Goal: Transaction & Acquisition: Purchase product/service

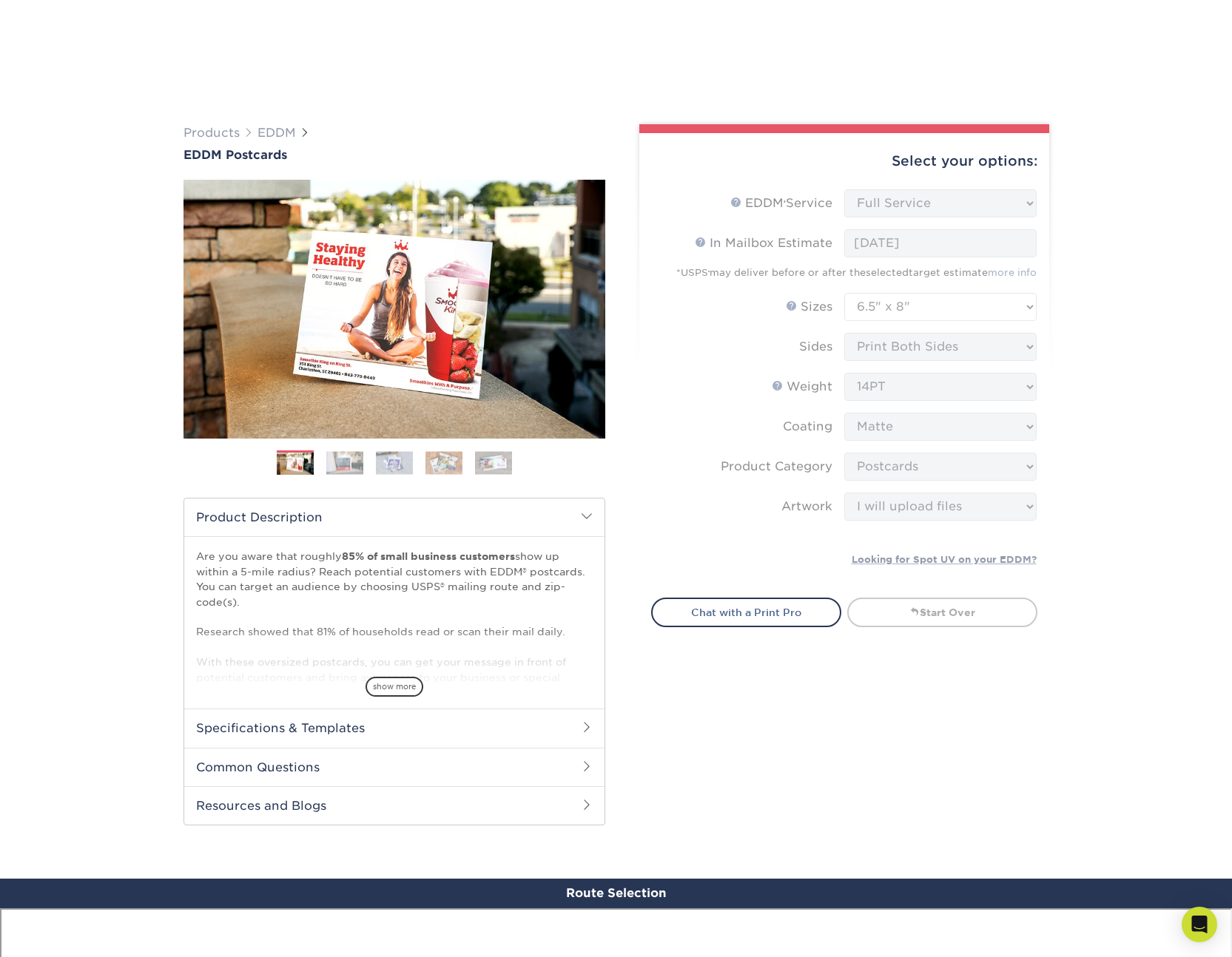
select select "full_service"
select select "6.50x8.00"
select select "9b7272e0-d6c8-4c3c-8e97-d3a1bcdab858"
select select "upload"
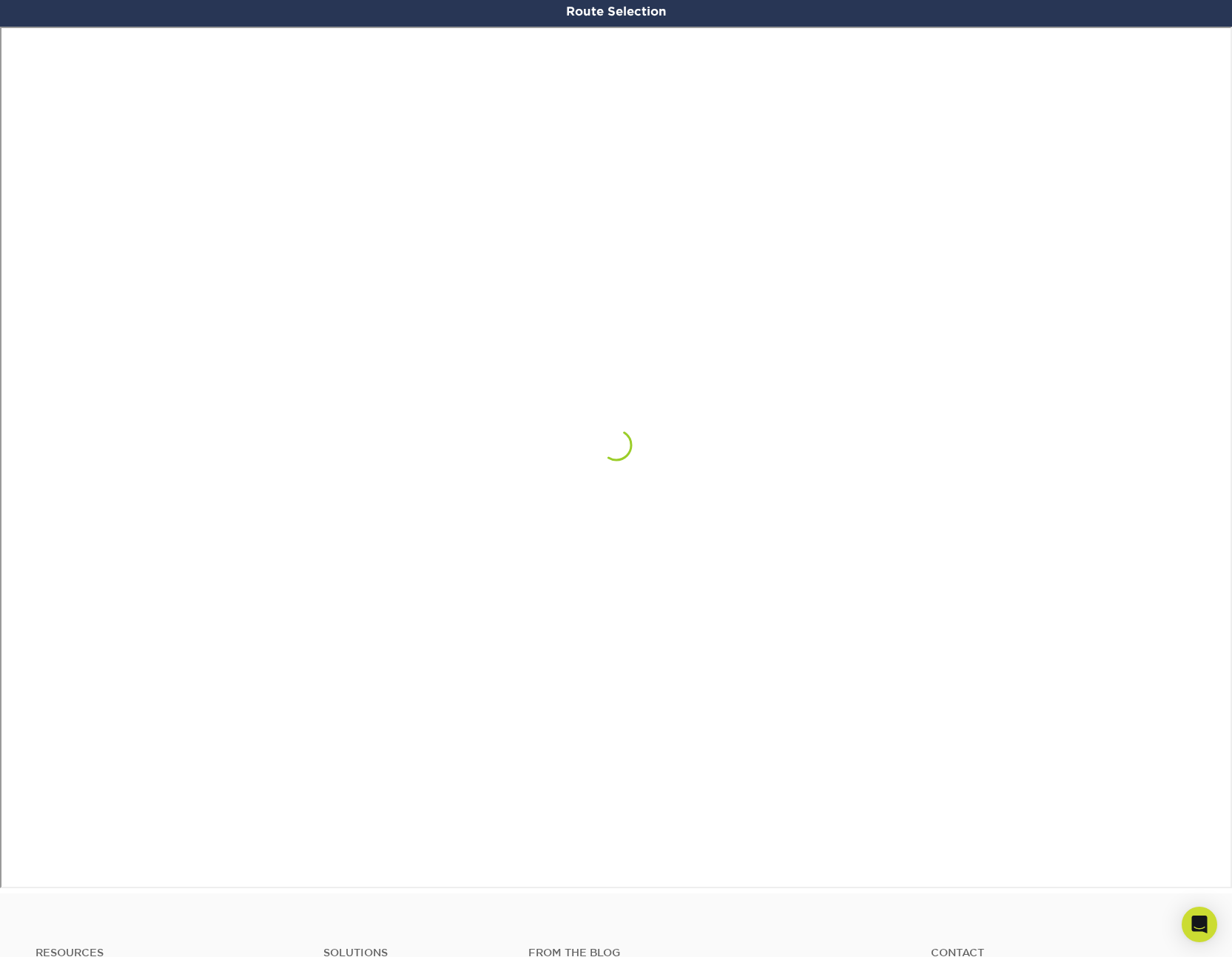
scroll to position [1250, 0]
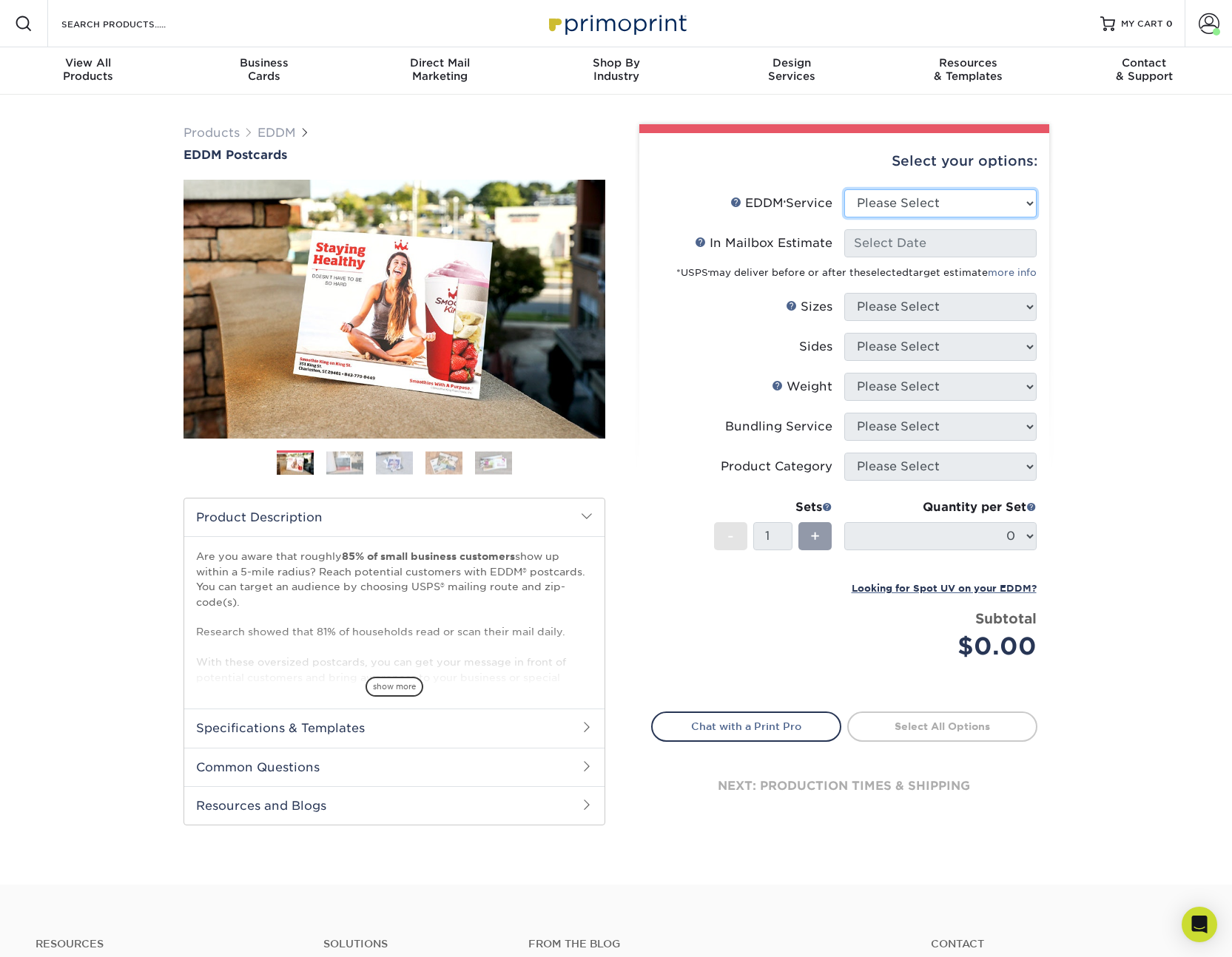
click at [901, 204] on select "Please Select Full Service Print Only" at bounding box center [940, 203] width 192 height 28
select select "print_only"
click at [844, 189] on select "Please Select Full Service Print Only" at bounding box center [940, 203] width 192 height 28
select select "-1"
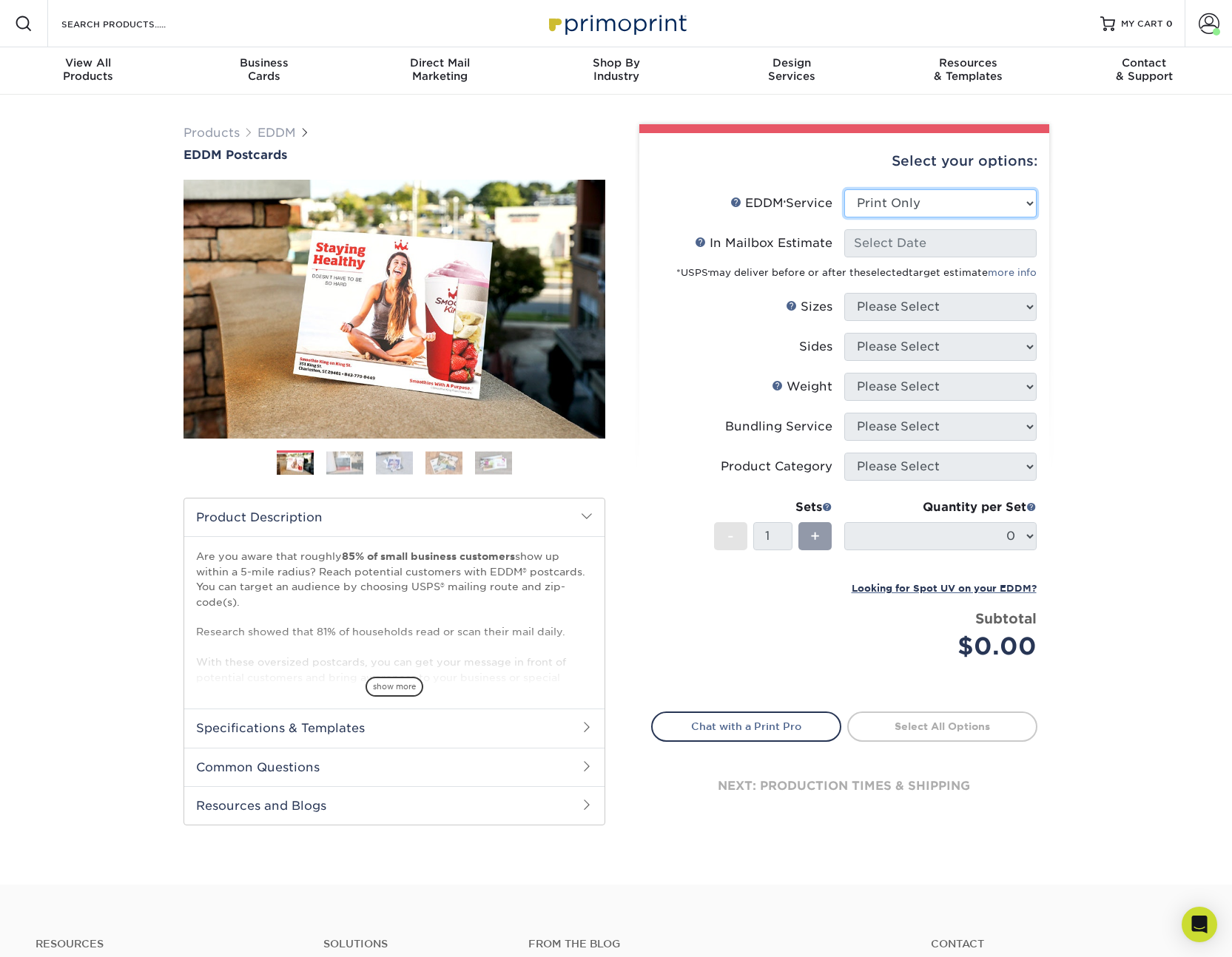
select select "-1"
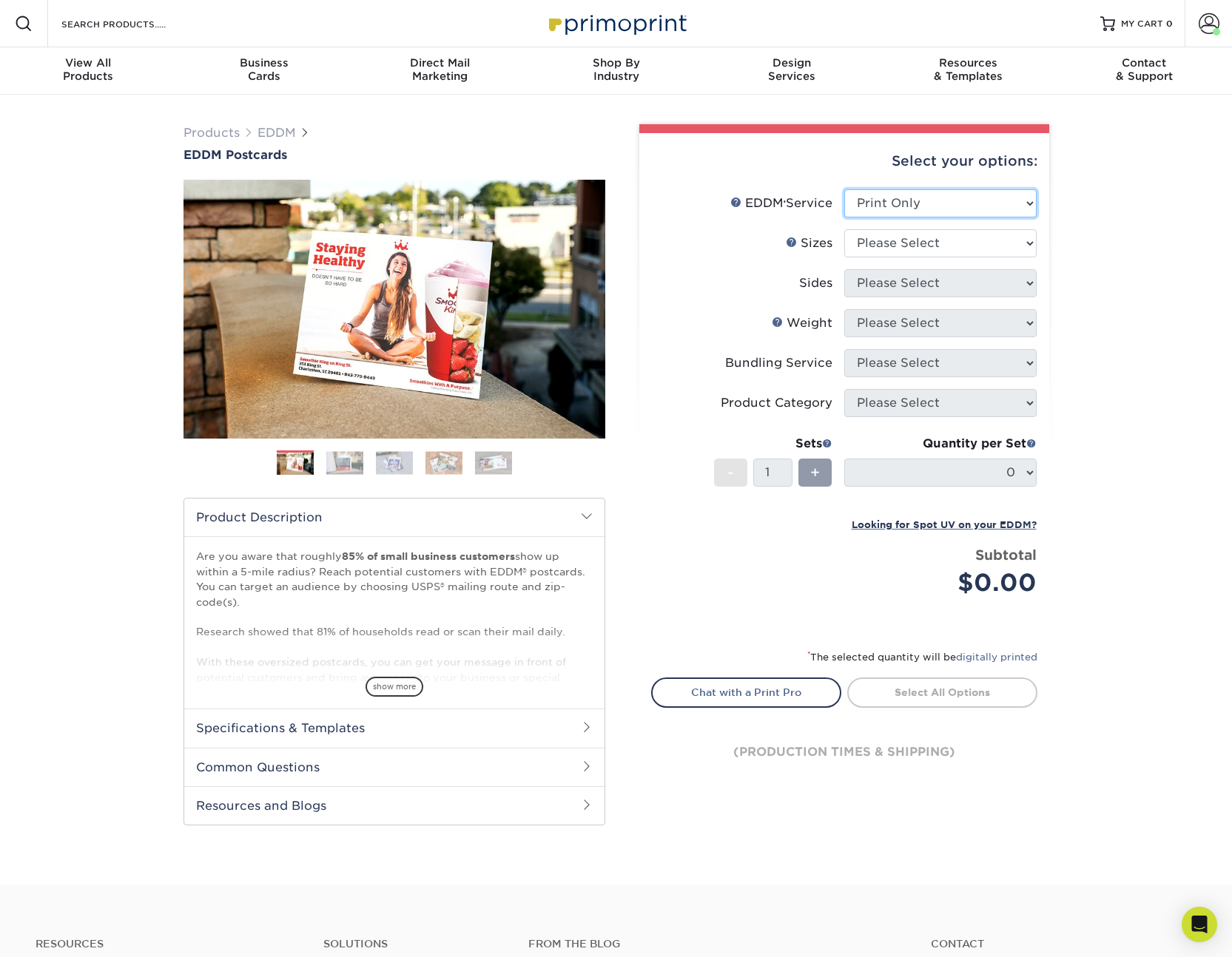
click at [915, 204] on select "Please Select Full Service Print Only" at bounding box center [940, 203] width 192 height 28
select select "full_service"
click at [844, 189] on select "Please Select Full Service Print Only" at bounding box center [940, 203] width 192 height 28
select select "-1"
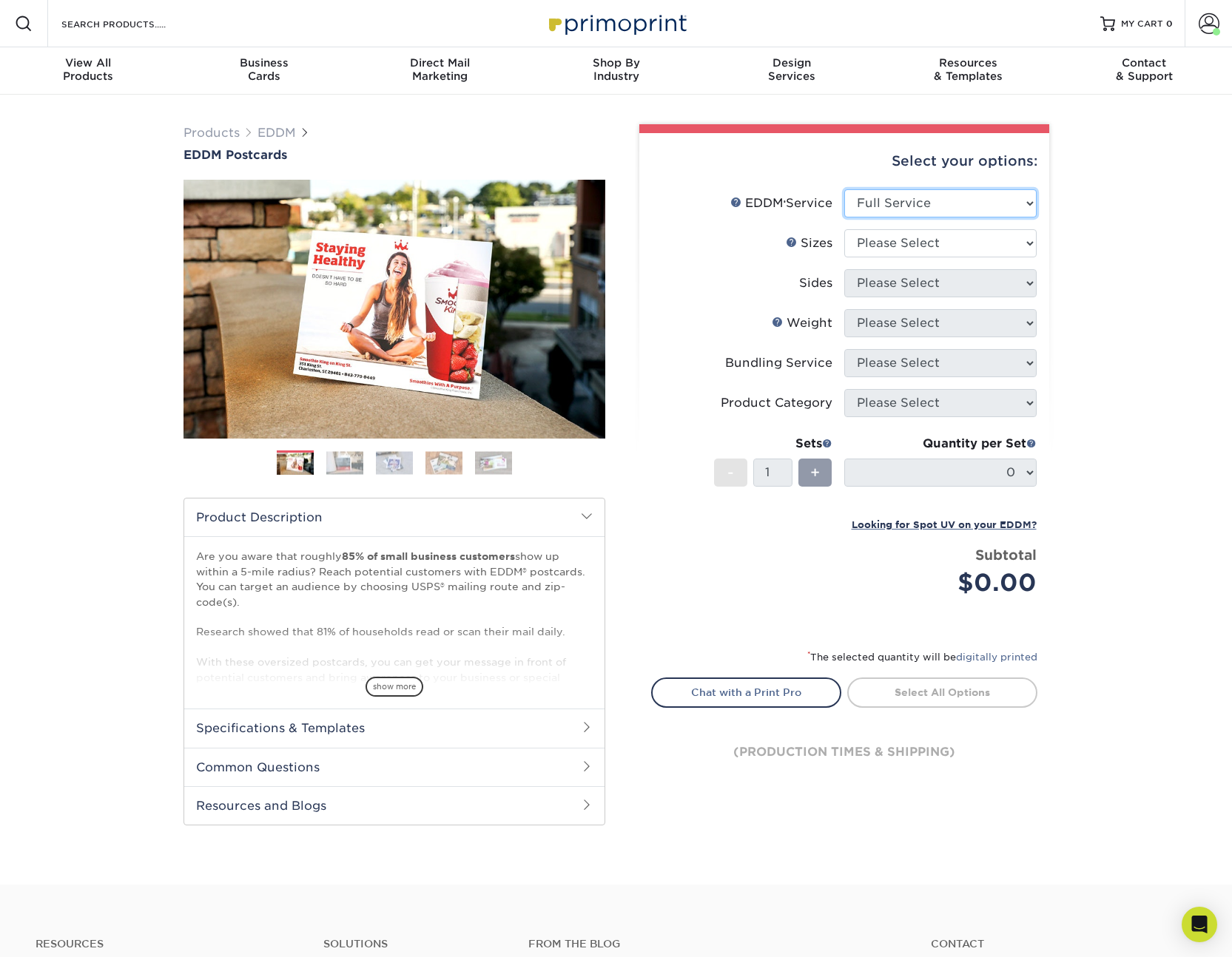
select select "-1"
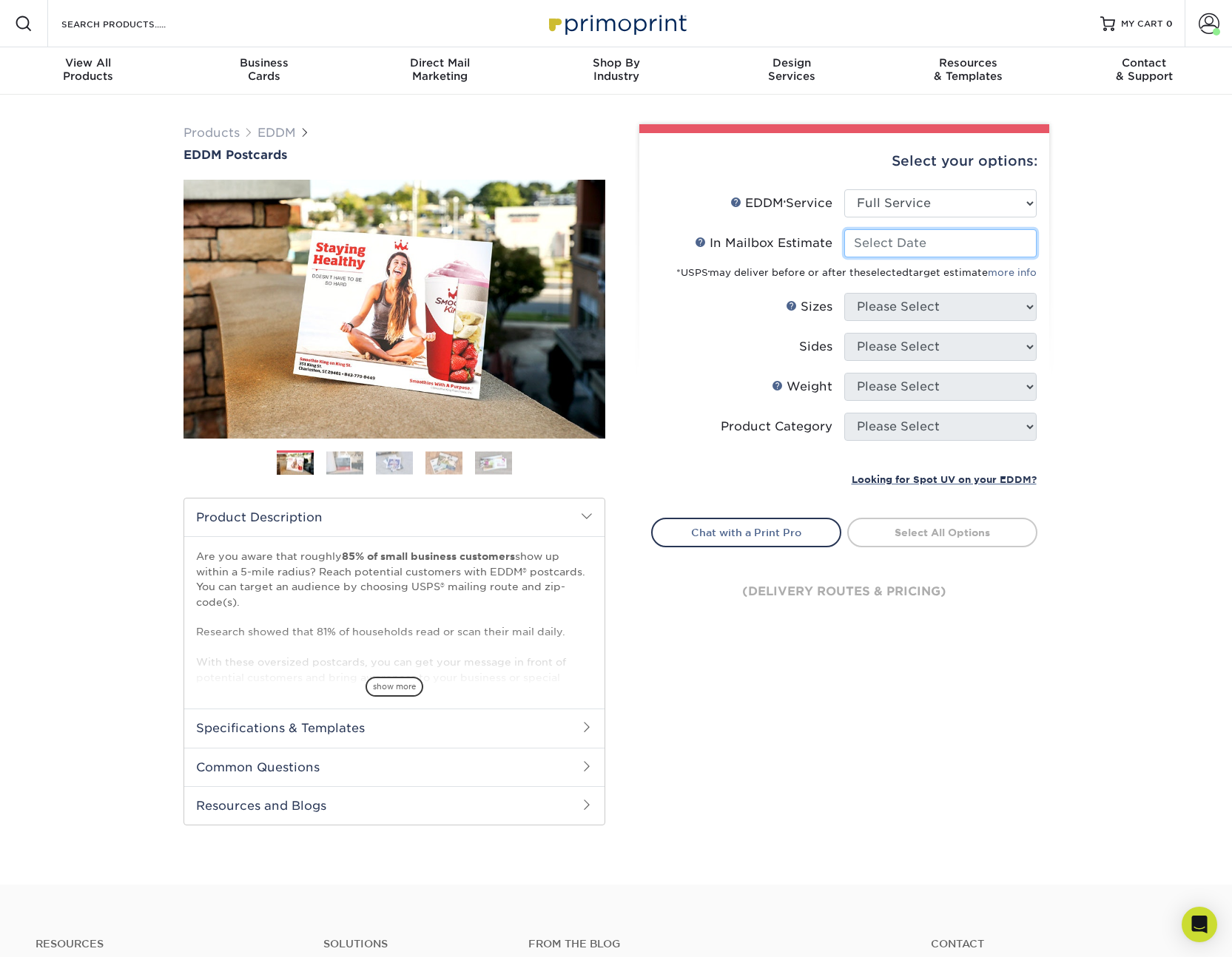
click at [905, 237] on input "In Mailbox Estimate Help In Mailbox Estimate" at bounding box center [940, 243] width 192 height 28
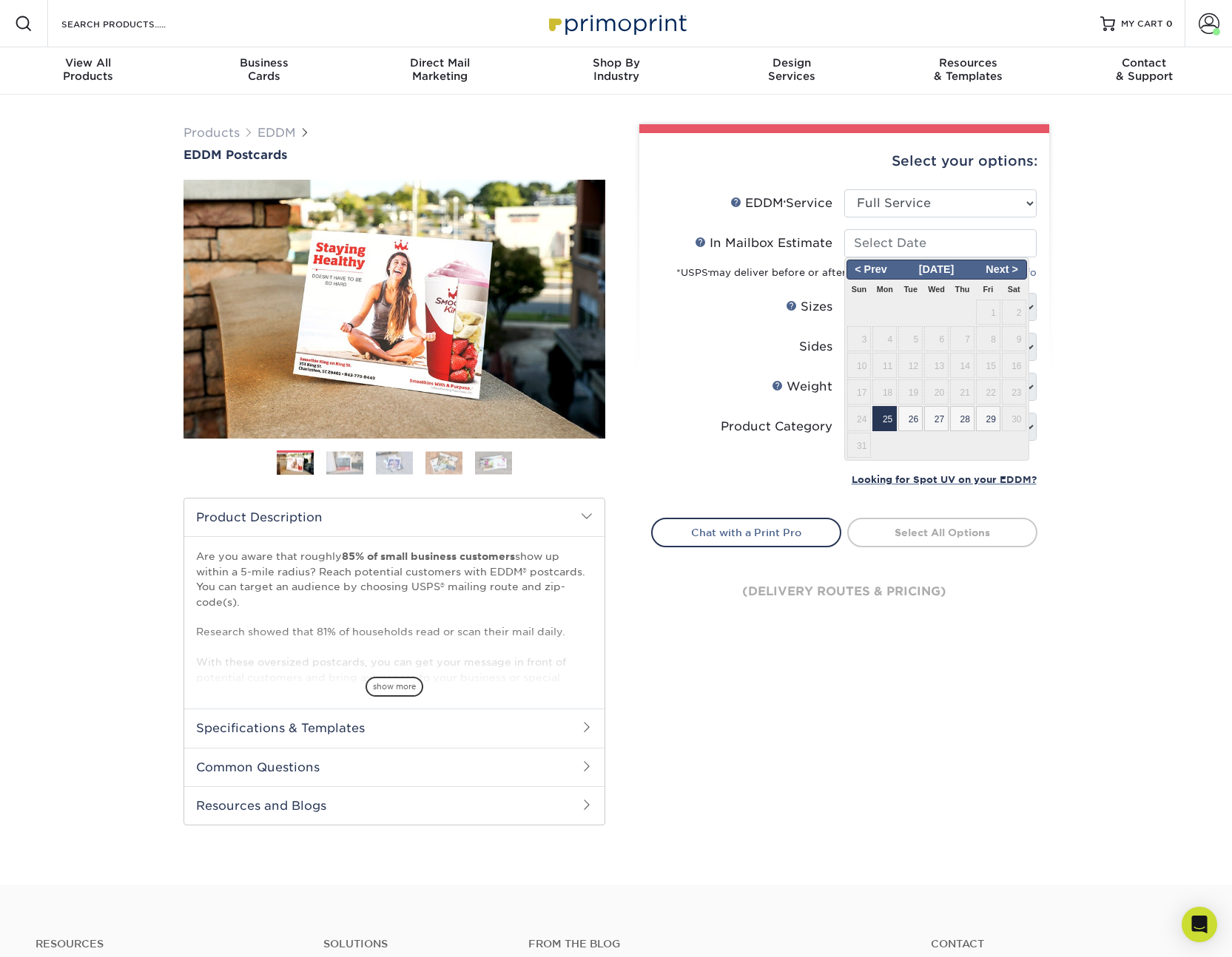
click at [882, 414] on span "25" at bounding box center [884, 418] width 24 height 25
type input "[DATE]"
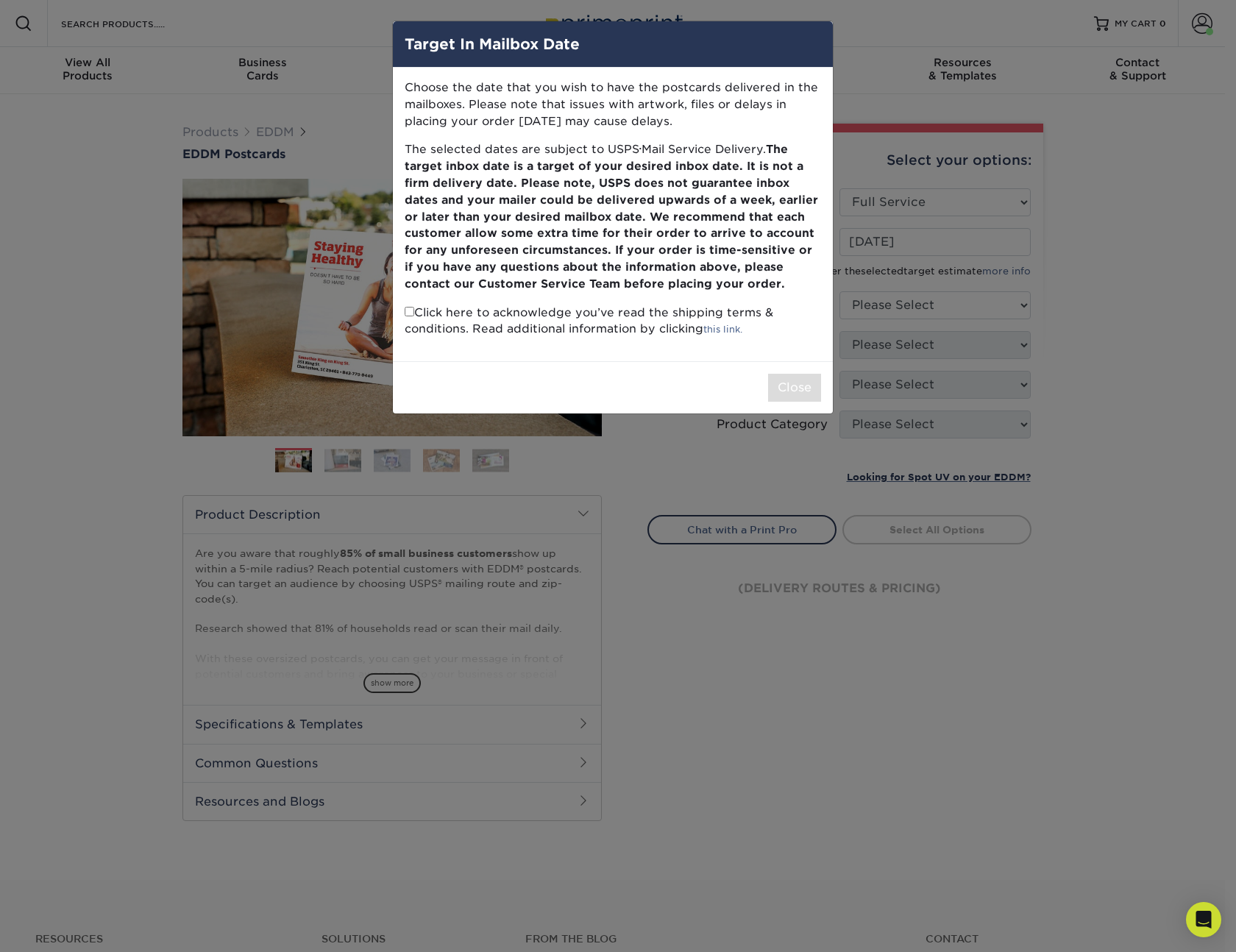
click at [410, 312] on input "checkbox" at bounding box center [409, 312] width 9 height 9
checkbox input "true"
click at [788, 383] on button "Close" at bounding box center [794, 387] width 53 height 28
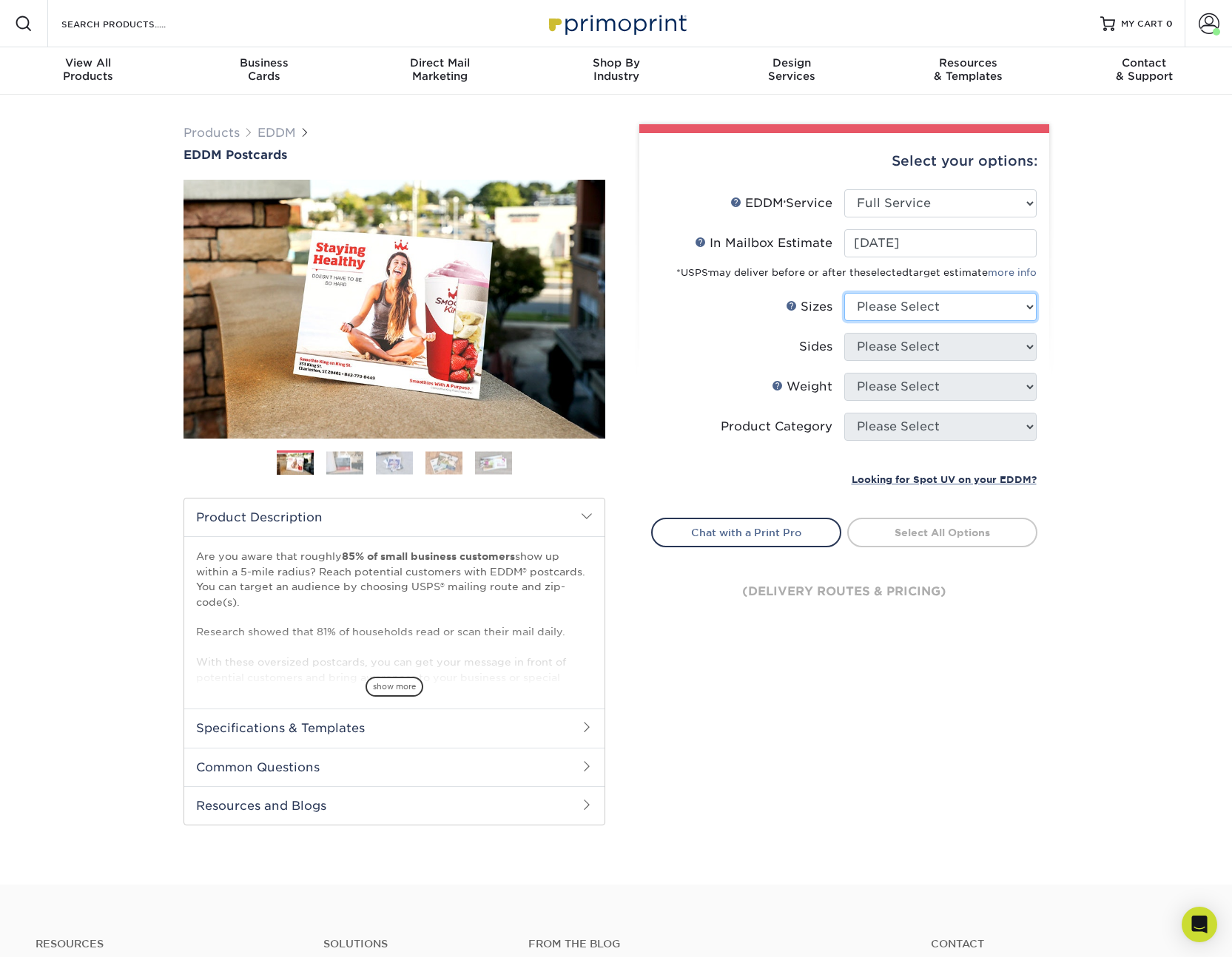
click at [902, 310] on select "Please Select 4.5" x 12" 6" x 12" 6.5" x 8" 6.5" x 9" 6.5" x 12" 7" x 8.5" 8" x…" at bounding box center [940, 307] width 192 height 28
select select "6.50x8.00"
click at [844, 293] on select "Please Select 4.5" x 12" 6" x 12" 6.5" x 8" 6.5" x 9" 6.5" x 12" 7" x 8.5" 8" x…" at bounding box center [940, 307] width 192 height 28
click at [945, 344] on select "Please Select Print Both Sides Print Front Only" at bounding box center [940, 347] width 192 height 28
select select "13abbda7-1d64-4f25-8bb2-c179b224825d"
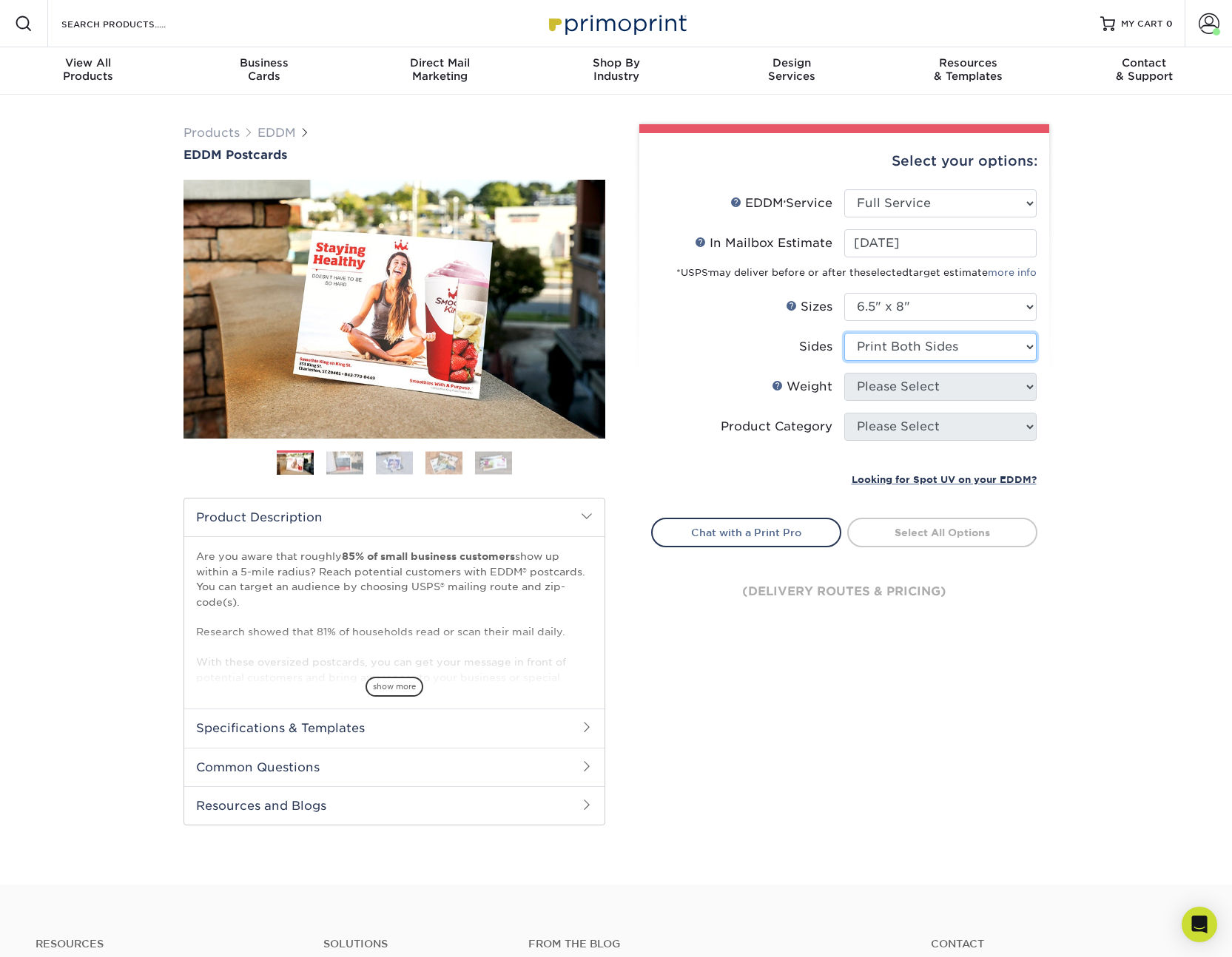
click at [844, 333] on select "Please Select Print Both Sides Print Front Only" at bounding box center [940, 347] width 192 height 28
click at [936, 386] on select "Please Select 16PT 14PT" at bounding box center [940, 386] width 192 height 28
select select "14PT"
click at [844, 372] on select "Please Select 16PT 14PT" at bounding box center [940, 386] width 192 height 28
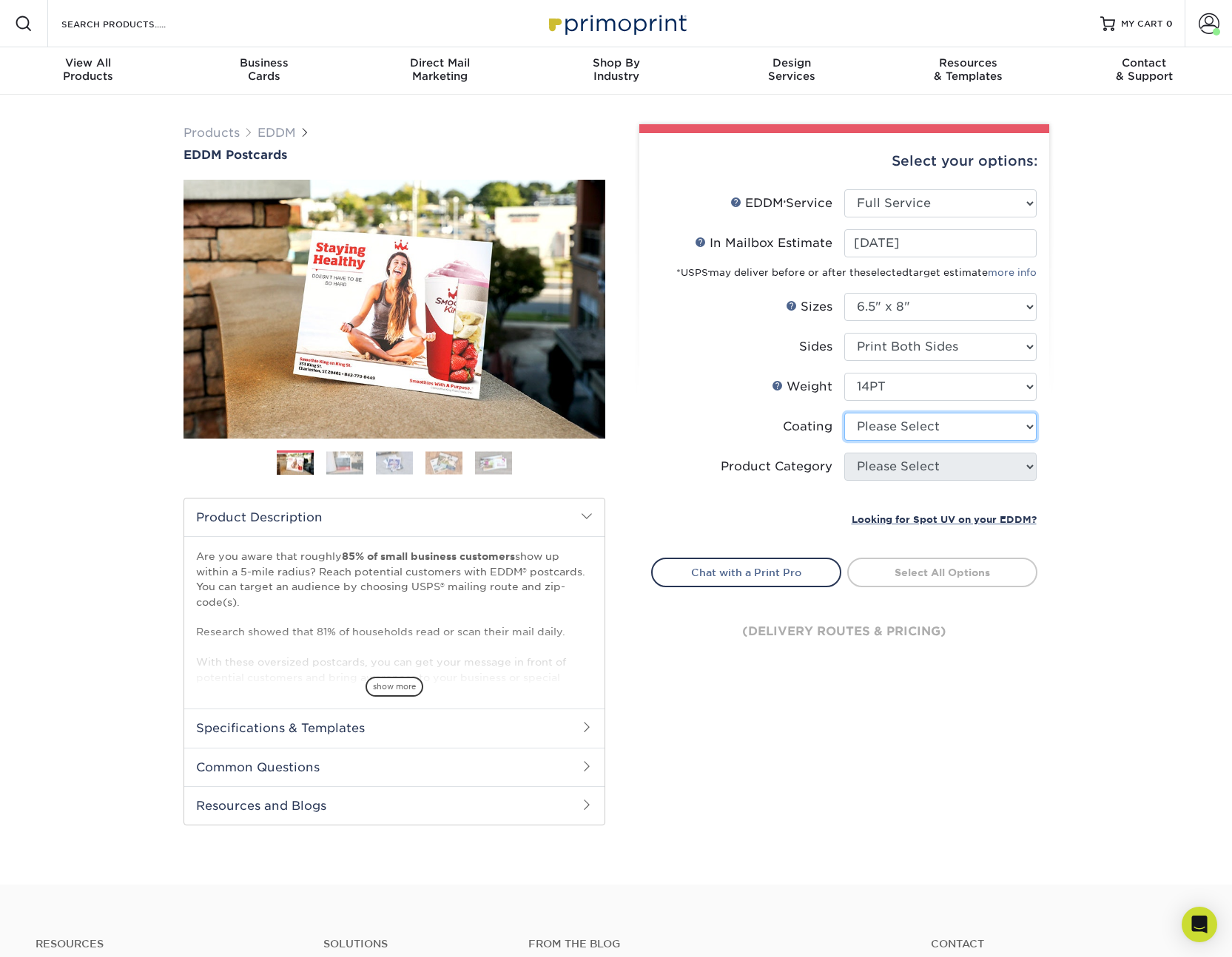
click at [942, 421] on select at bounding box center [940, 427] width 192 height 28
select select "121bb7b5-3b4d-429f-bd8d-bbf80e953313"
click at [844, 413] on select at bounding box center [940, 427] width 192 height 28
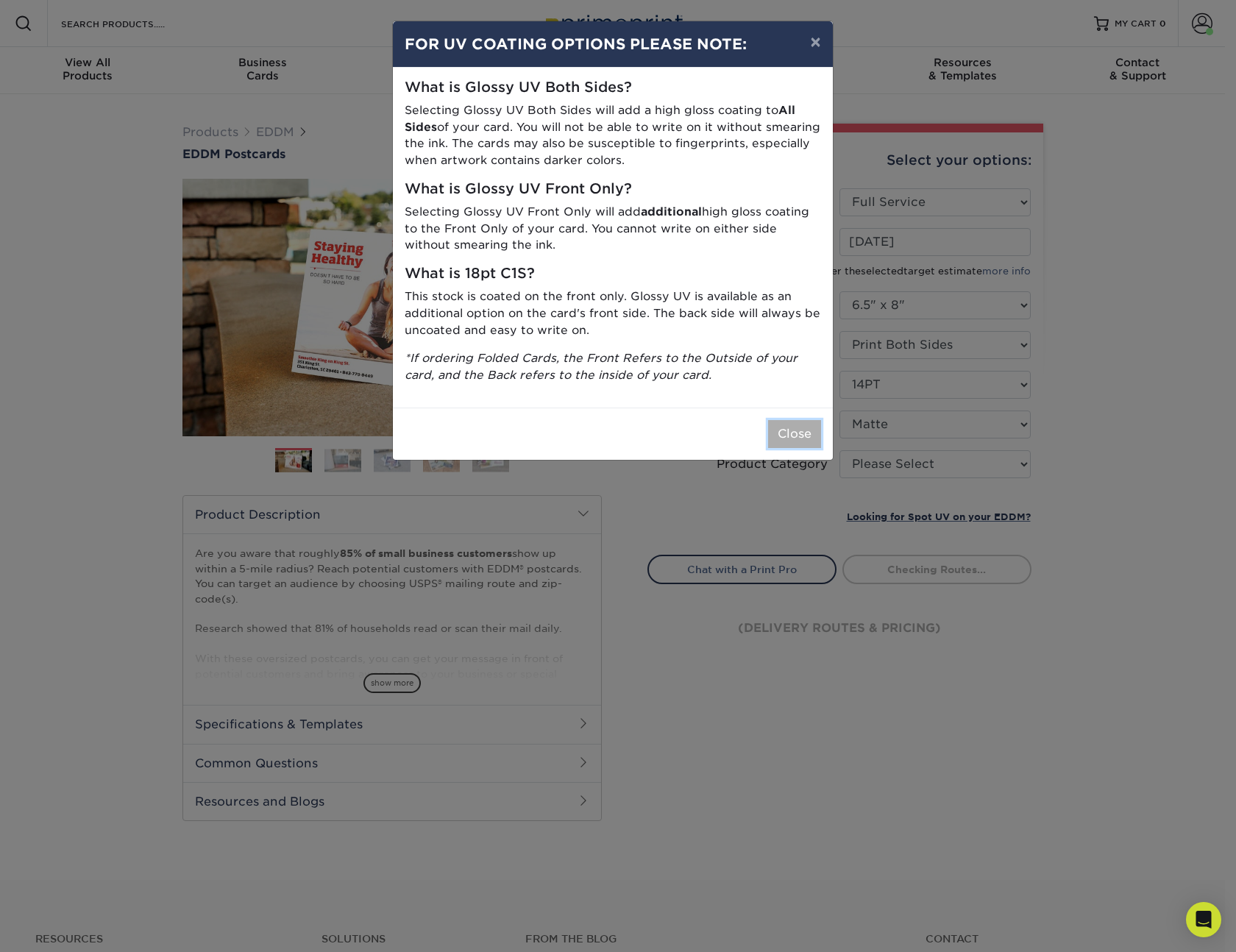
click at [790, 429] on button "Close" at bounding box center [794, 434] width 53 height 28
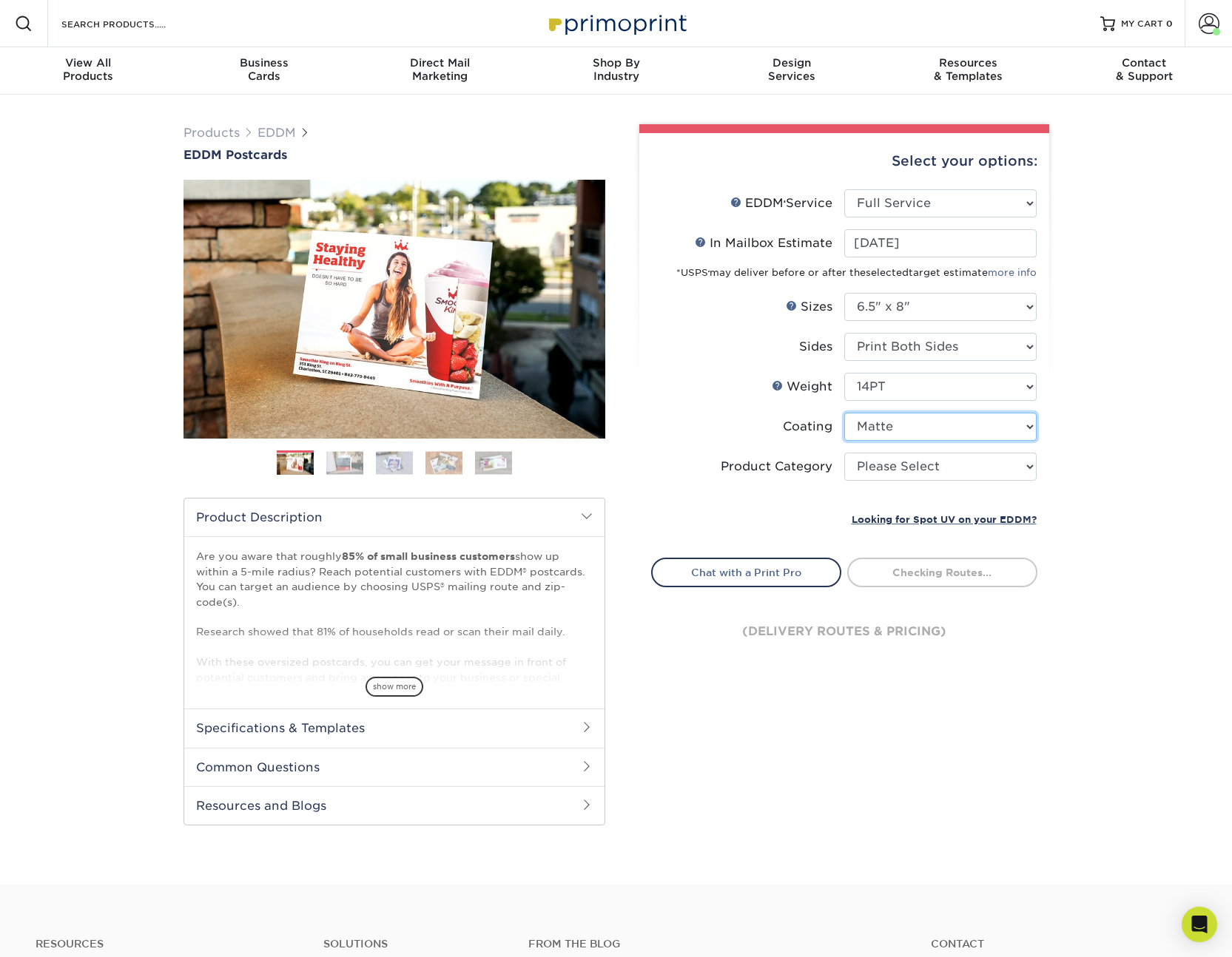
click at [946, 428] on select at bounding box center [940, 427] width 192 height 28
click at [949, 461] on select "Please Select Postcards" at bounding box center [940, 466] width 192 height 28
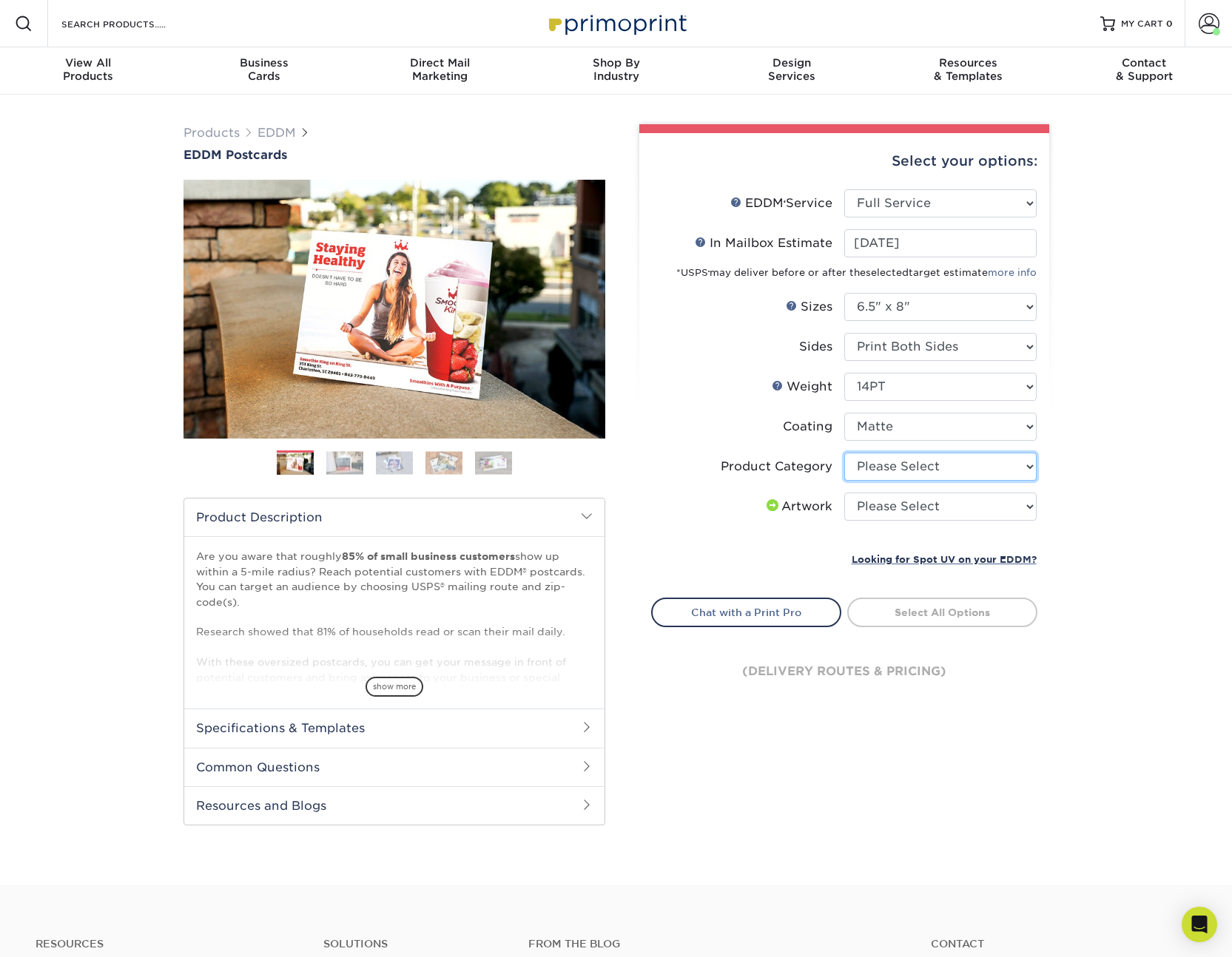
select select "9b7272e0-d6c8-4c3c-8e97-d3a1bcdab858"
click at [844, 452] on select "Please Select Postcards" at bounding box center [940, 466] width 192 height 28
click at [943, 503] on select "Please Select I will upload files I need a design - $150" at bounding box center [940, 506] width 192 height 28
select select "upload"
click at [844, 492] on select "Please Select I will upload files I need a design - $150" at bounding box center [940, 506] width 192 height 28
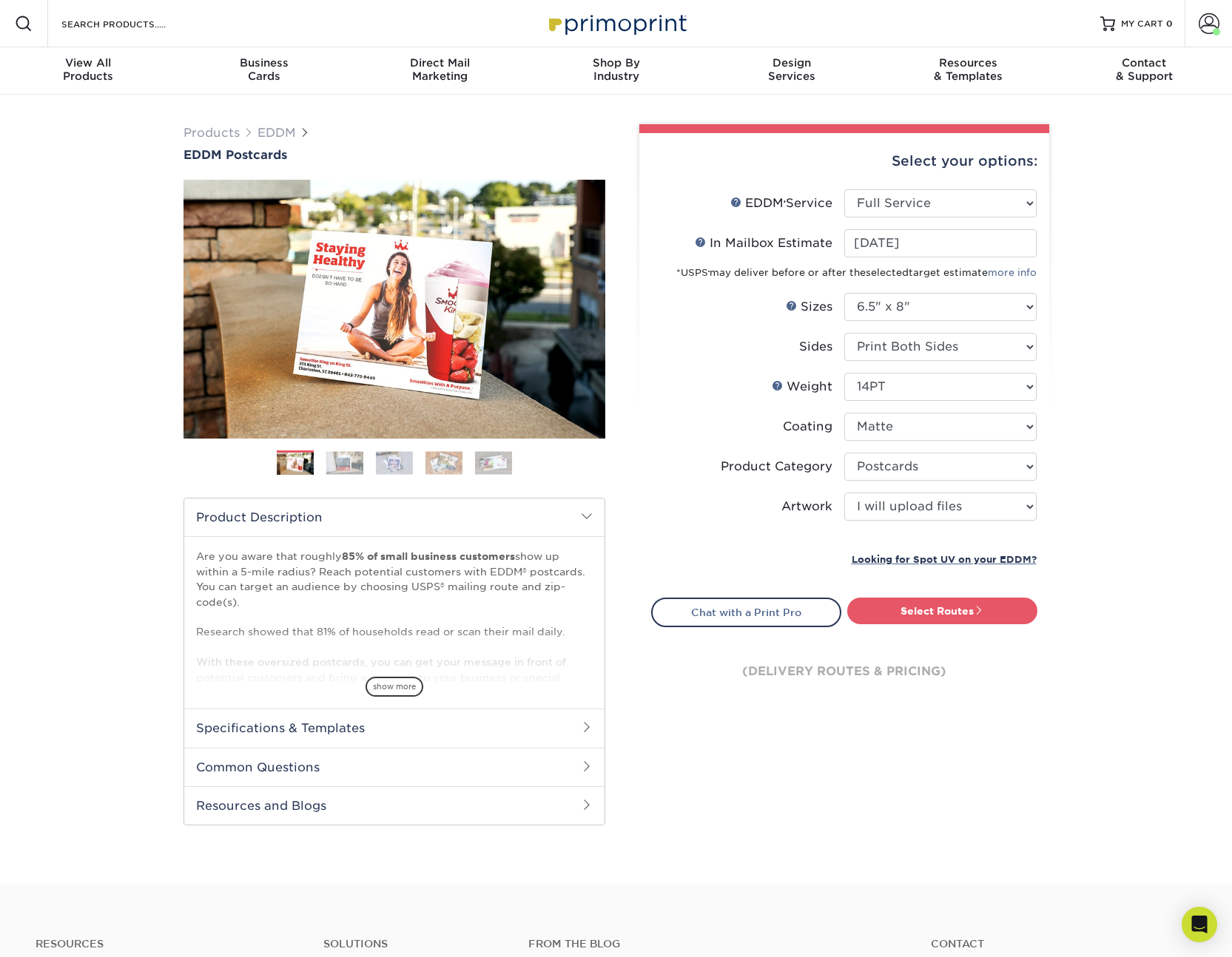
click at [929, 612] on link "Select Routes" at bounding box center [942, 610] width 190 height 26
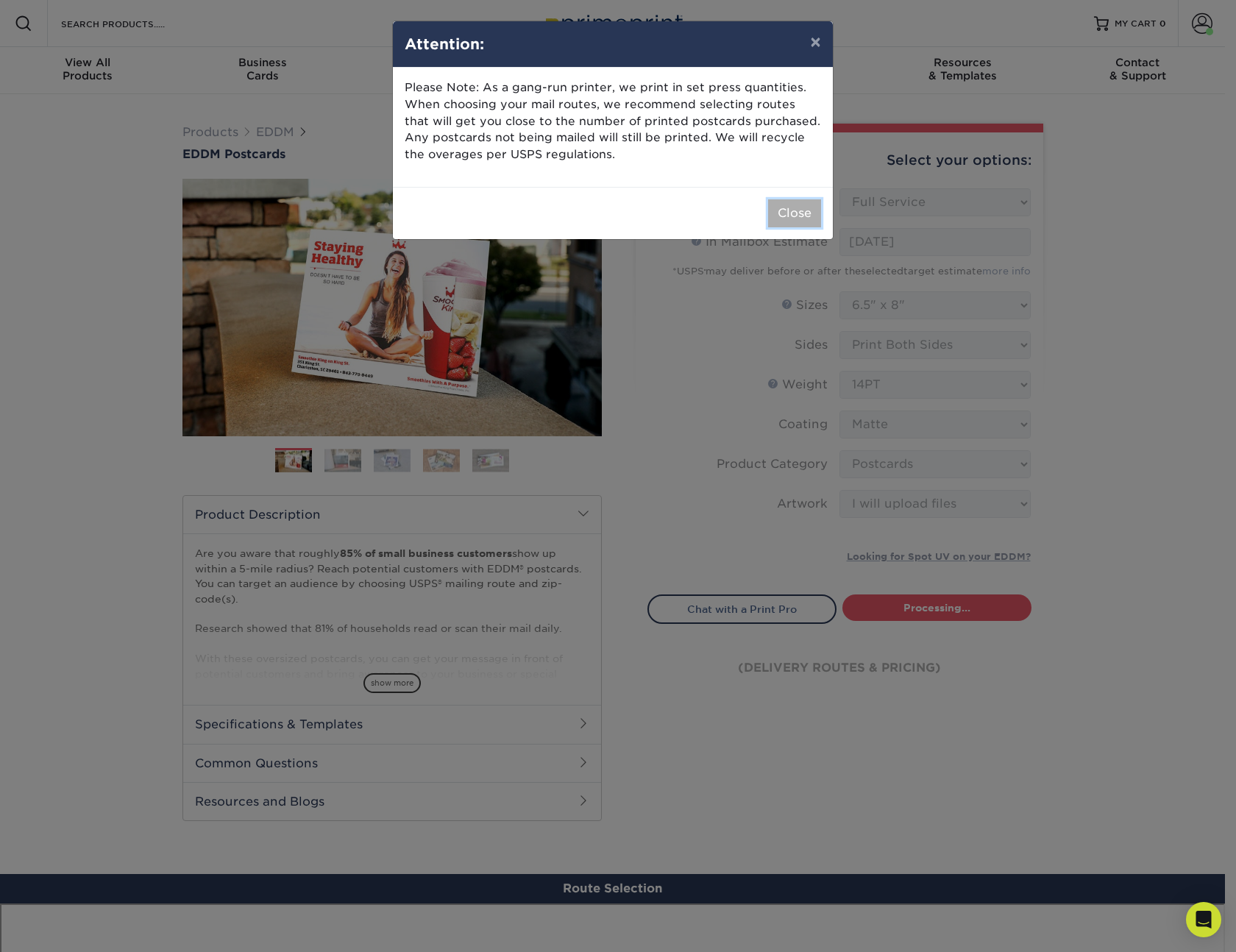
click at [778, 208] on button "Close" at bounding box center [794, 213] width 53 height 28
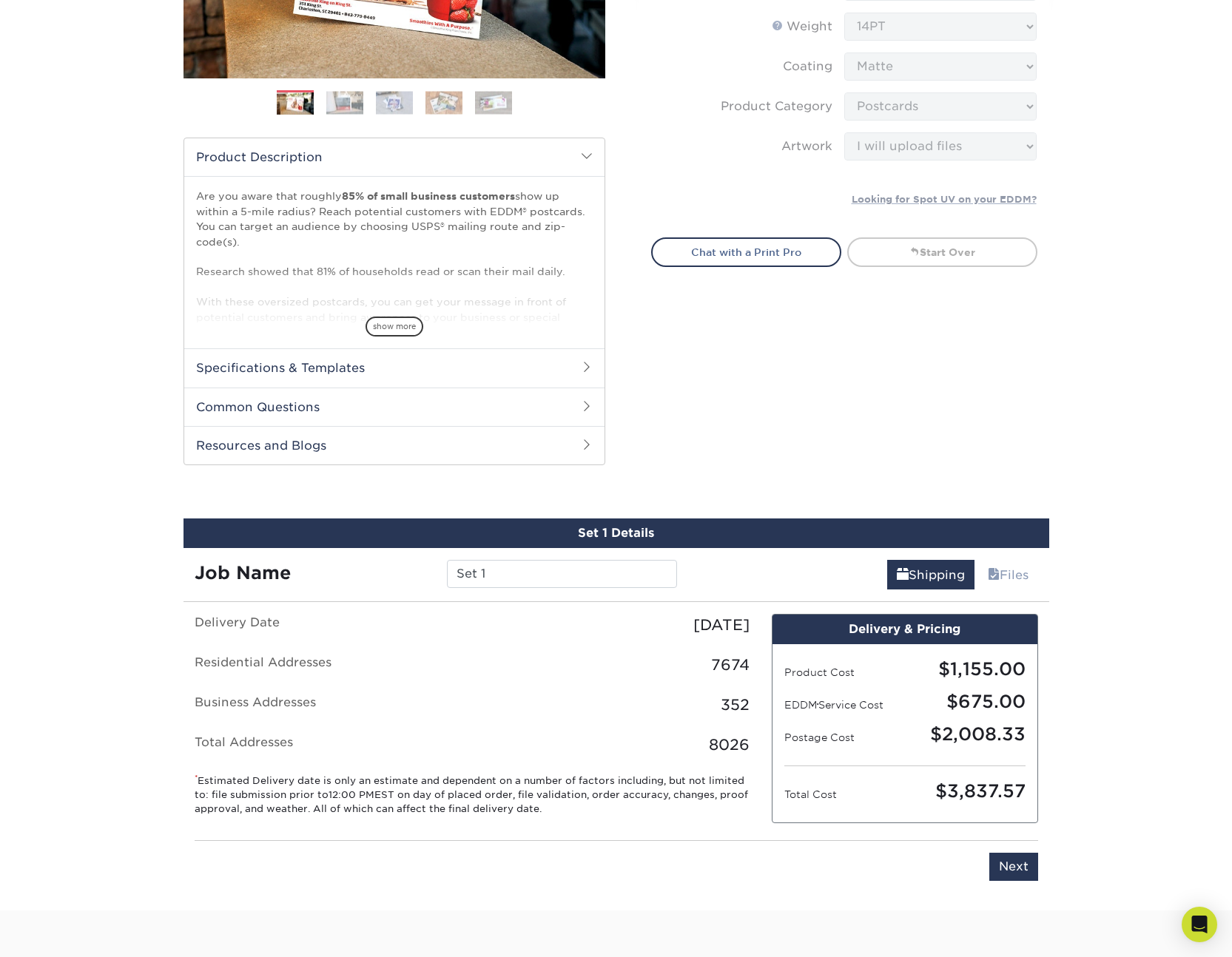
scroll to position [746, 0]
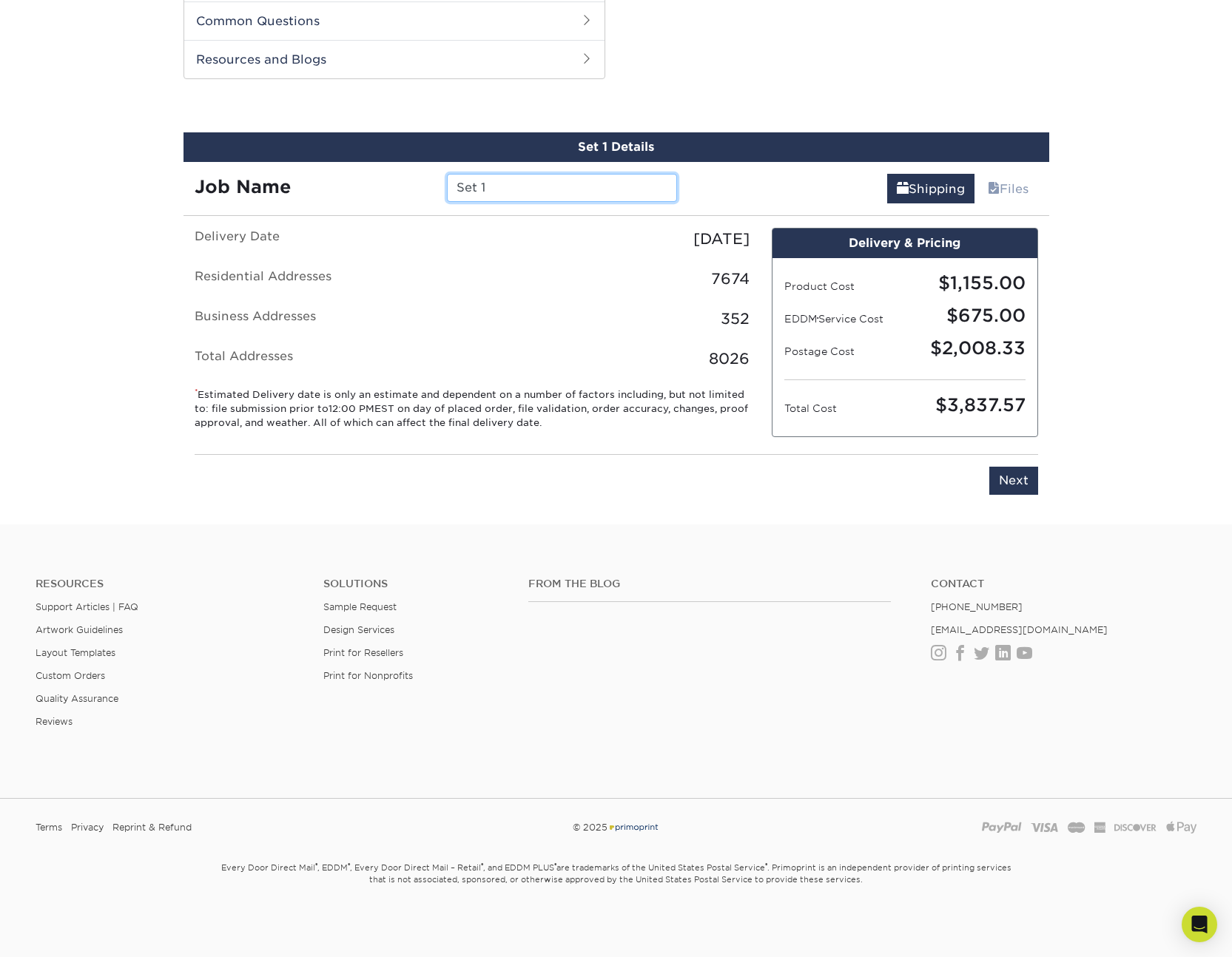
click at [517, 179] on input "Set 1" at bounding box center [562, 188] width 230 height 28
type input "Upper Keys"
click at [996, 187] on link "Files" at bounding box center [1007, 189] width 60 height 30
click at [998, 191] on link "Files" at bounding box center [1007, 189] width 60 height 30
click at [1003, 484] on input "Next" at bounding box center [1013, 480] width 49 height 28
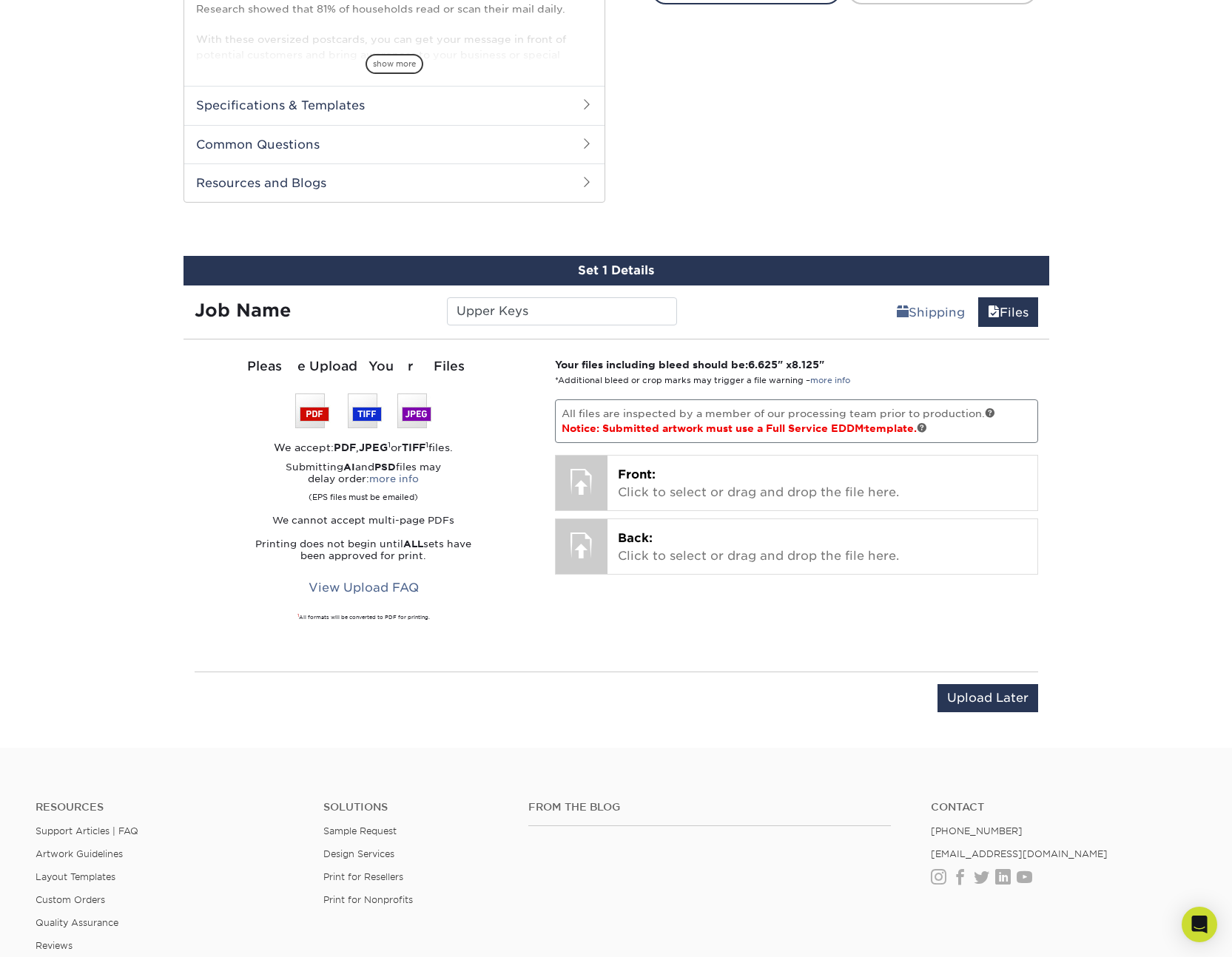
scroll to position [698, 0]
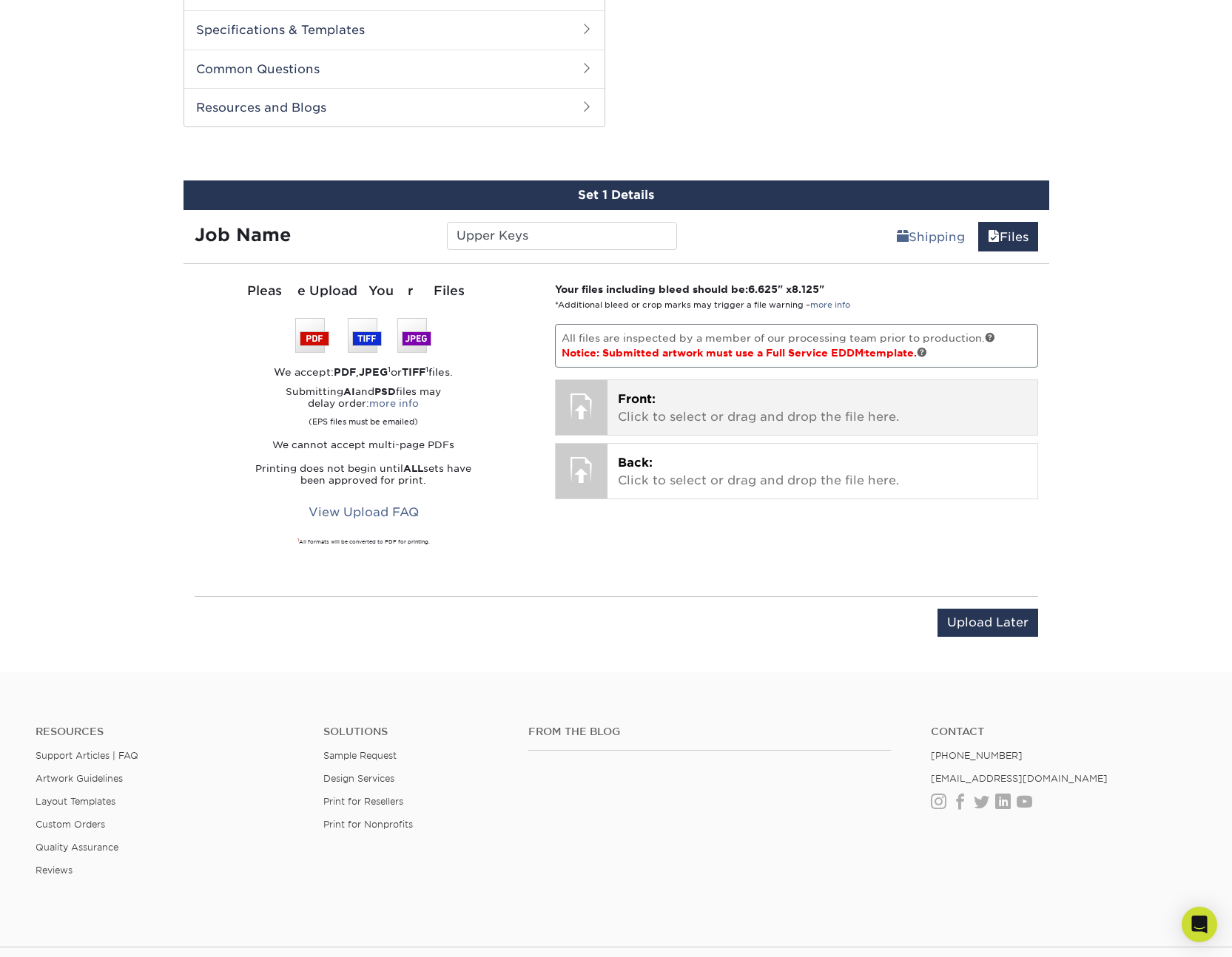
click at [643, 416] on p "Front: Click to select or drag and drop the file here." at bounding box center [822, 408] width 409 height 36
click at [679, 420] on p "Front: Click to select or drag and drop the file here." at bounding box center [822, 408] width 409 height 36
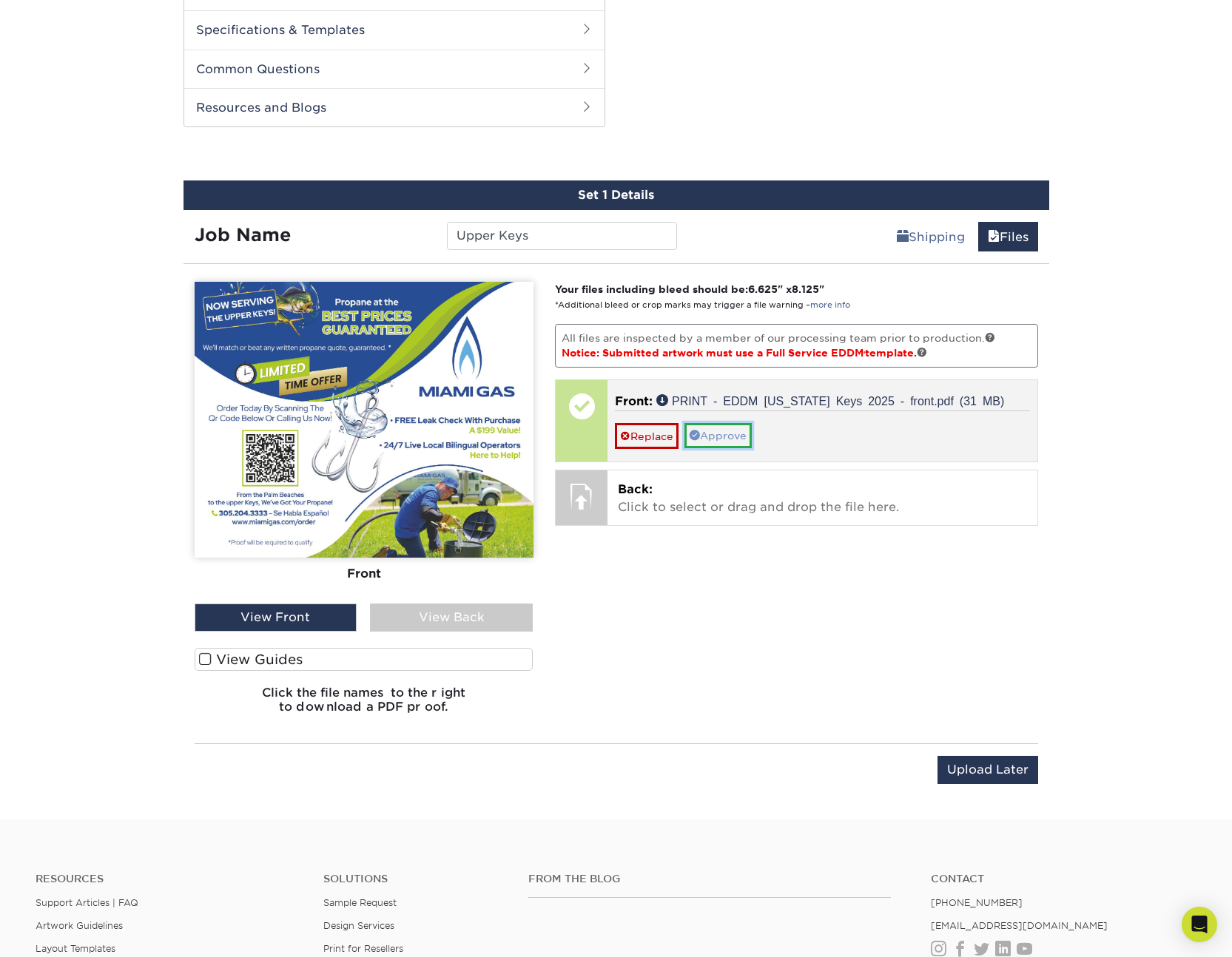
click at [716, 435] on link "Approve" at bounding box center [718, 435] width 68 height 25
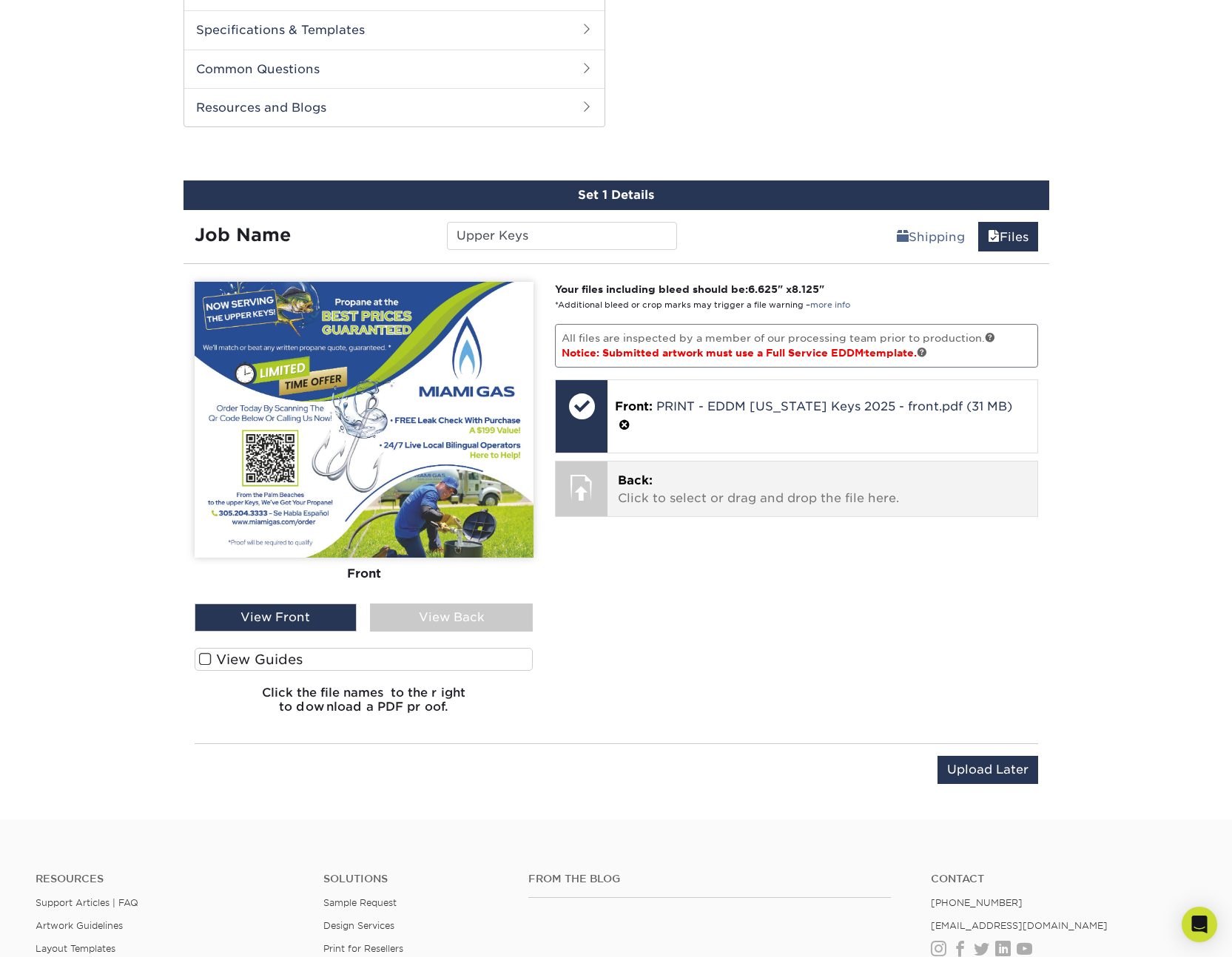
click at [680, 472] on p "Back: Click to select or drag and drop the file here." at bounding box center [822, 490] width 409 height 36
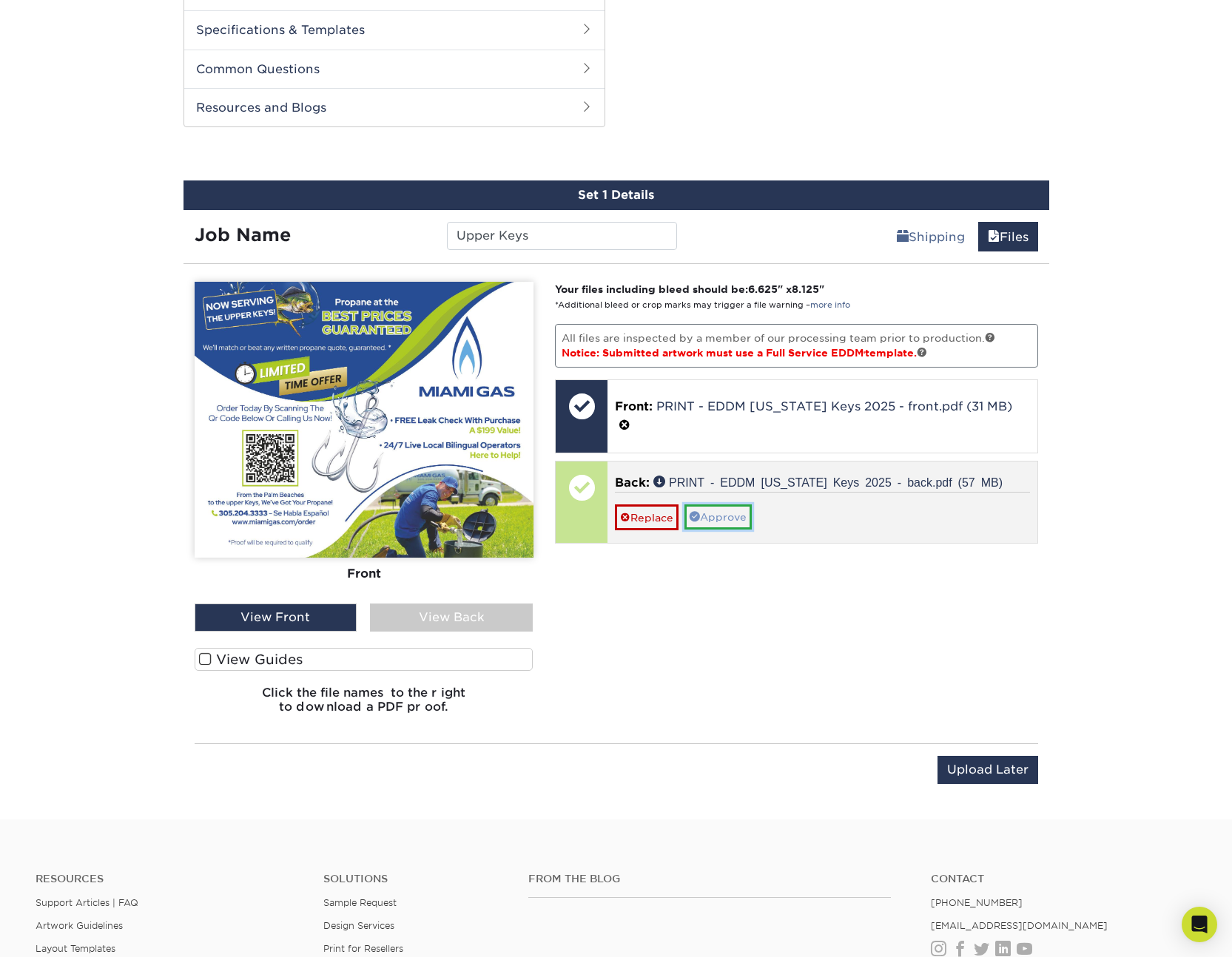
click at [711, 505] on link "Approve" at bounding box center [718, 517] width 68 height 25
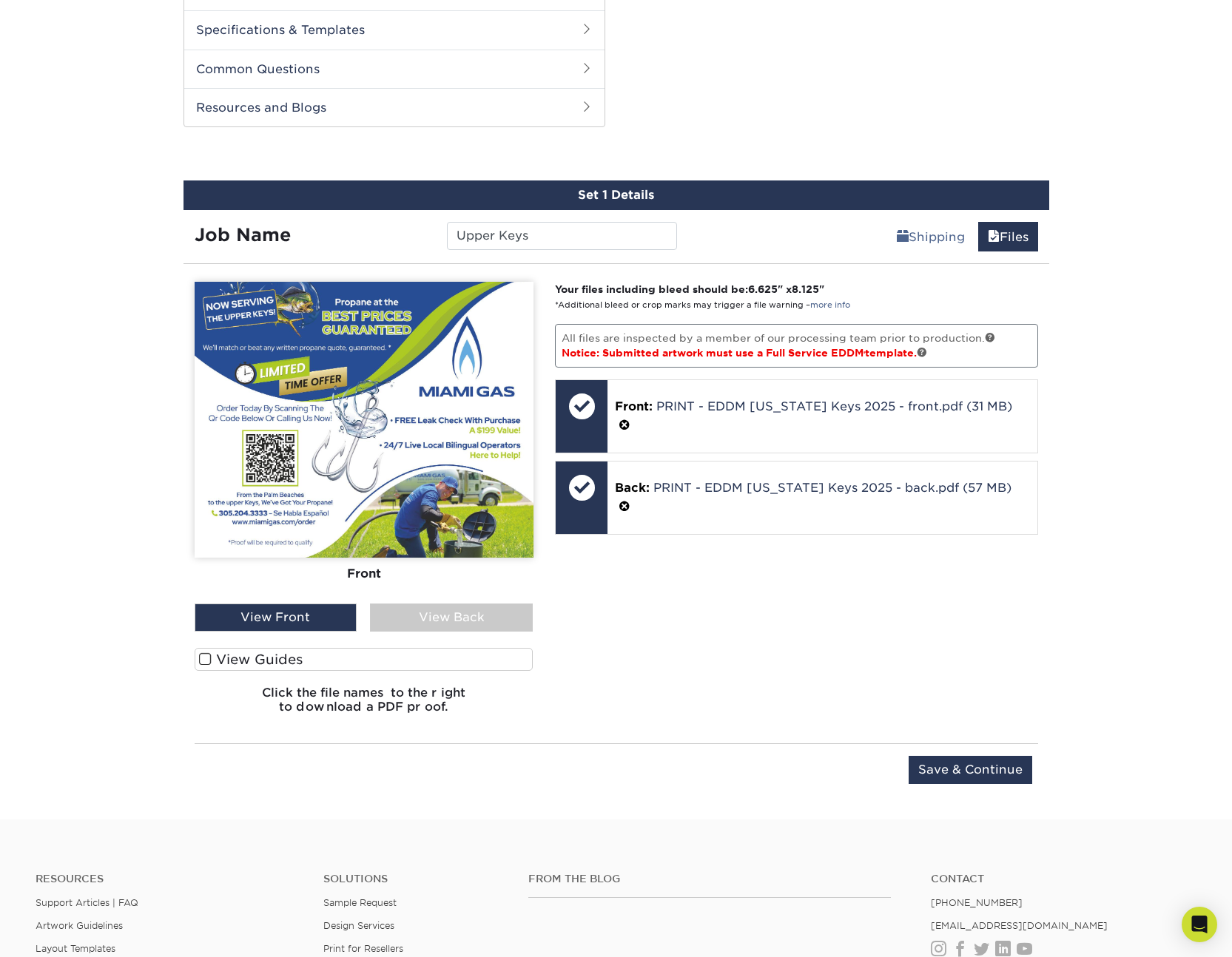
click at [208, 658] on span at bounding box center [205, 659] width 12 height 14
click at [0, 0] on input "View Guides" at bounding box center [0, 0] width 0 height 0
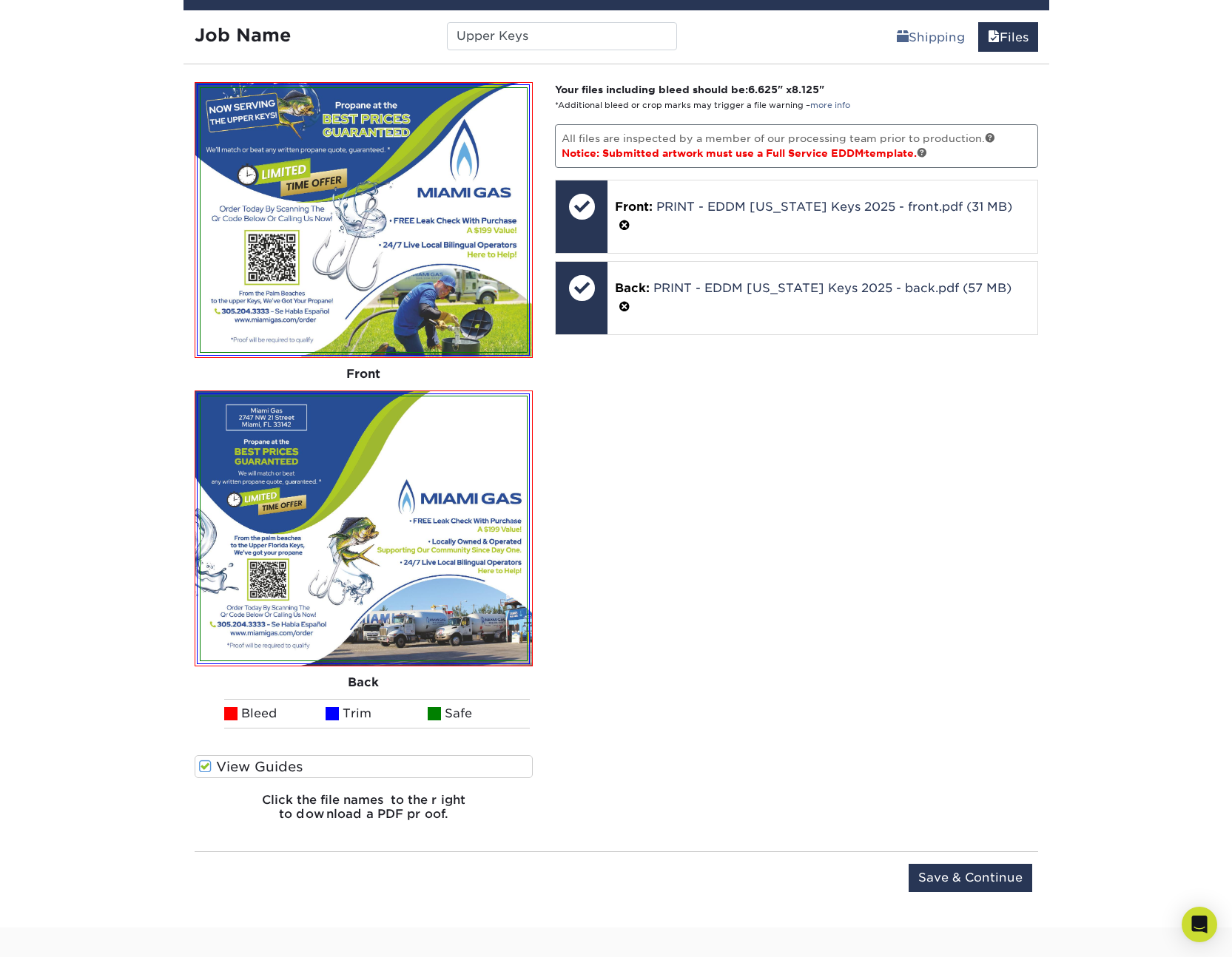
scroll to position [907, 0]
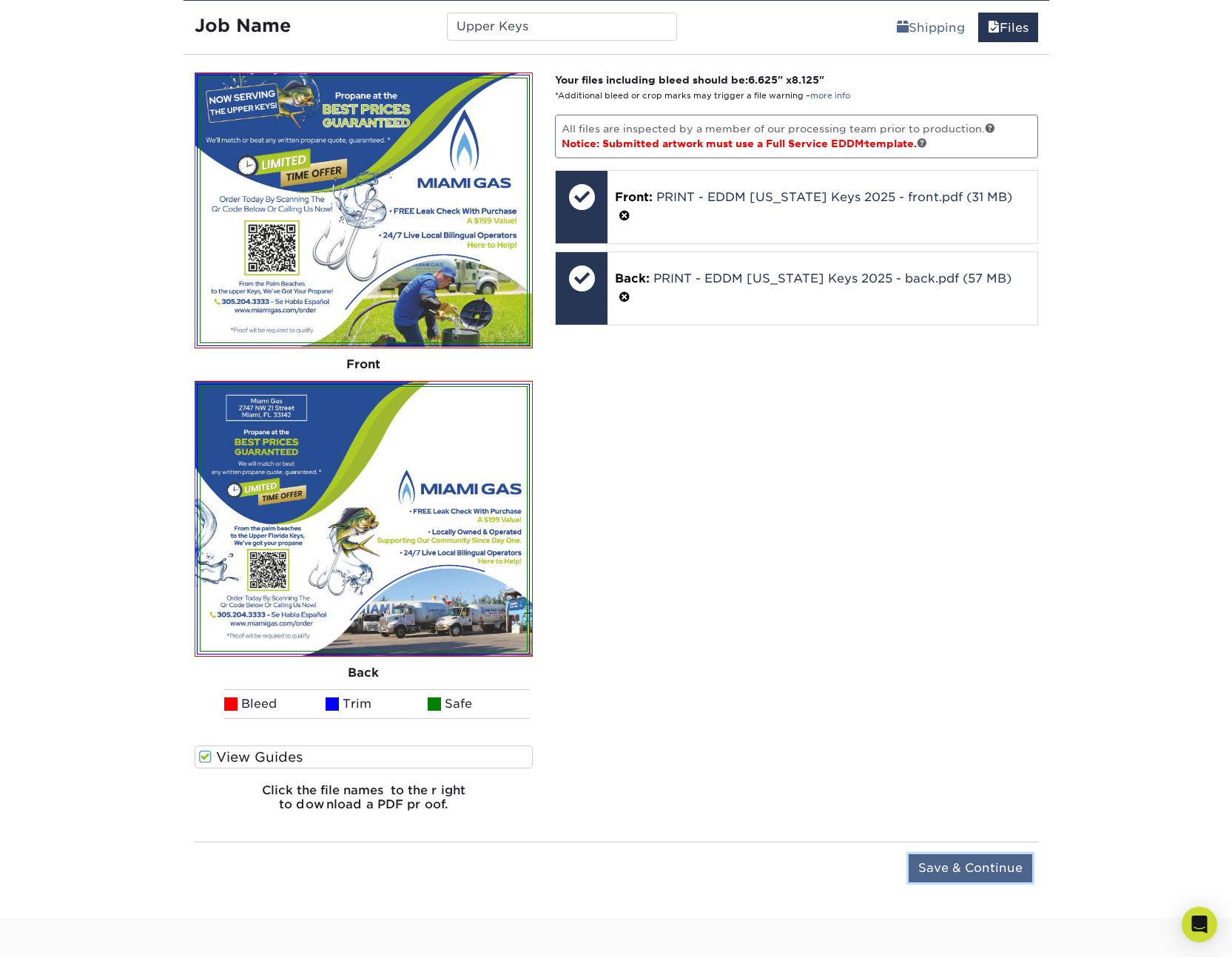
click at [988, 868] on input "Save & Continue" at bounding box center [970, 868] width 124 height 28
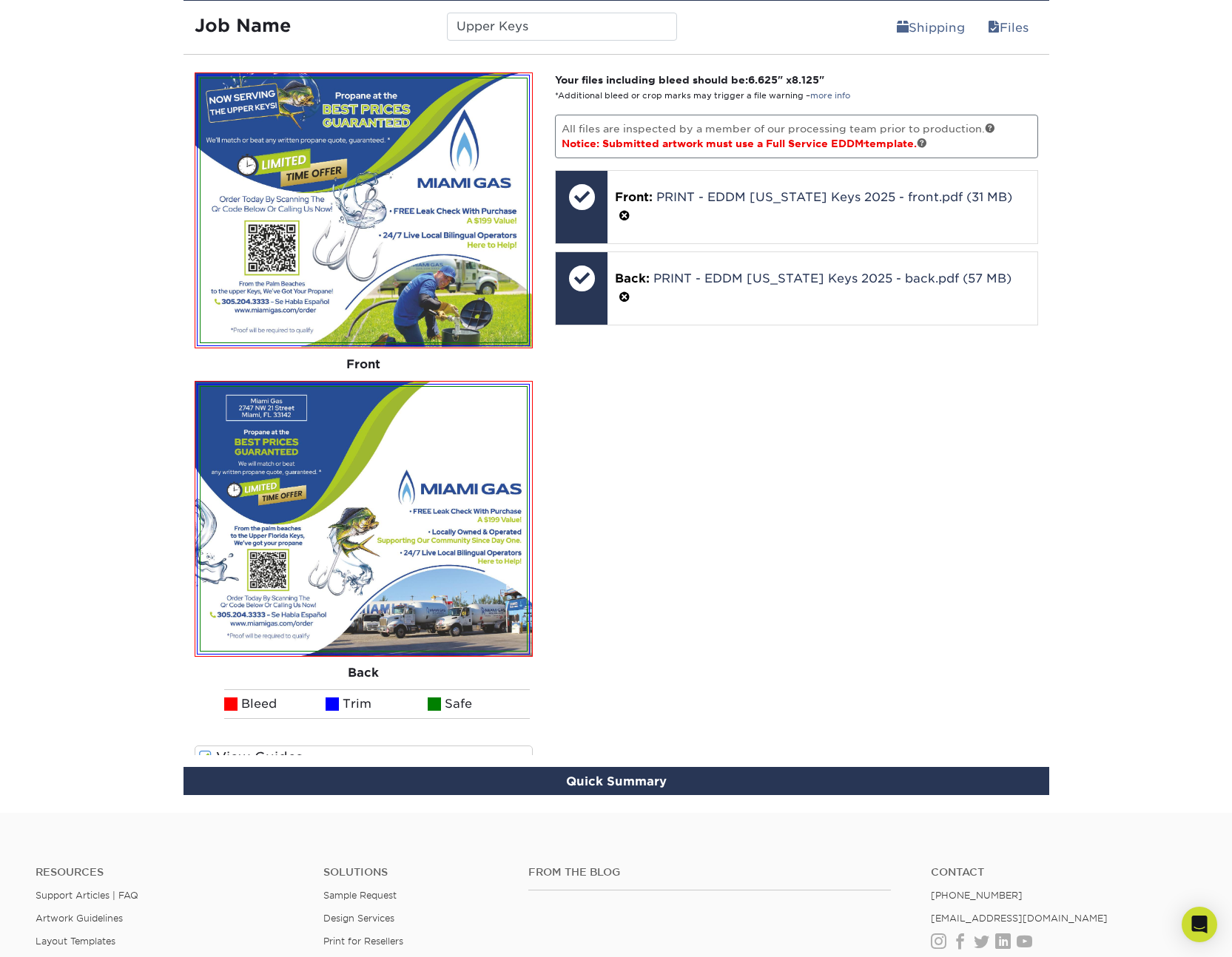
scroll to position [709, 0]
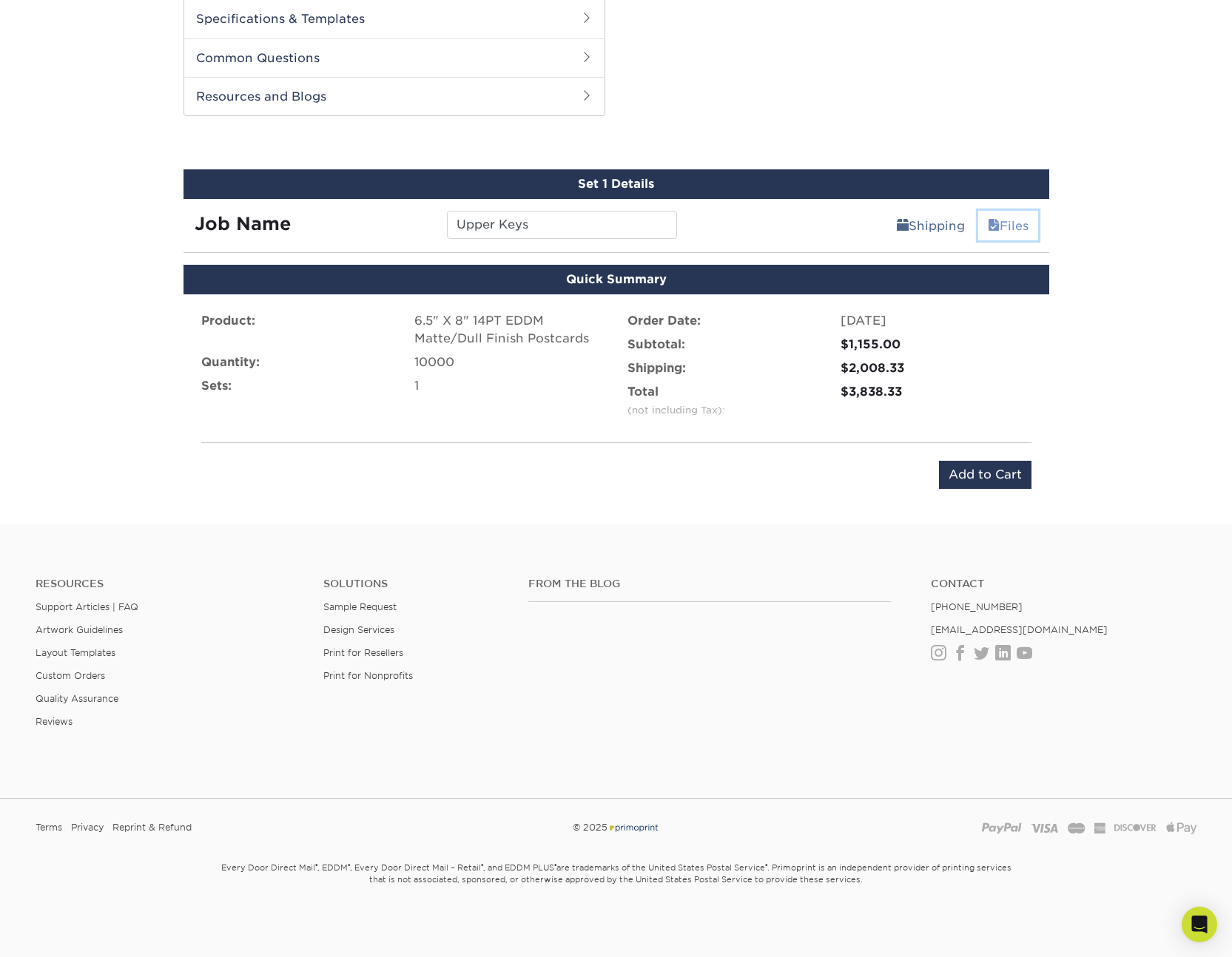
click at [988, 221] on span at bounding box center [993, 226] width 12 height 14
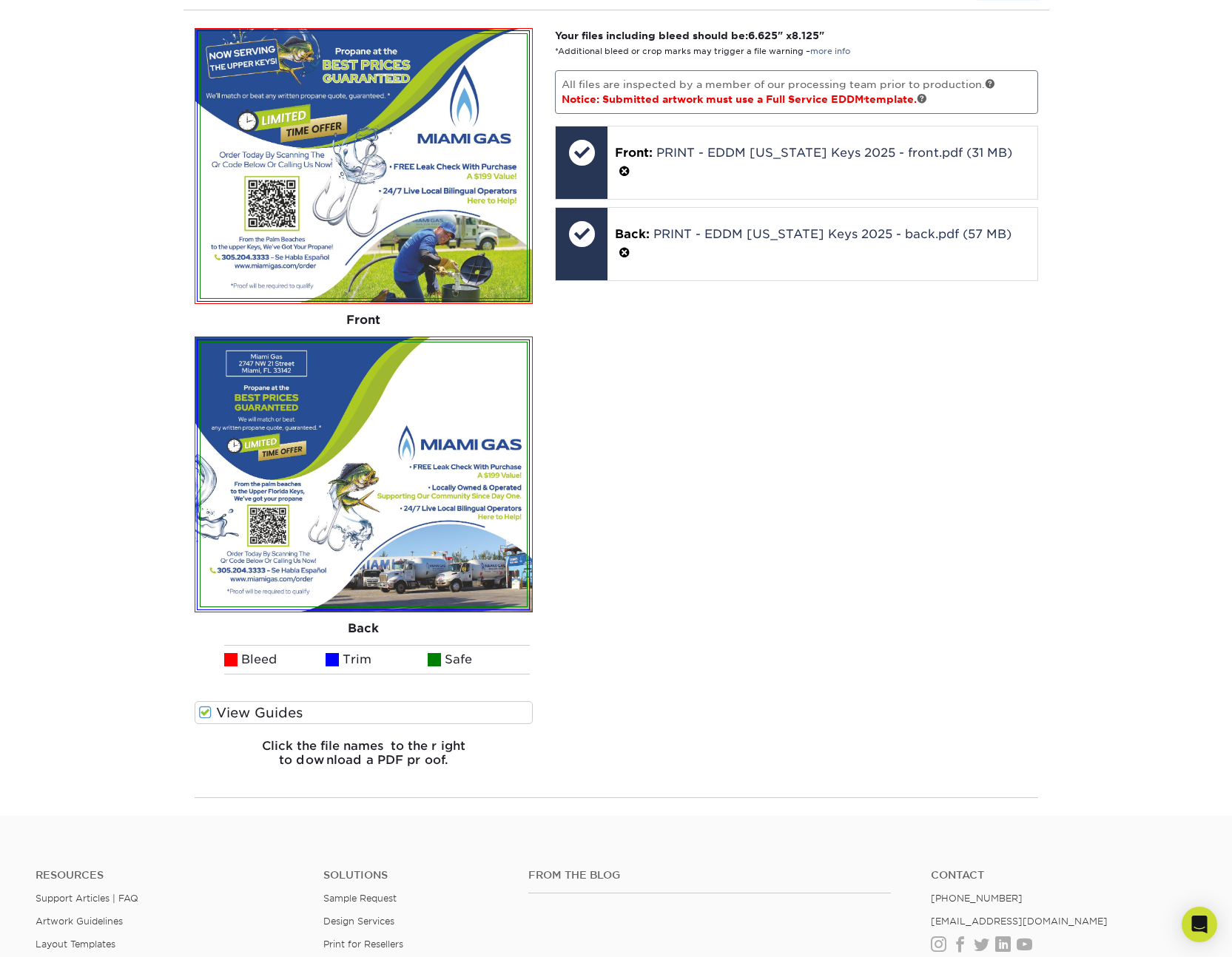
scroll to position [666, 0]
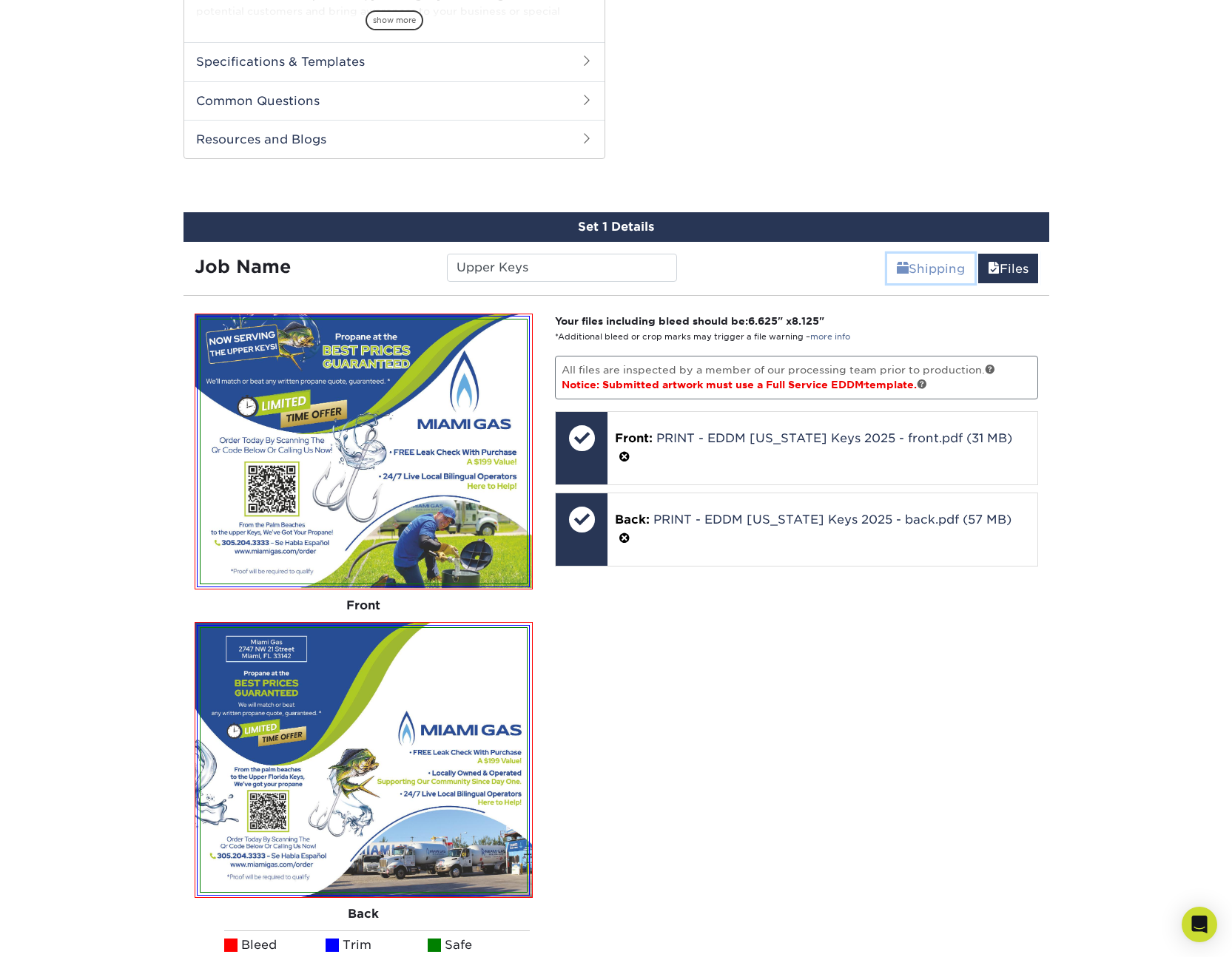
click at [912, 277] on link "Shipping" at bounding box center [930, 268] width 87 height 30
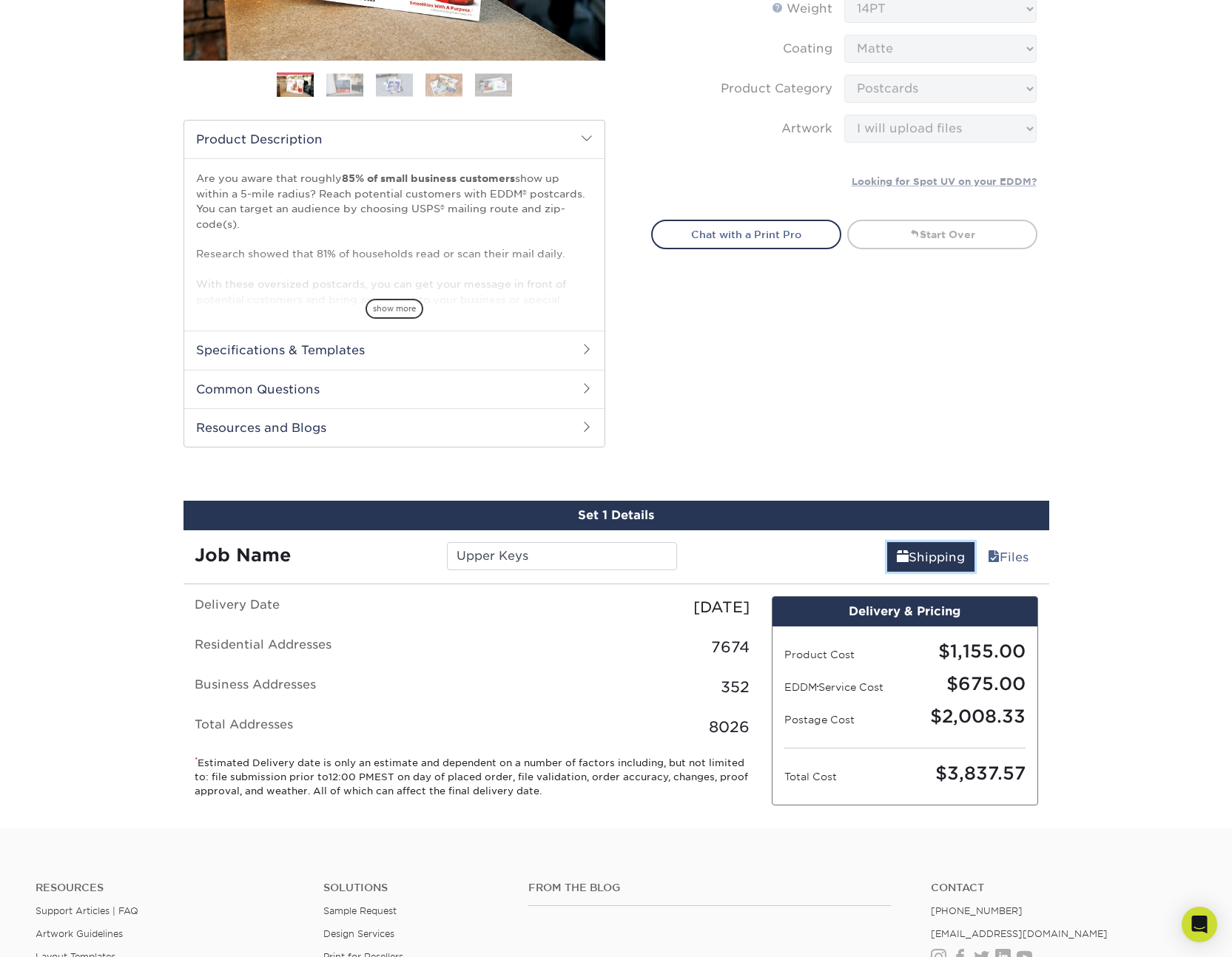
scroll to position [368, 0]
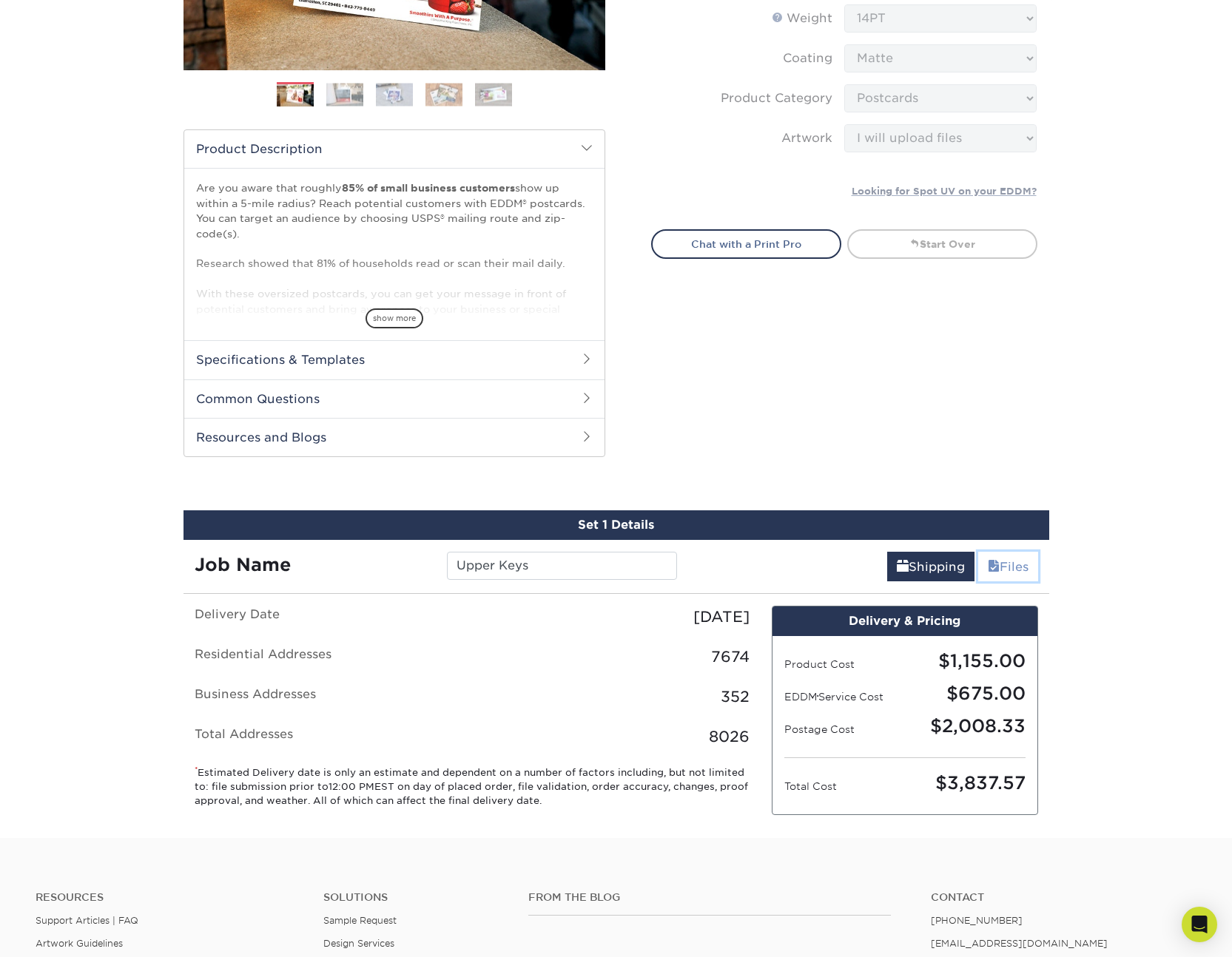
click at [1006, 558] on link "Files" at bounding box center [1007, 567] width 60 height 30
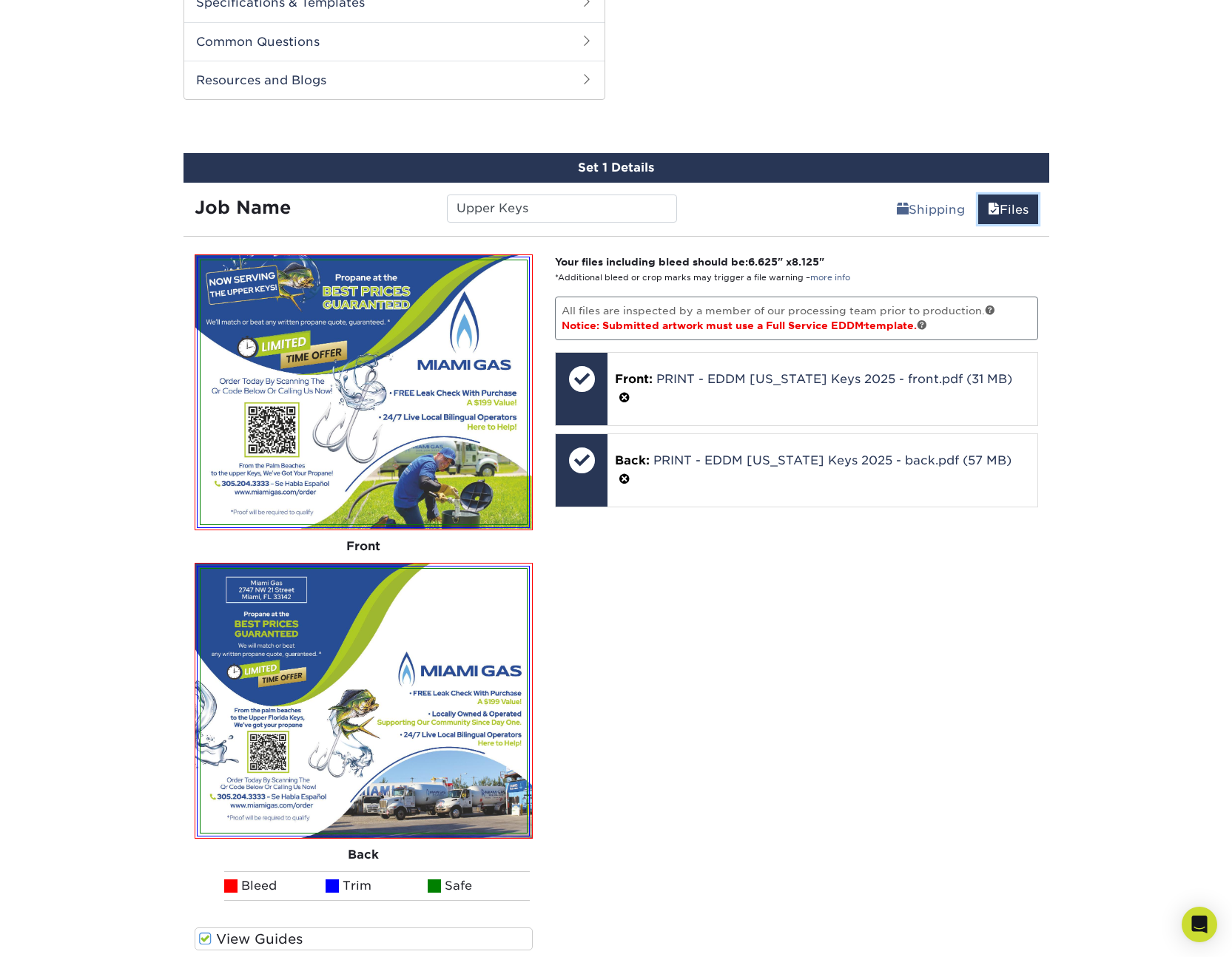
scroll to position [802, 0]
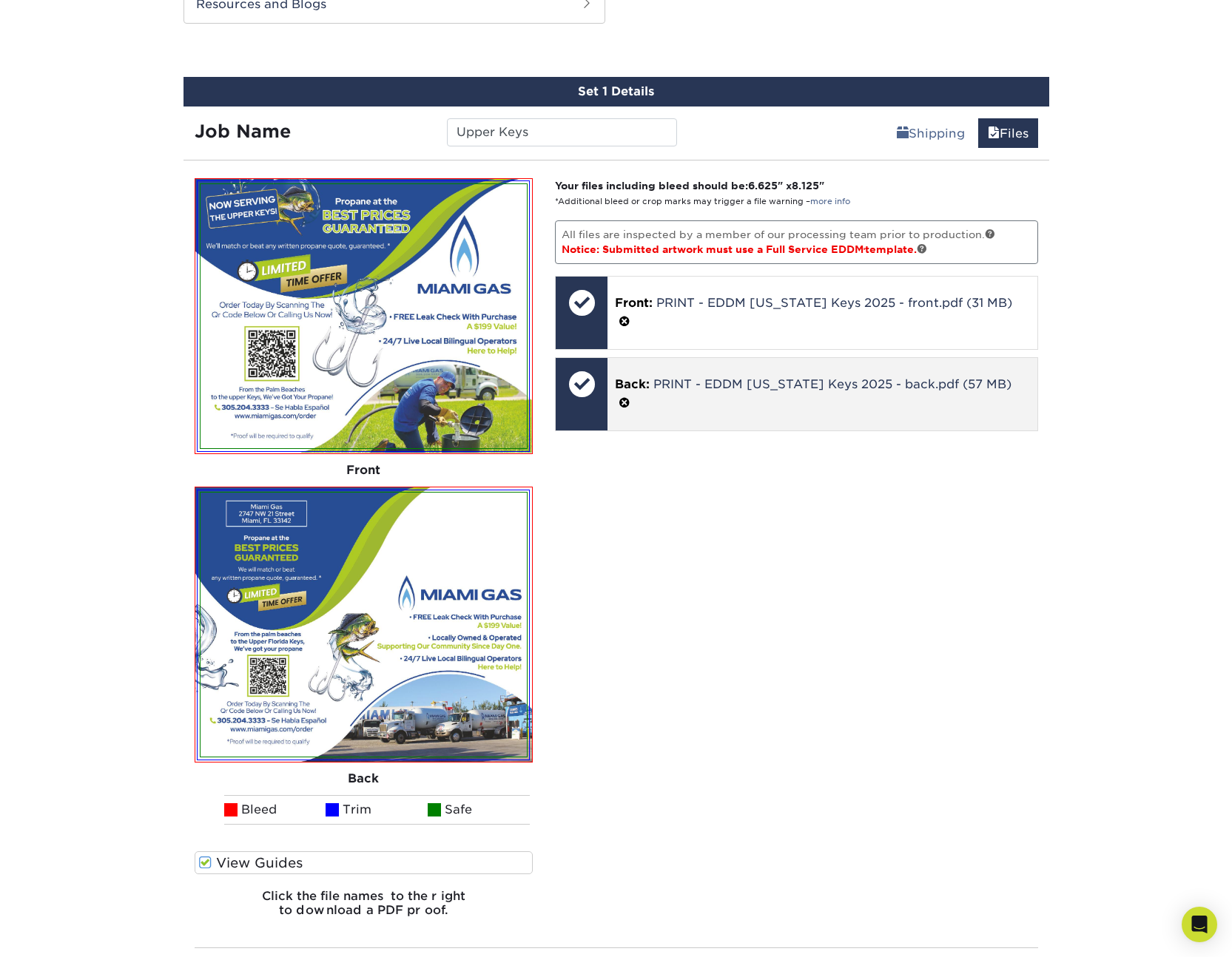
click at [630, 396] on span at bounding box center [624, 403] width 12 height 14
click at [642, 391] on link "Ok" at bounding box center [632, 403] width 36 height 25
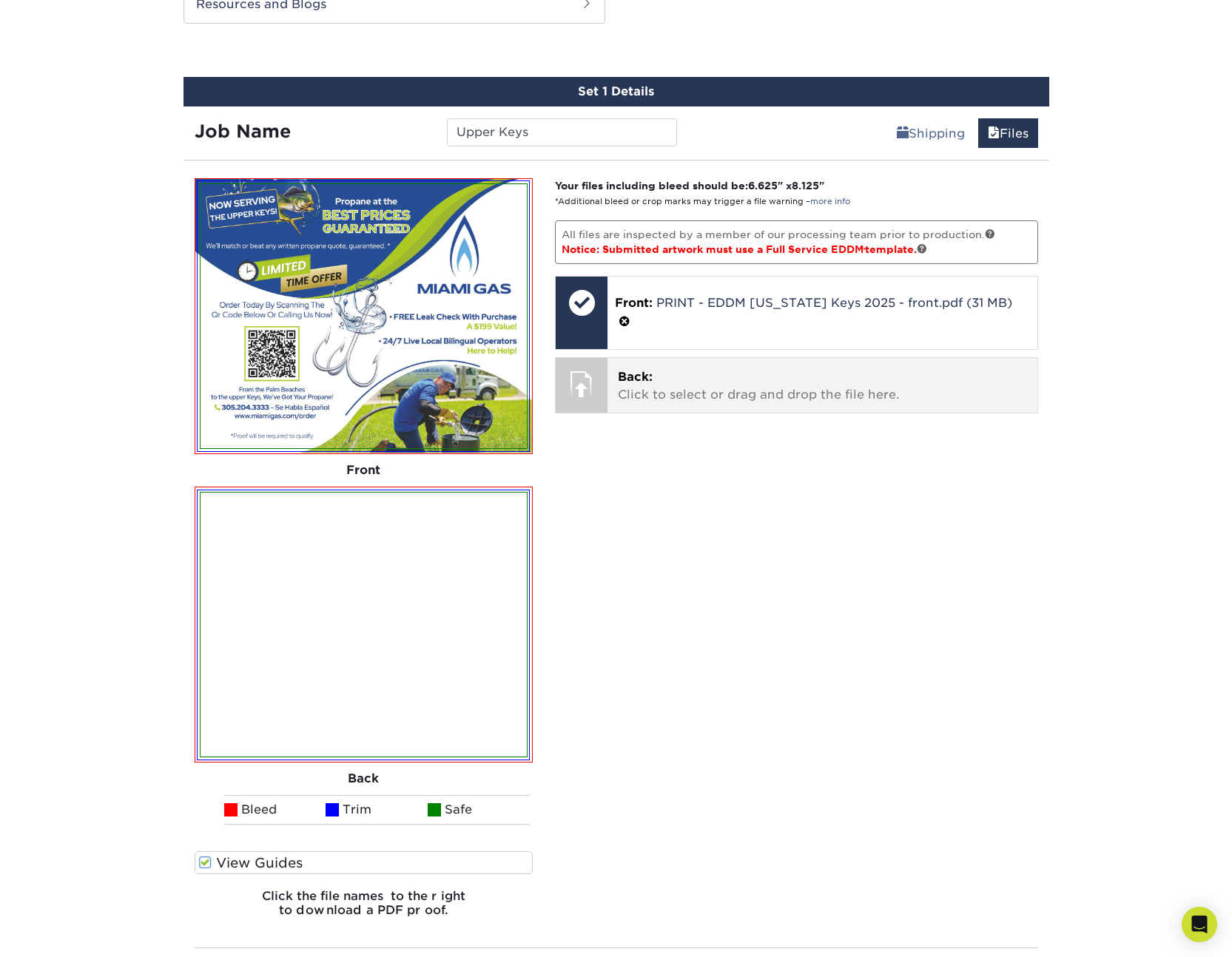
click at [678, 371] on p "Back: Click to select or drag and drop the file here." at bounding box center [822, 386] width 409 height 36
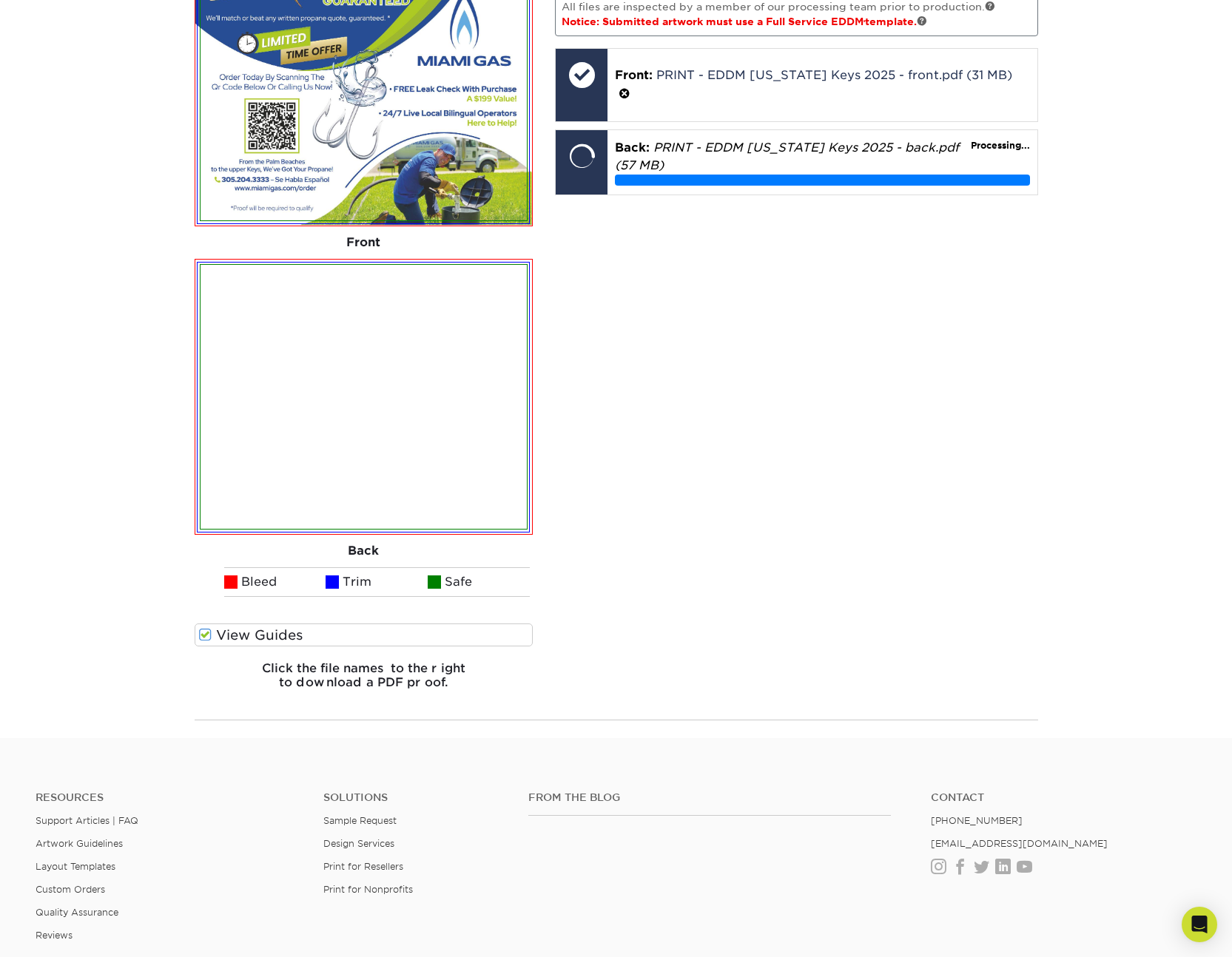
scroll to position [848, 0]
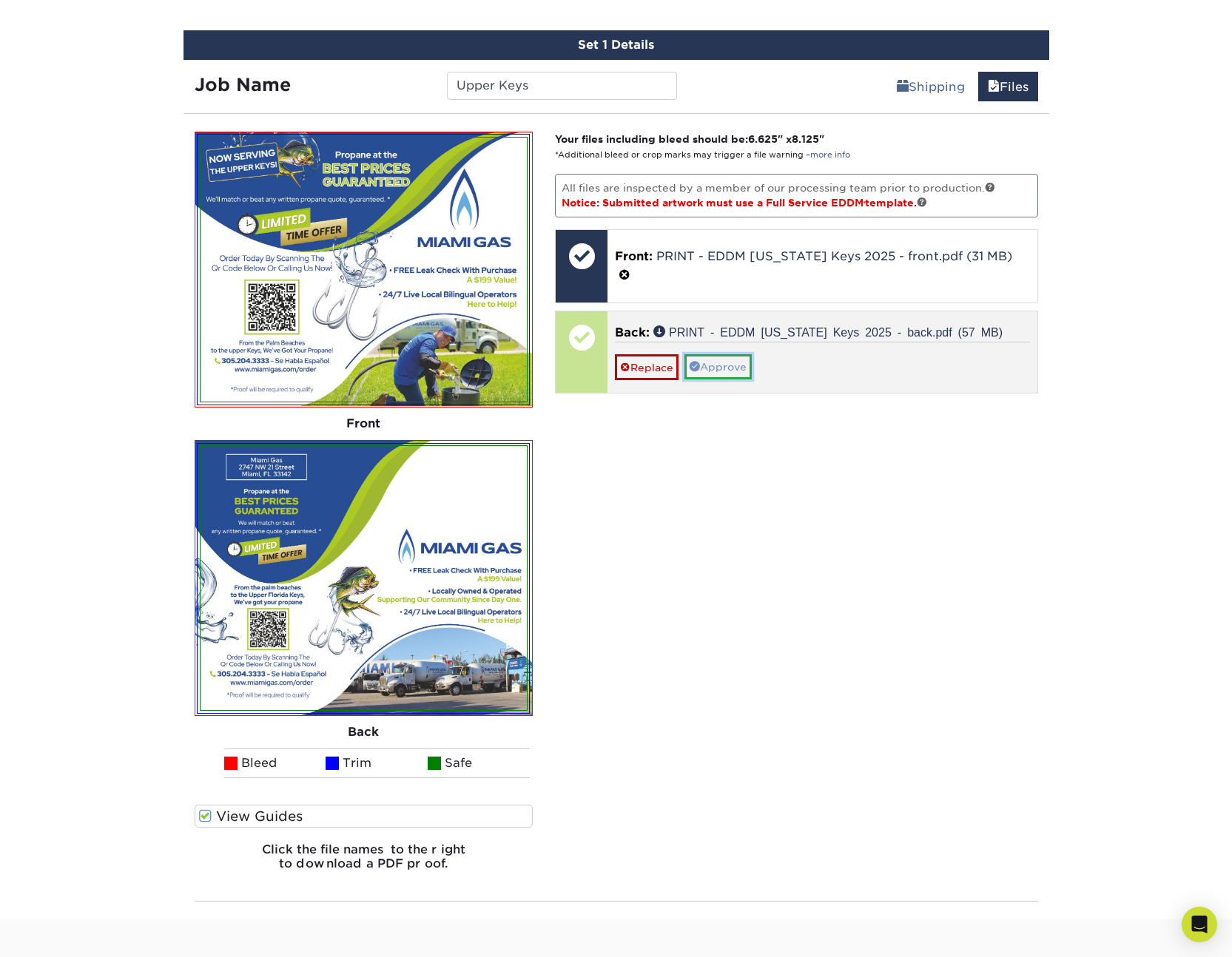
click at [734, 355] on link "Approve" at bounding box center [718, 367] width 68 height 25
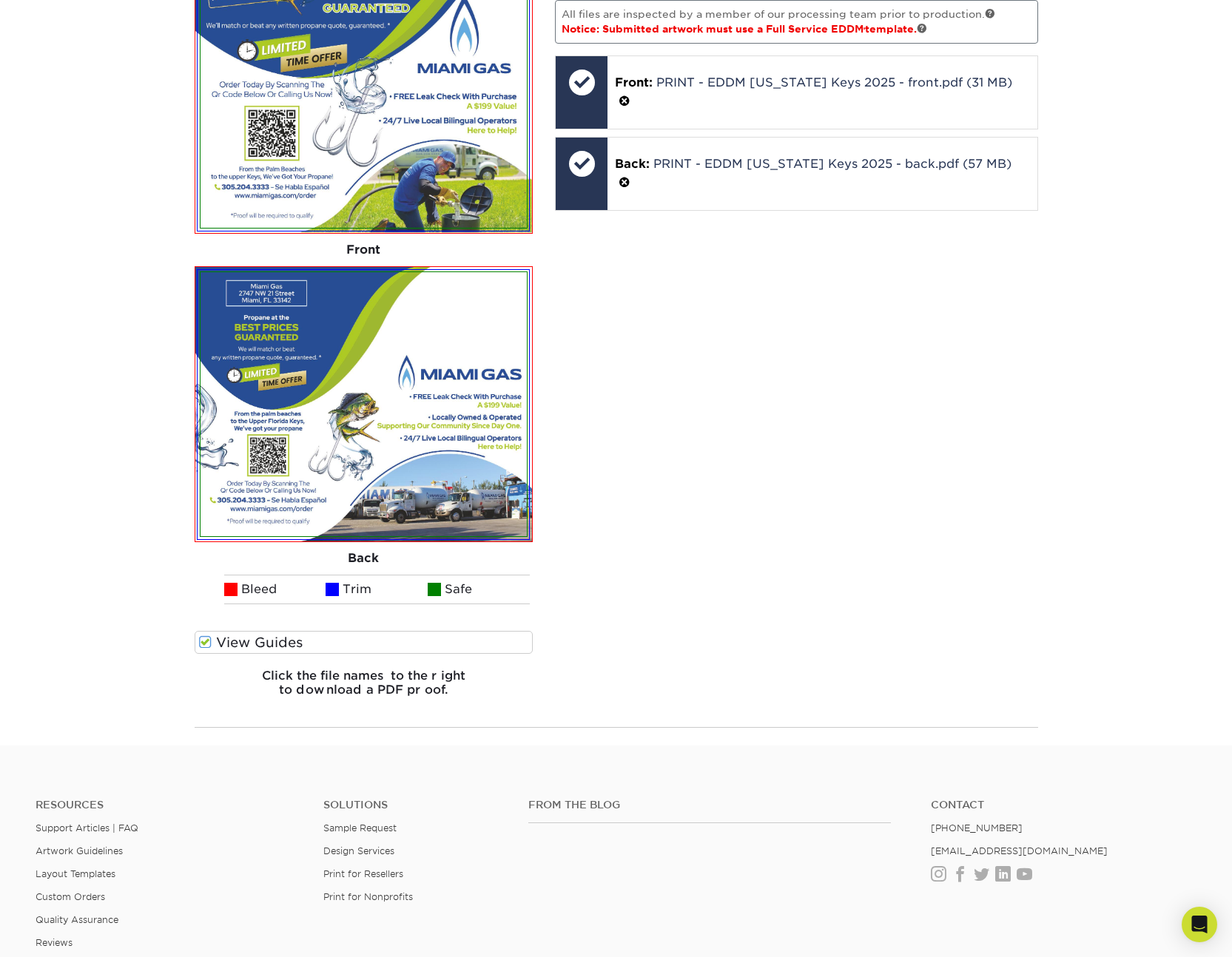
scroll to position [1097, 0]
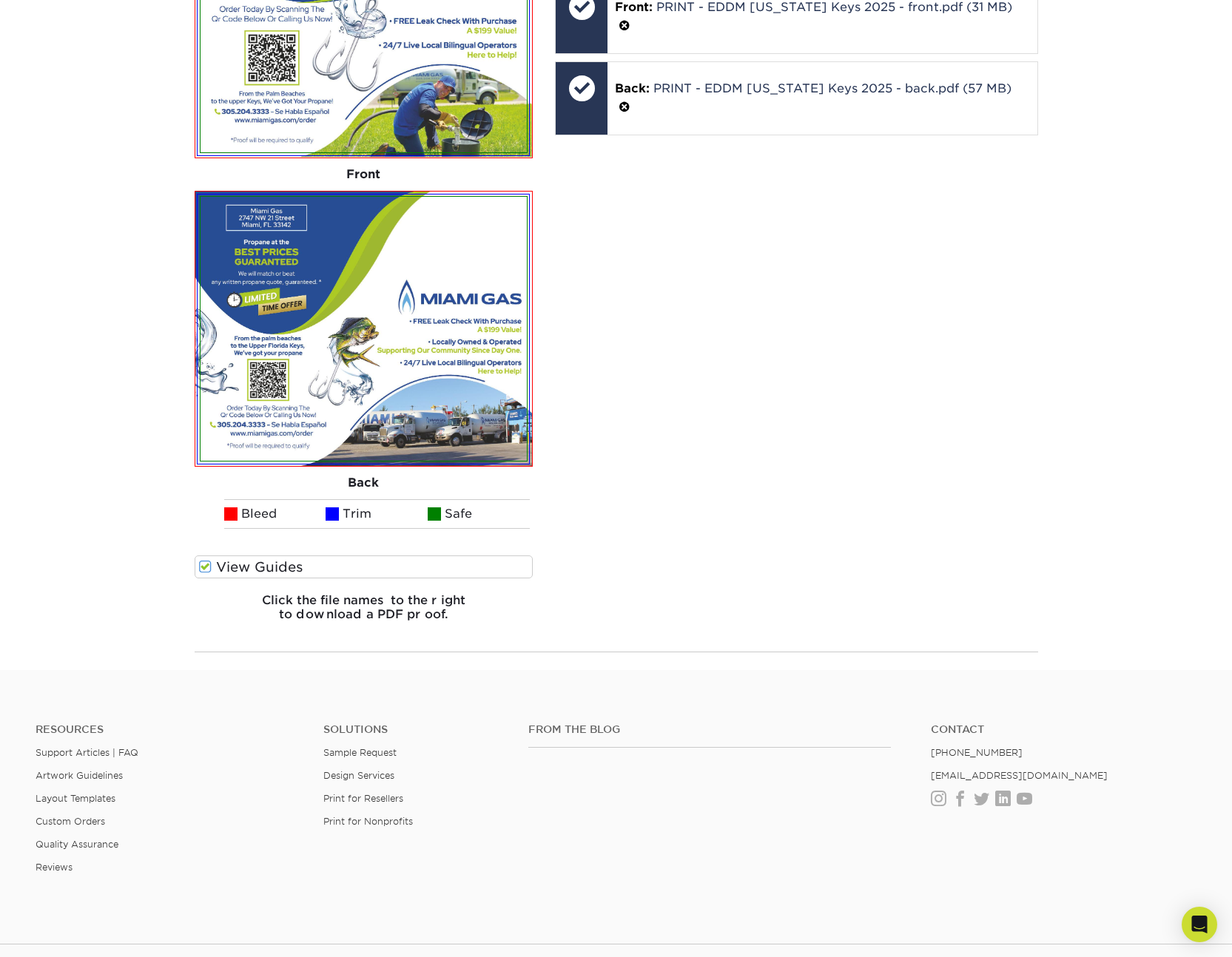
click at [832, 474] on div "Your files including bleed should be: 6.625 " x 8.125 " *Additional bleed or cr…" at bounding box center [796, 258] width 506 height 751
click at [861, 572] on div "Your files including bleed should be: 6.625 " x 8.125 " *Additional bleed or cr…" at bounding box center [796, 258] width 506 height 751
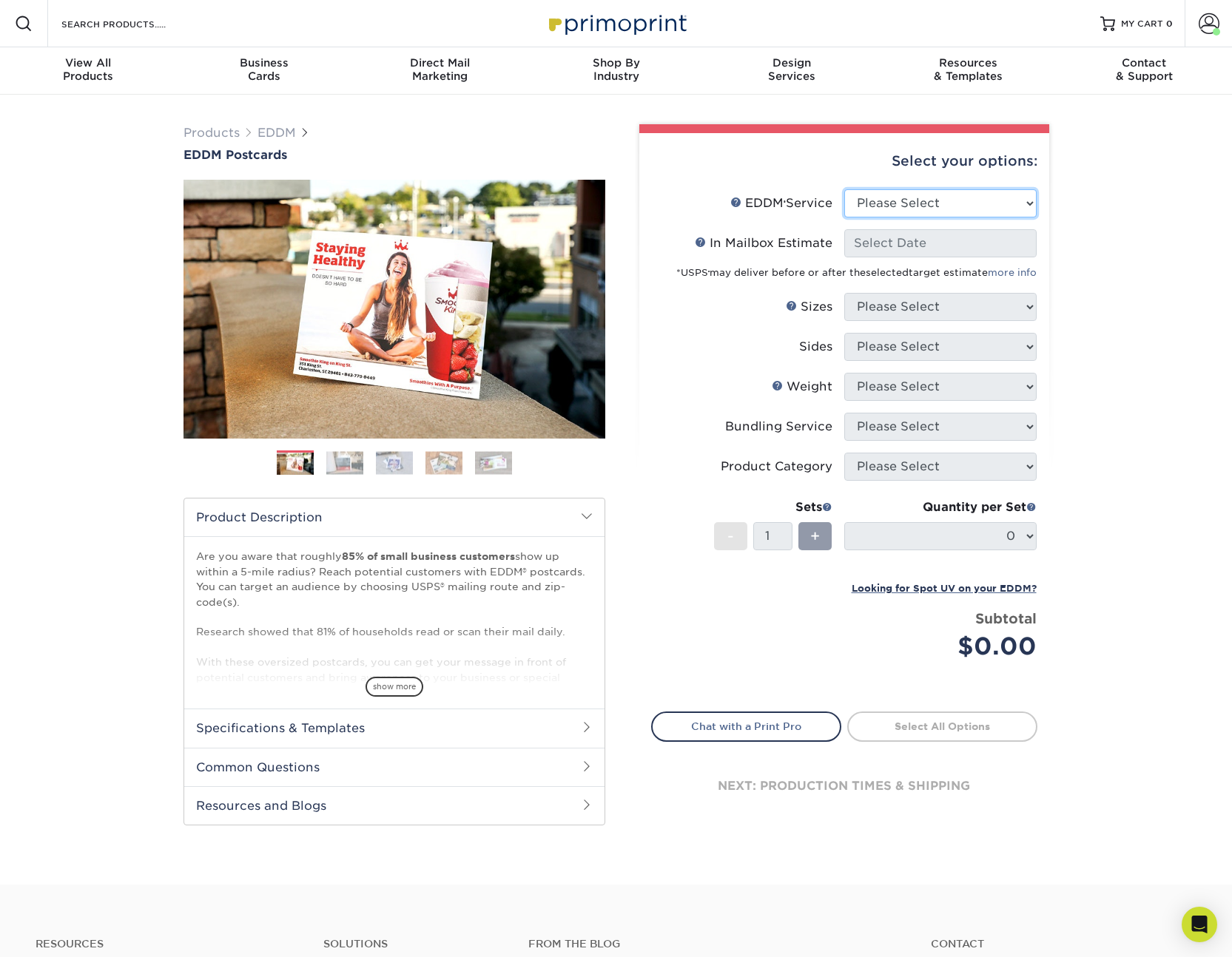
click at [980, 208] on select "Please Select Full Service Print Only" at bounding box center [940, 203] width 192 height 28
select select "full_service"
click at [844, 189] on select "Please Select Full Service Print Only" at bounding box center [940, 203] width 192 height 28
select select "-1"
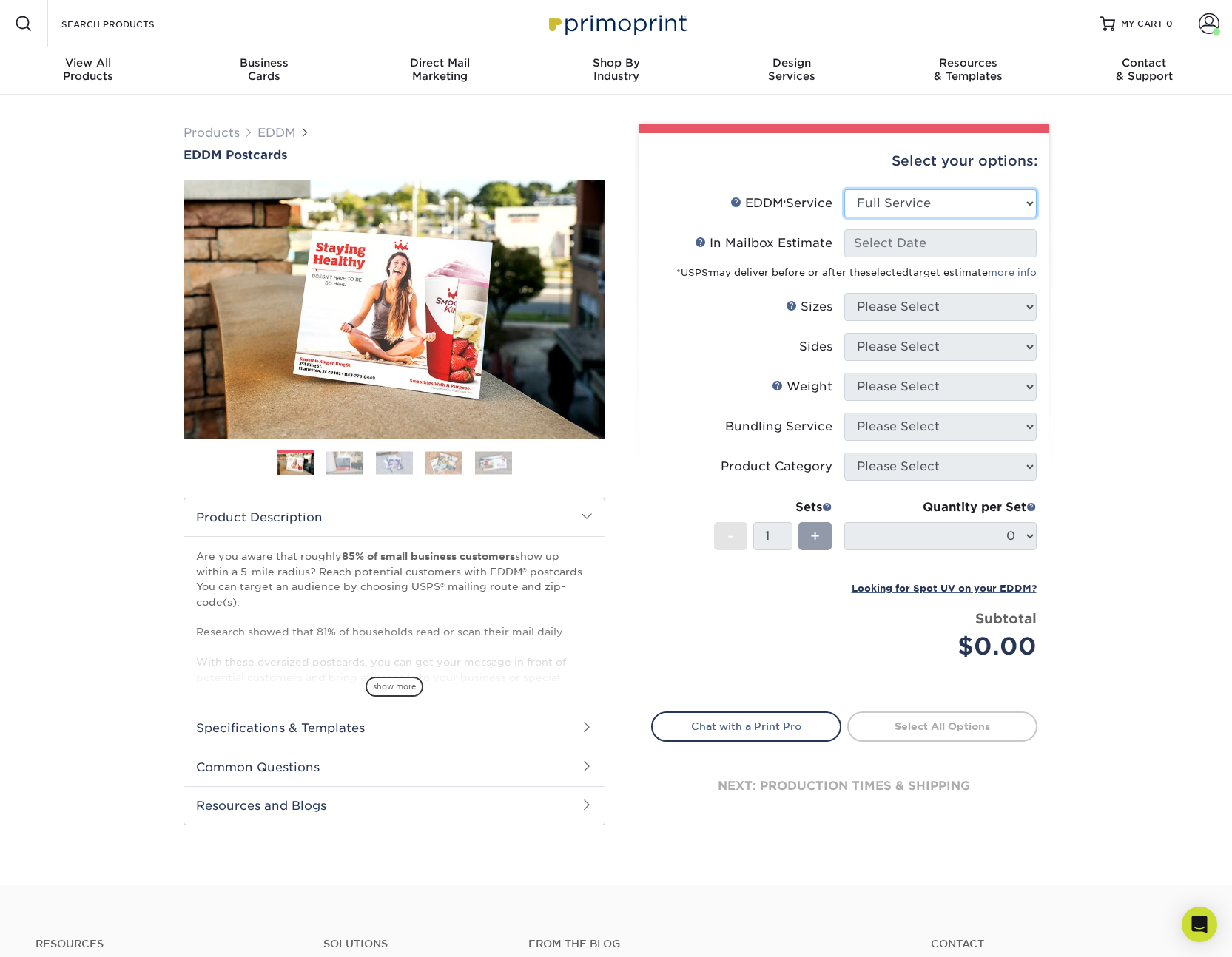
select select "-1"
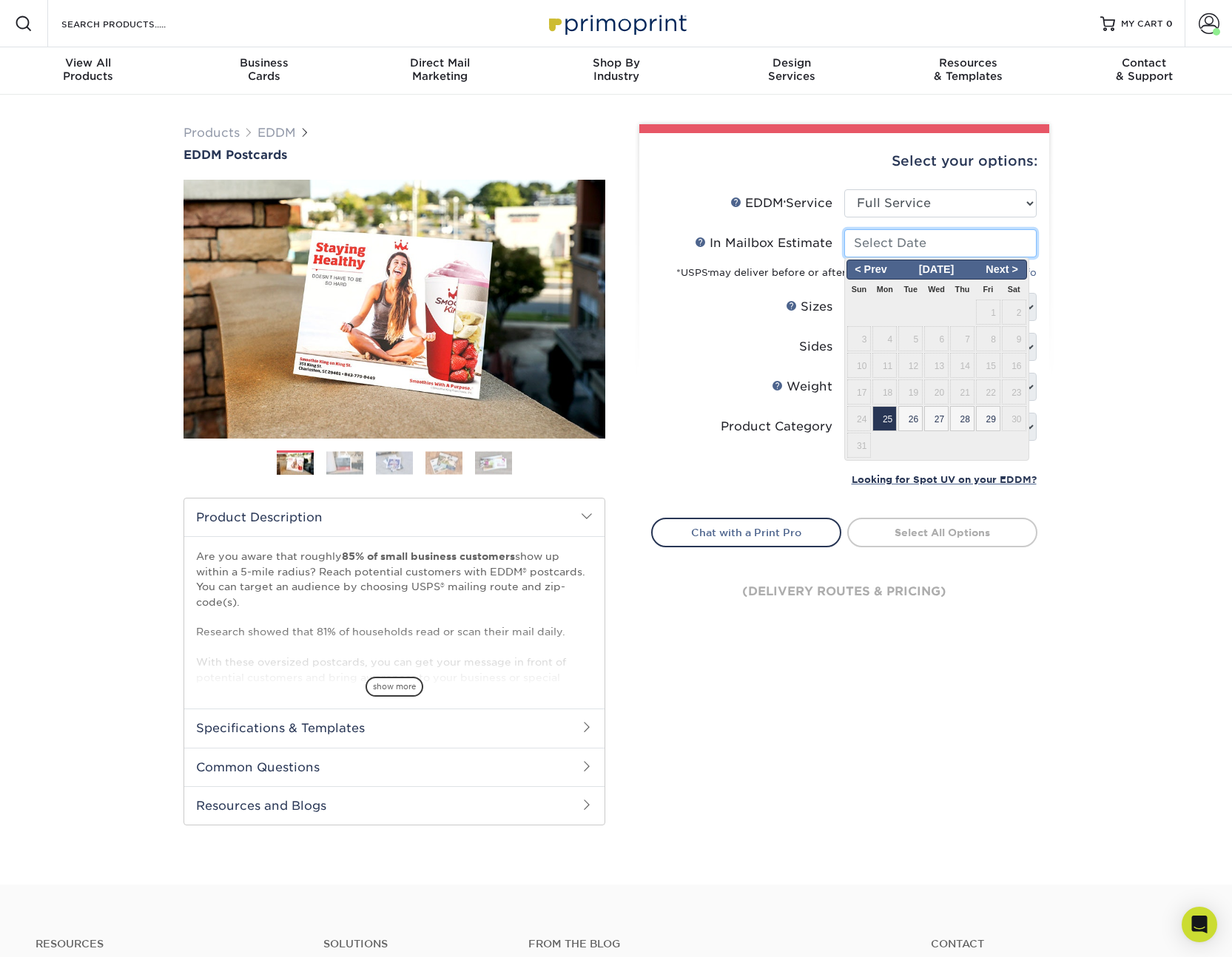
click at [964, 242] on input "In Mailbox Estimate Help In Mailbox Estimate" at bounding box center [940, 243] width 192 height 28
click at [884, 419] on span "25" at bounding box center [884, 418] width 24 height 25
type input "[DATE]"
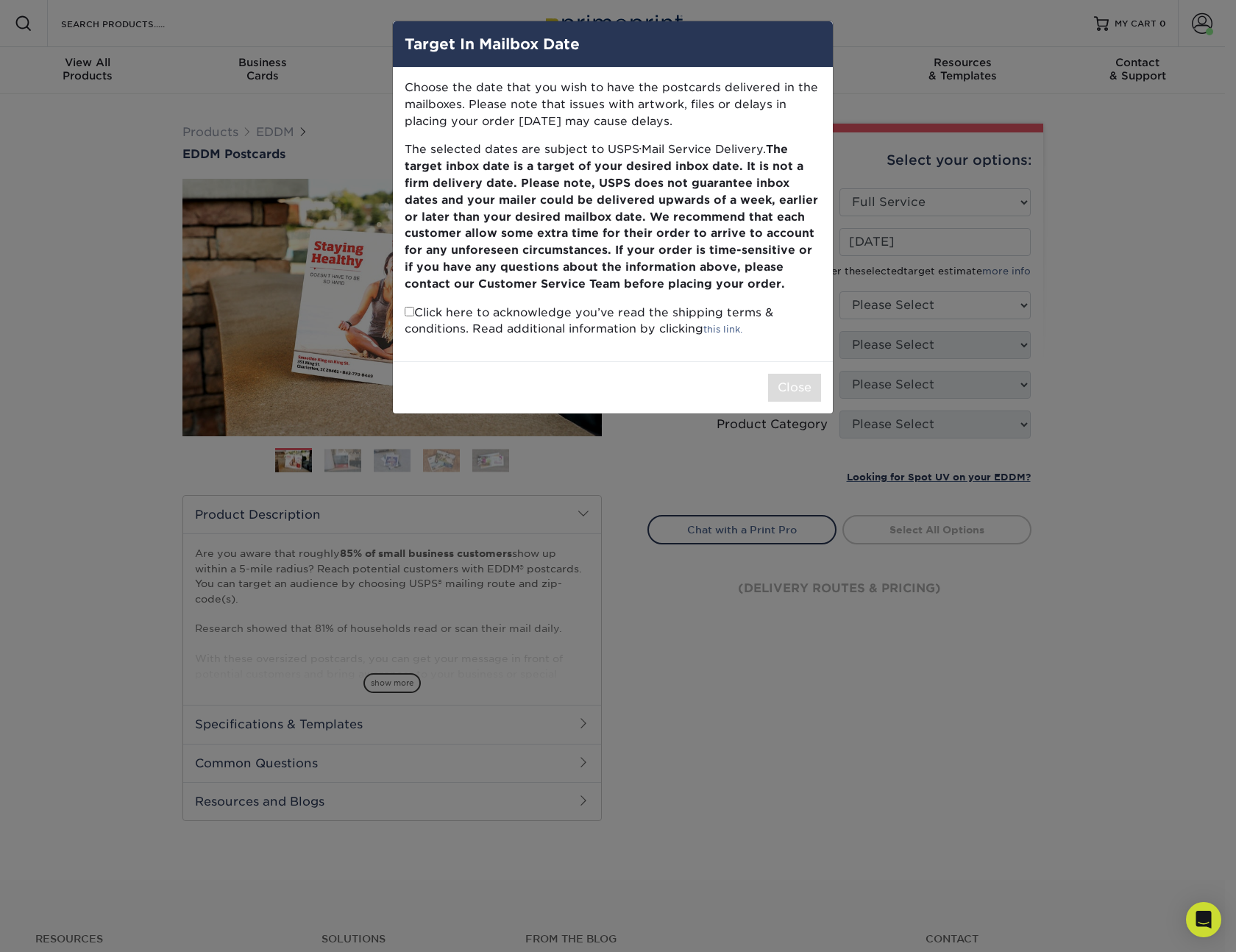
click at [411, 315] on input "checkbox" at bounding box center [409, 312] width 9 height 9
checkbox input "true"
click at [797, 383] on button "Close" at bounding box center [794, 387] width 53 height 28
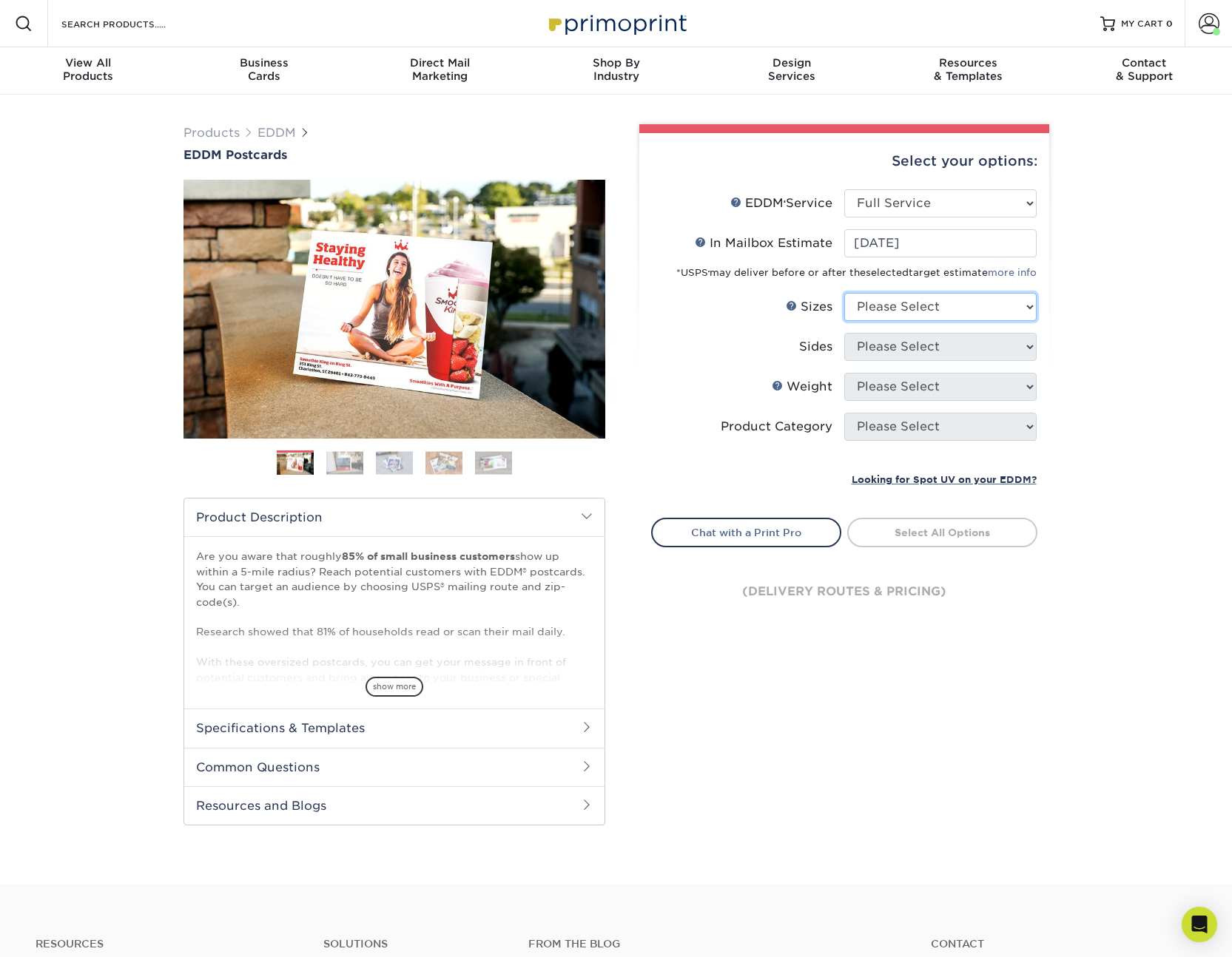
click at [934, 306] on select "Please Select 4.5" x 12" 6" x 12" 6.5" x 8" 6.5" x 9" 6.5" x 12" 7" x 8.5" 8" x…" at bounding box center [940, 307] width 192 height 28
select select "6.50x8.00"
click at [844, 293] on select "Please Select 4.5" x 12" 6" x 12" 6.5" x 8" 6.5" x 9" 6.5" x 12" 7" x 8.5" 8" x…" at bounding box center [940, 307] width 192 height 28
click at [940, 348] on select "Please Select Print Both Sides Print Front Only" at bounding box center [940, 347] width 192 height 28
select select "13abbda7-1d64-4f25-8bb2-c179b224825d"
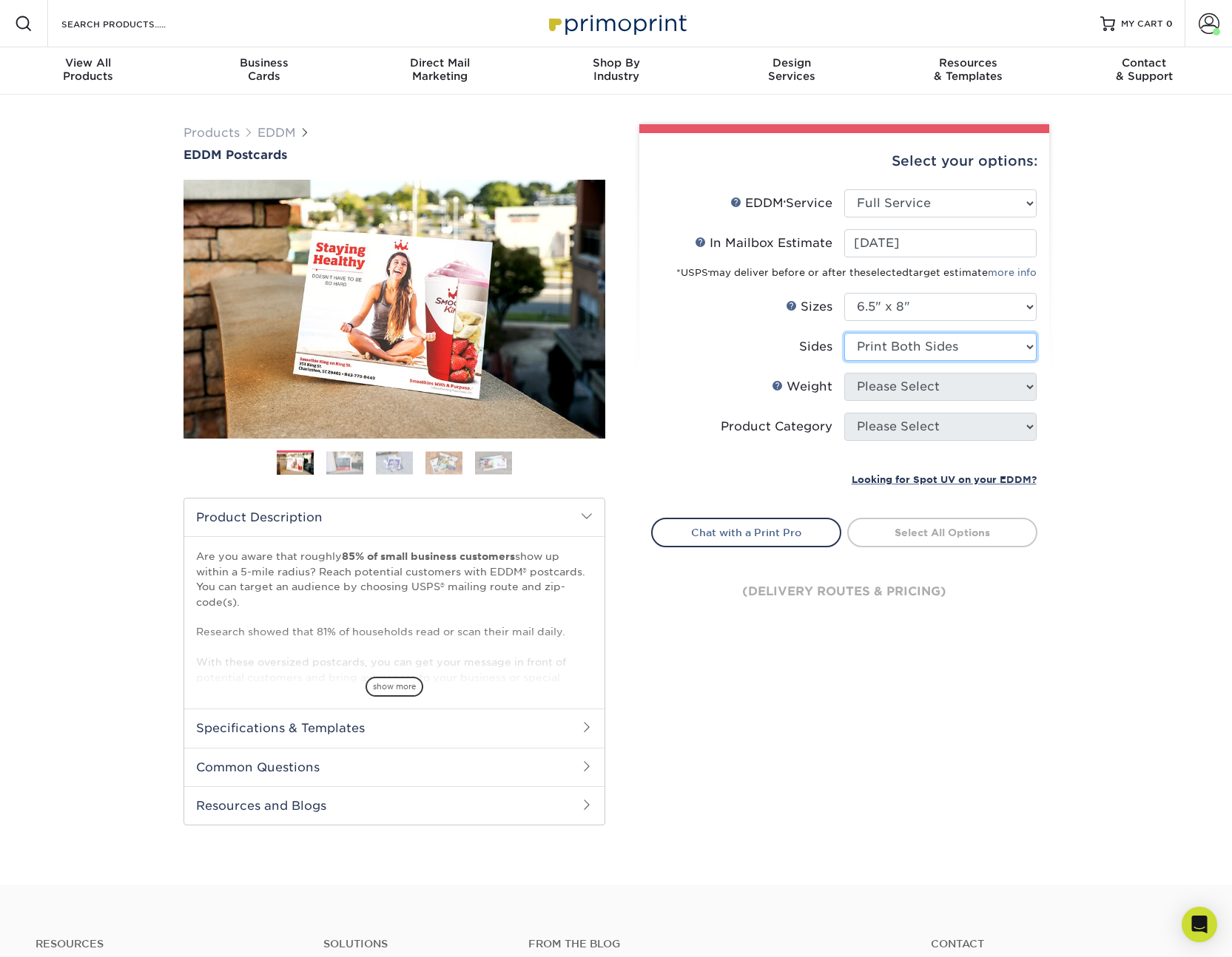
click at [844, 333] on select "Please Select Print Both Sides Print Front Only" at bounding box center [940, 347] width 192 height 28
click at [931, 392] on select "Please Select 16PT 14PT" at bounding box center [940, 386] width 192 height 28
select select "14PT"
click at [844, 372] on select "Please Select 16PT 14PT" at bounding box center [940, 386] width 192 height 28
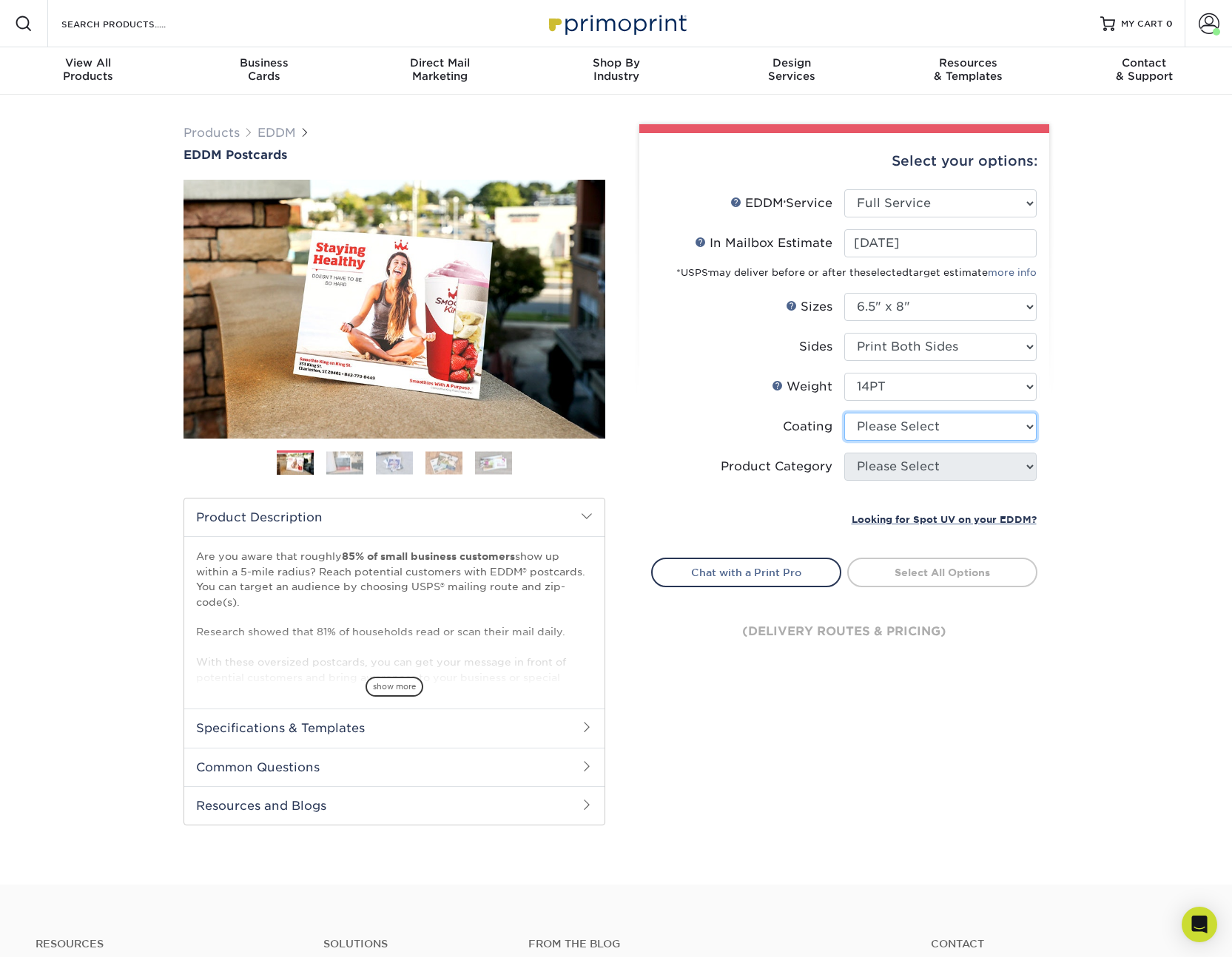
click at [931, 422] on select at bounding box center [940, 427] width 192 height 28
select select "121bb7b5-3b4d-429f-bd8d-bbf80e953313"
click at [844, 413] on select at bounding box center [940, 427] width 192 height 28
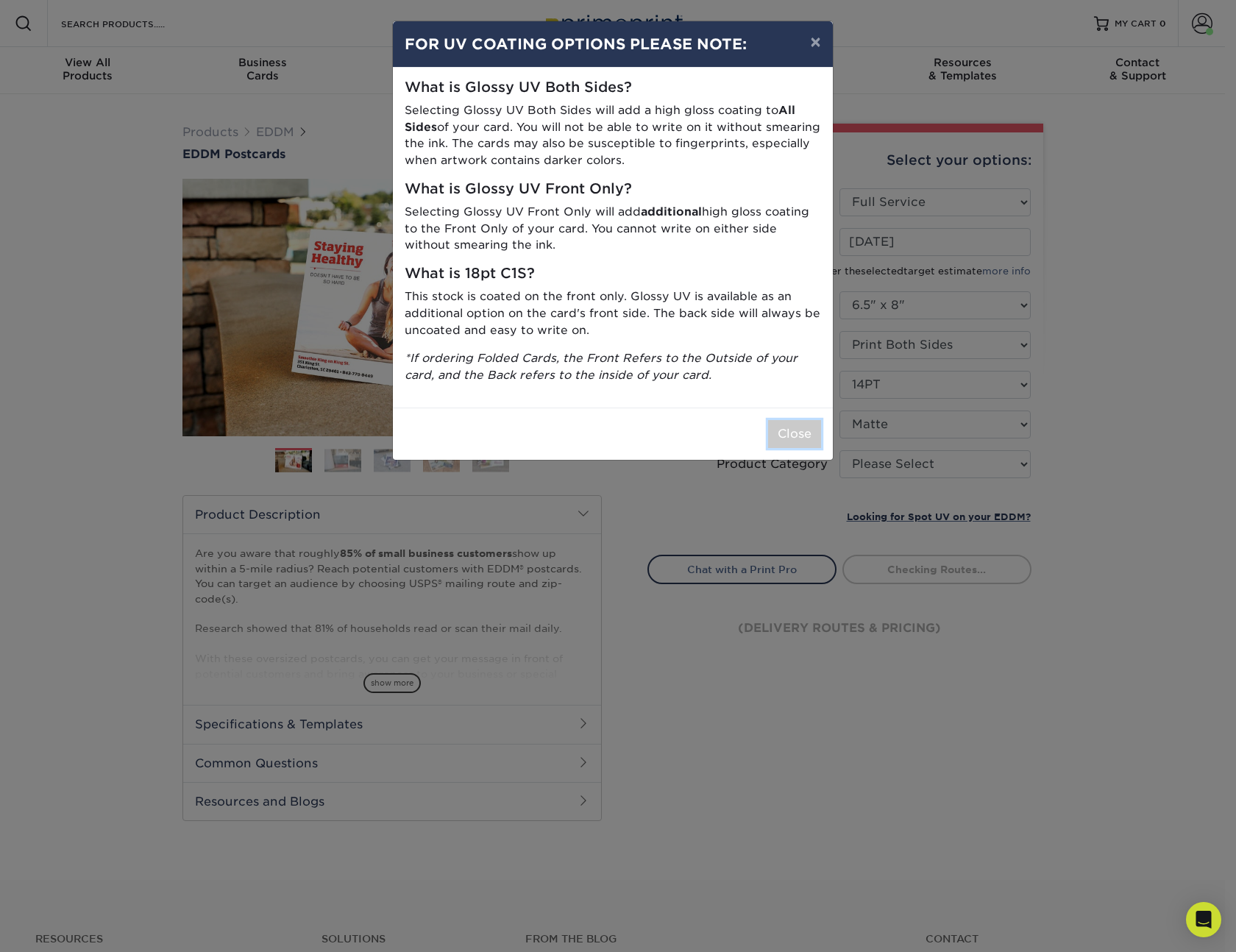
click at [787, 431] on button "Close" at bounding box center [794, 434] width 53 height 28
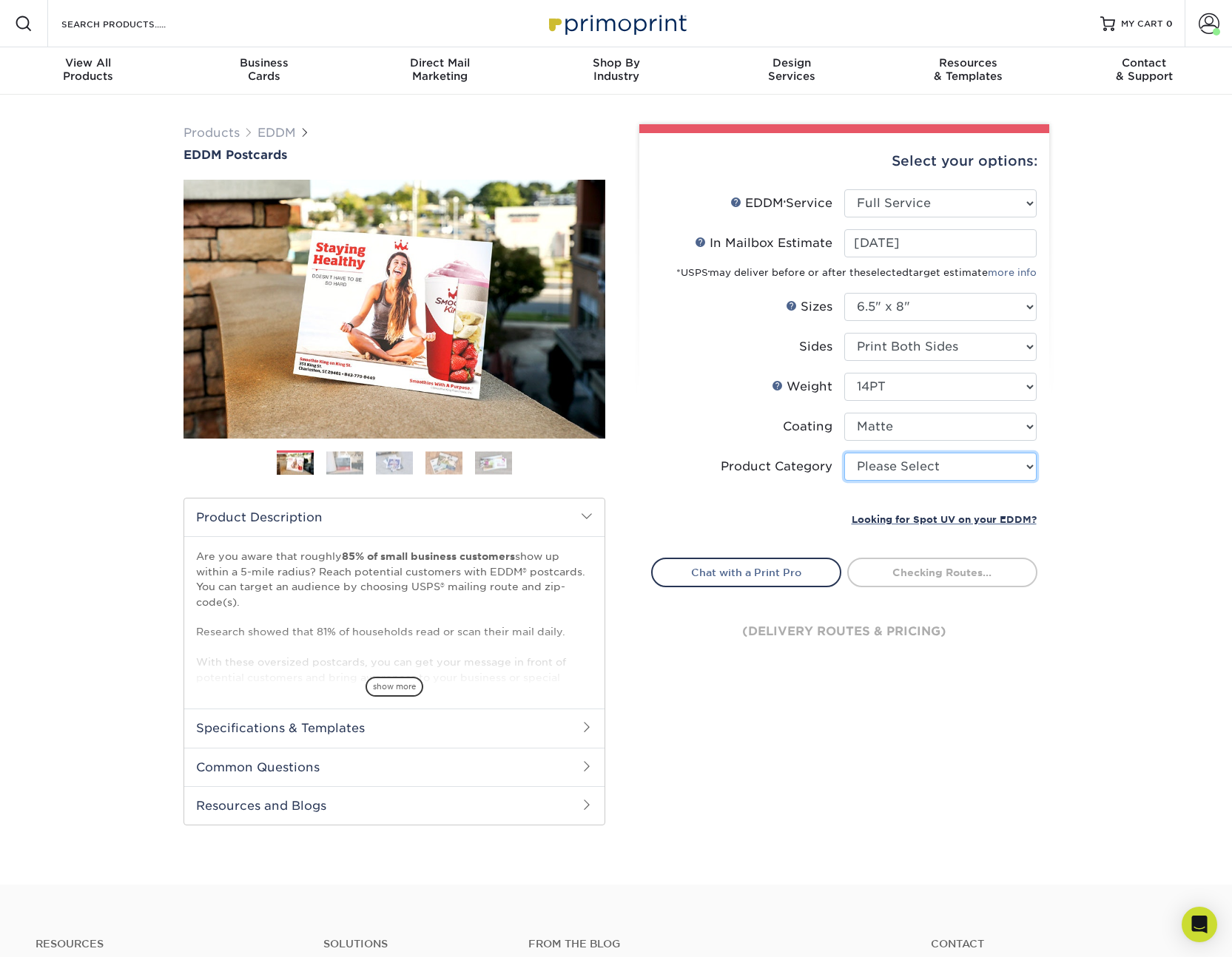
click at [915, 464] on select "Please Select Postcards" at bounding box center [940, 466] width 192 height 28
select select "9b7272e0-d6c8-4c3c-8e97-d3a1bcdab858"
click at [844, 452] on select "Please Select Postcards" at bounding box center [940, 466] width 192 height 28
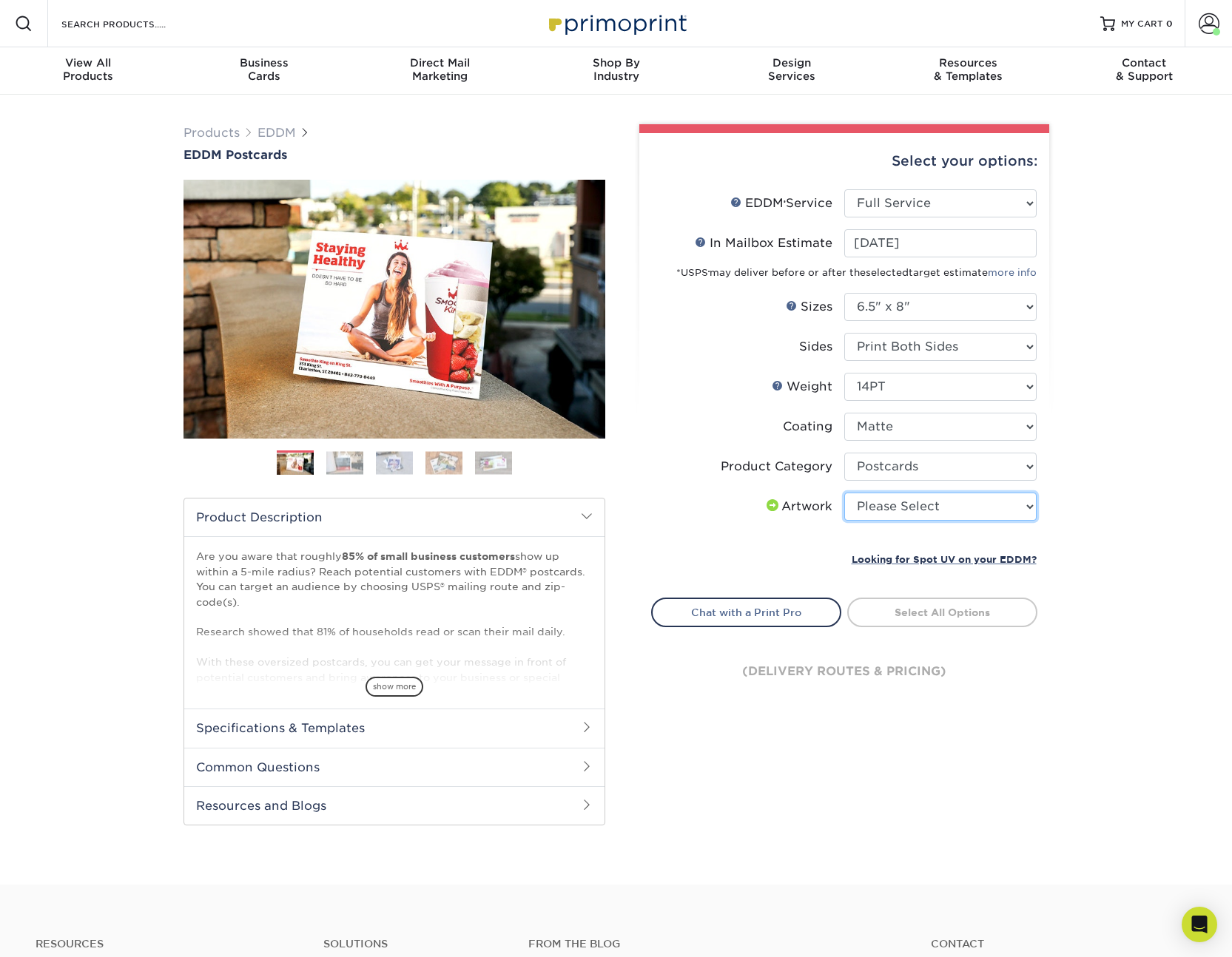
click at [996, 506] on select "Please Select I will upload files I need a design - $150" at bounding box center [940, 506] width 192 height 28
select select "upload"
click at [844, 492] on select "Please Select I will upload files I need a design - $150" at bounding box center [940, 506] width 192 height 28
click at [885, 612] on link "Select Routes" at bounding box center [942, 610] width 190 height 26
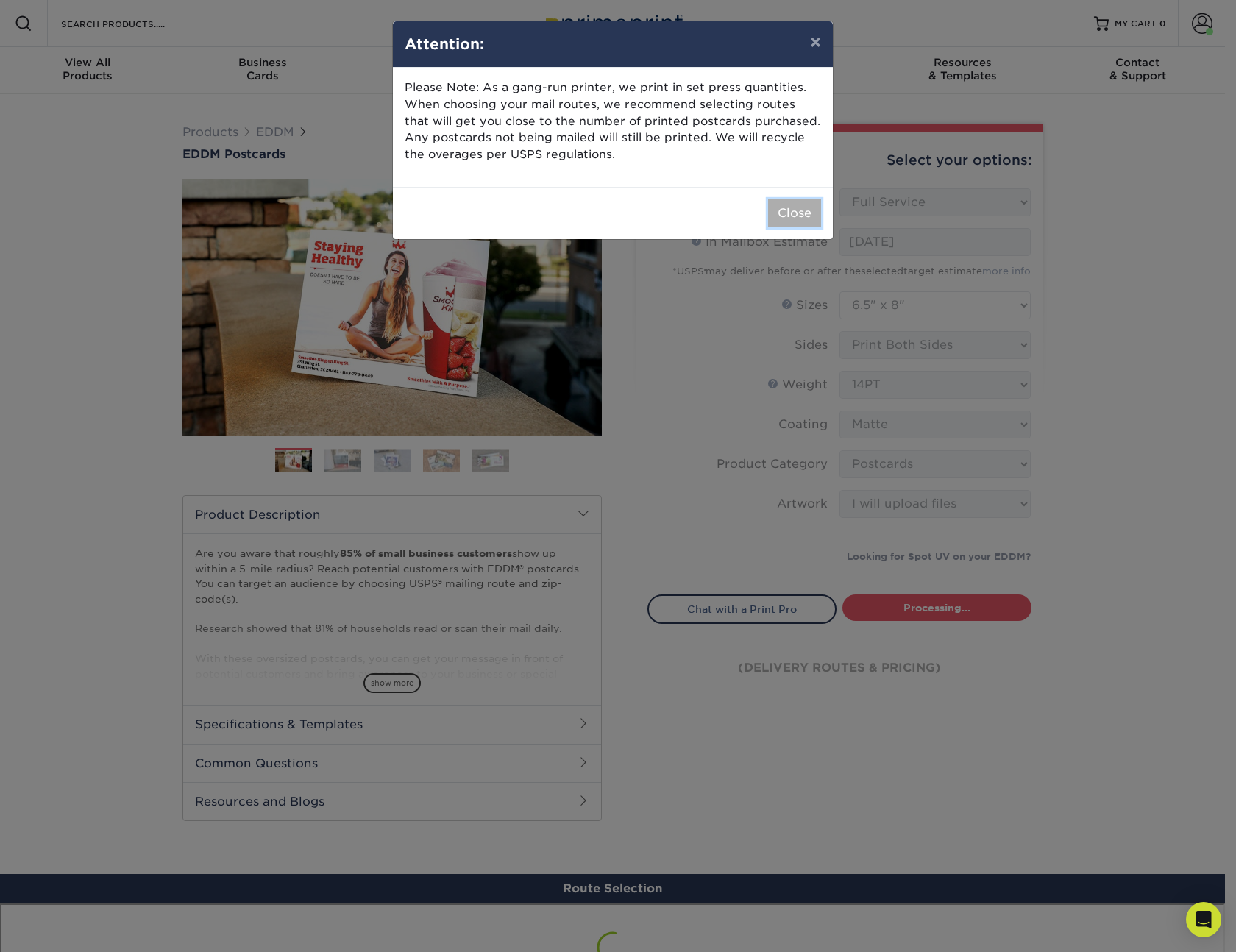
click at [783, 221] on button "Close" at bounding box center [794, 213] width 53 height 28
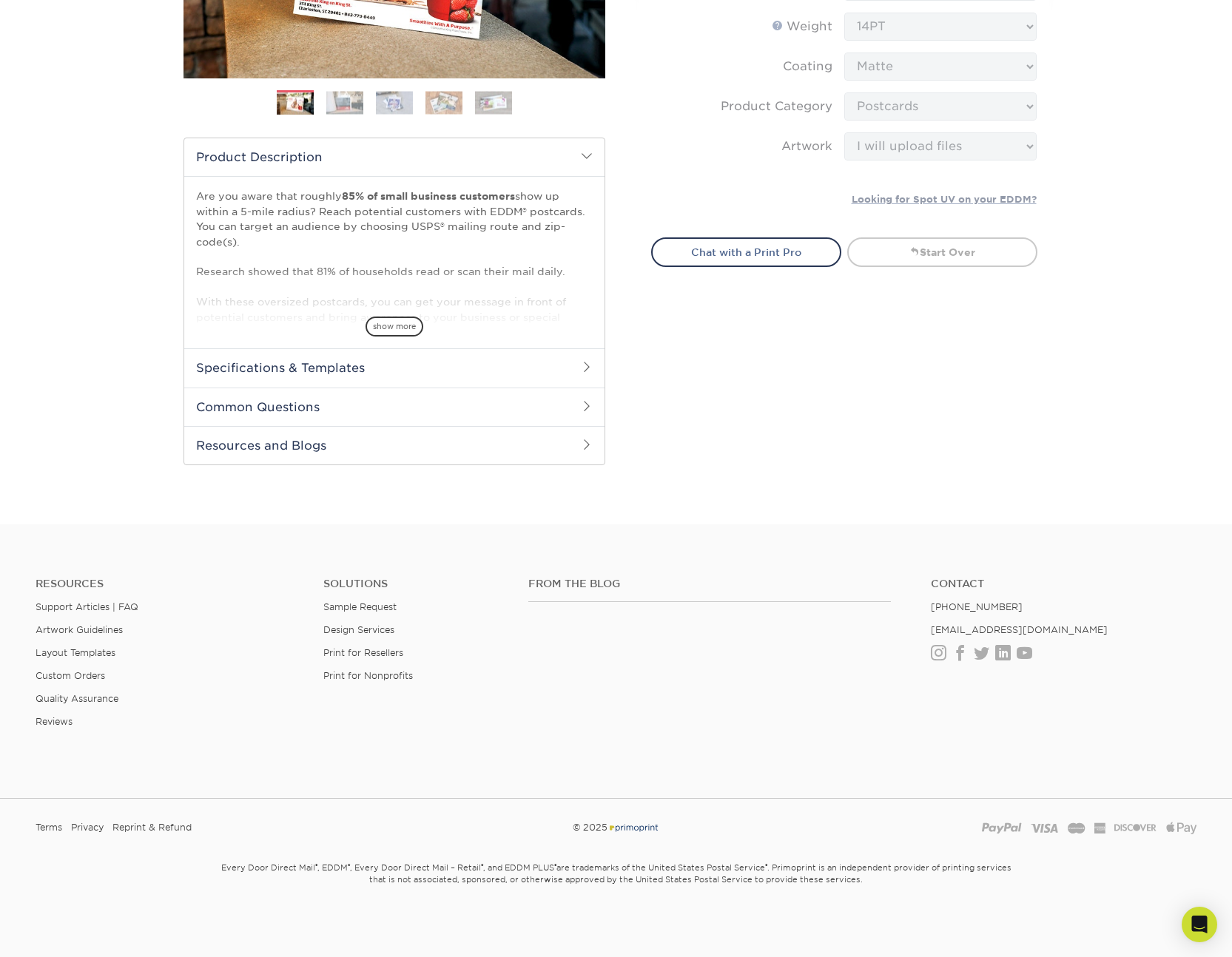
scroll to position [746, 0]
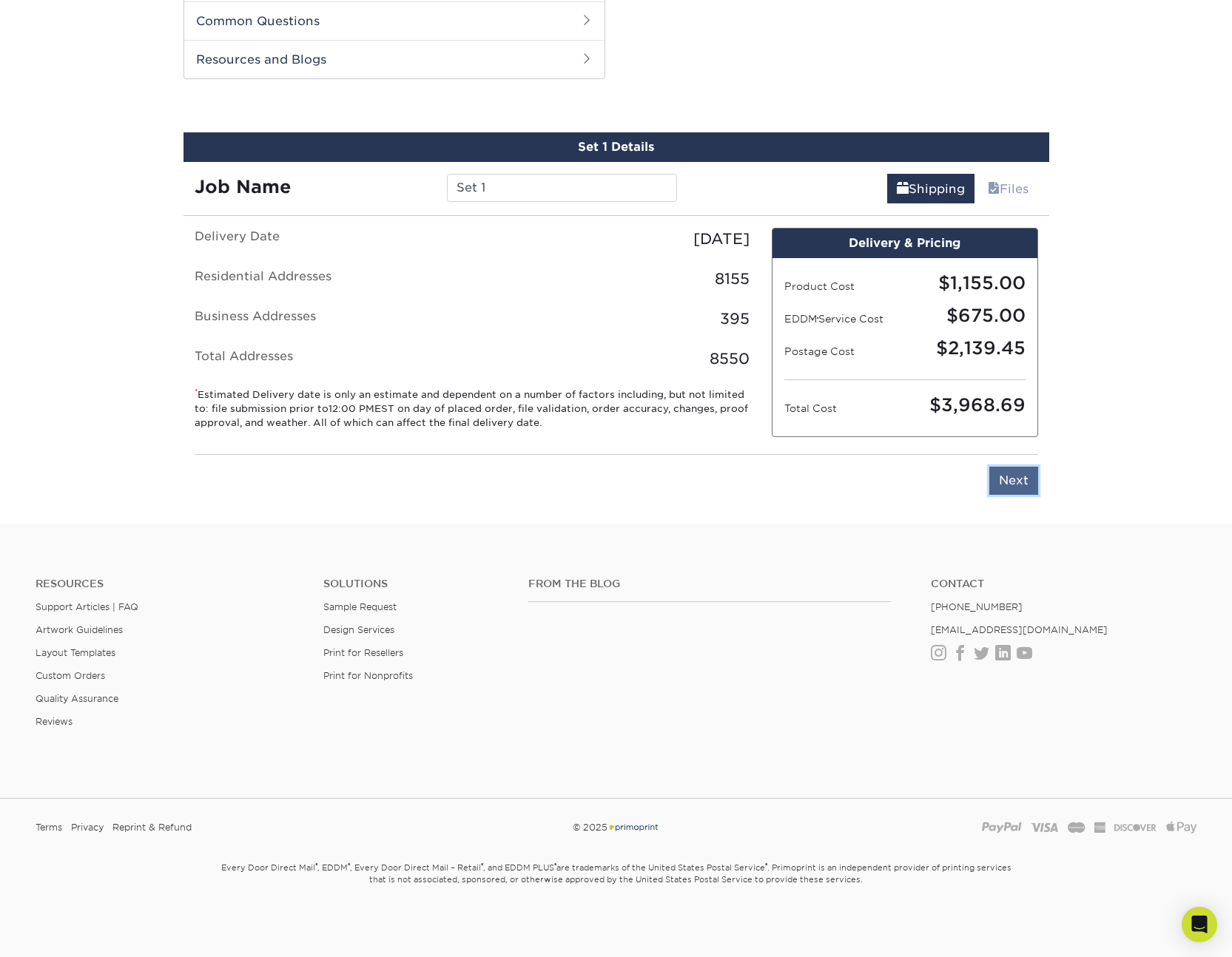
click at [1028, 489] on input "Next" at bounding box center [1013, 480] width 49 height 28
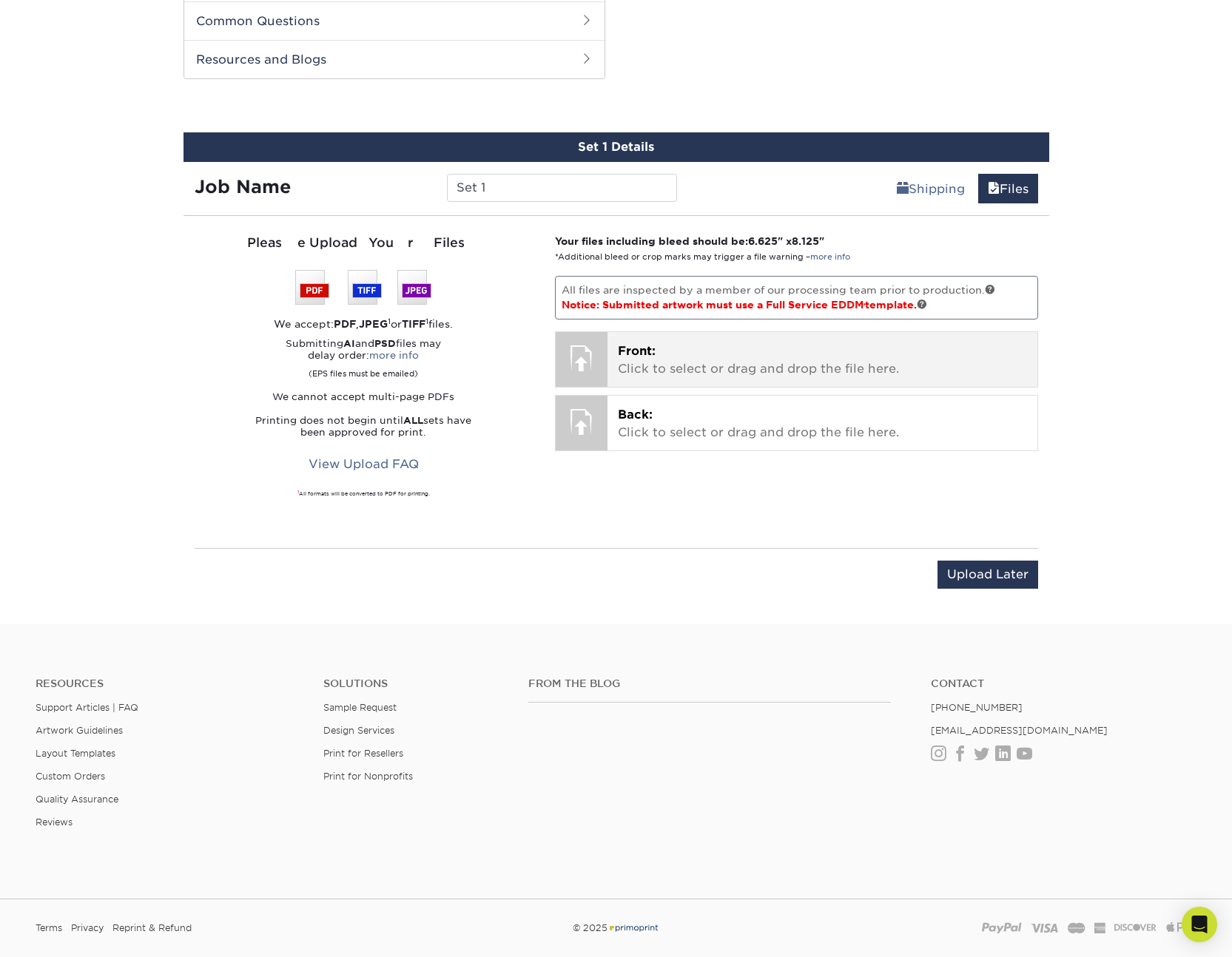
click at [697, 361] on p "Front: Click to select or drag and drop the file here." at bounding box center [822, 360] width 409 height 36
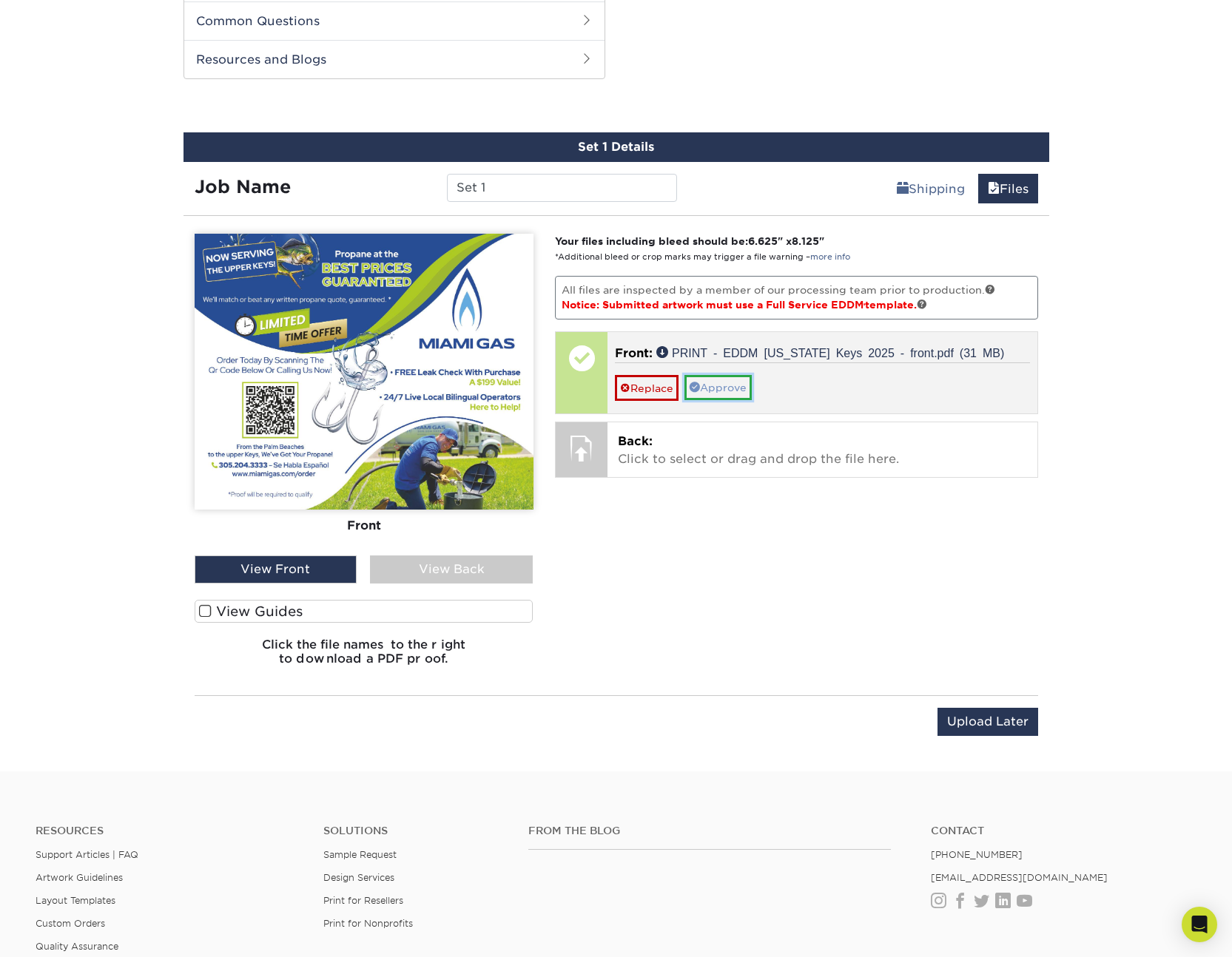
click at [708, 394] on link "Approve" at bounding box center [718, 387] width 68 height 25
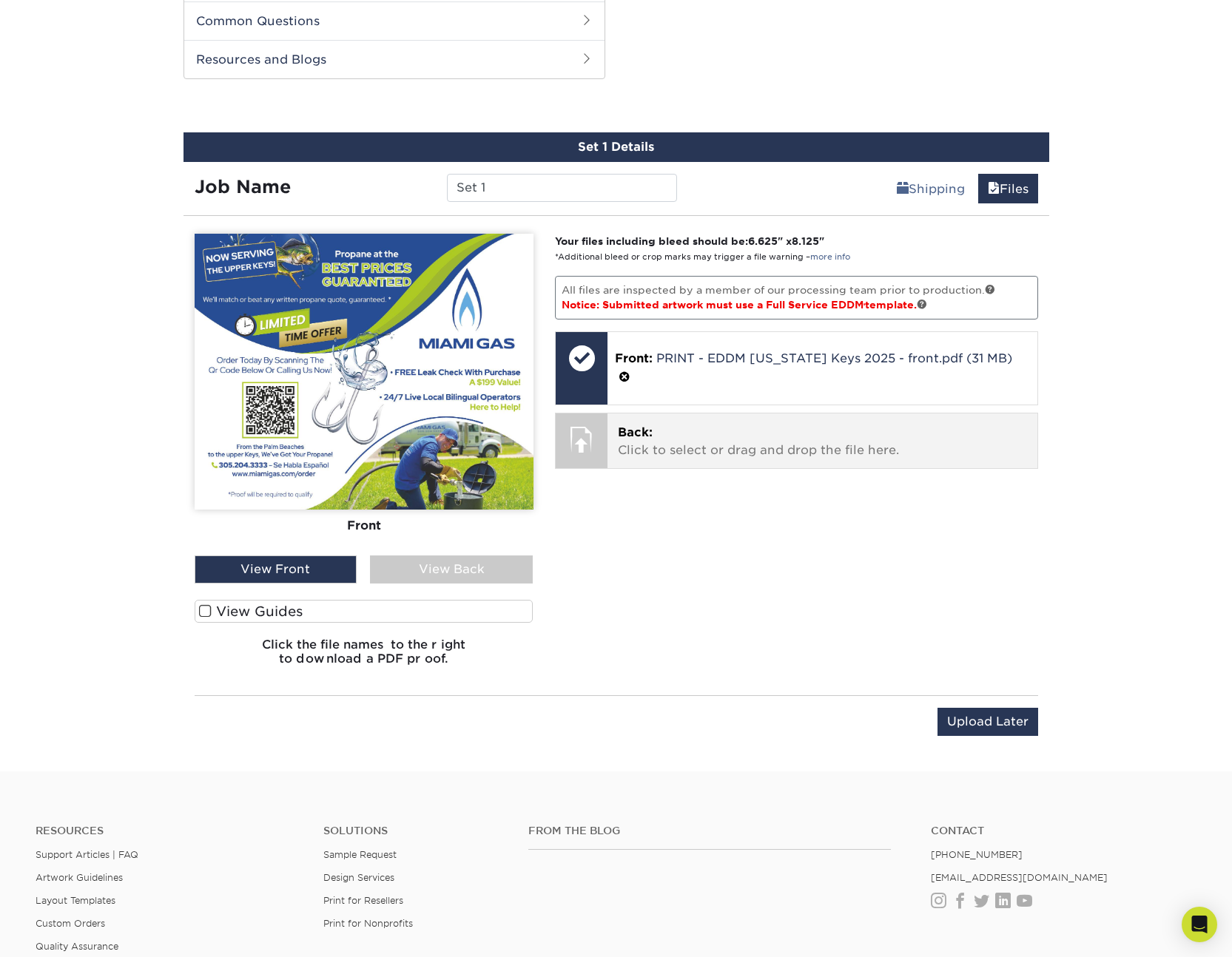
click at [649, 425] on span "Back:" at bounding box center [635, 432] width 35 height 14
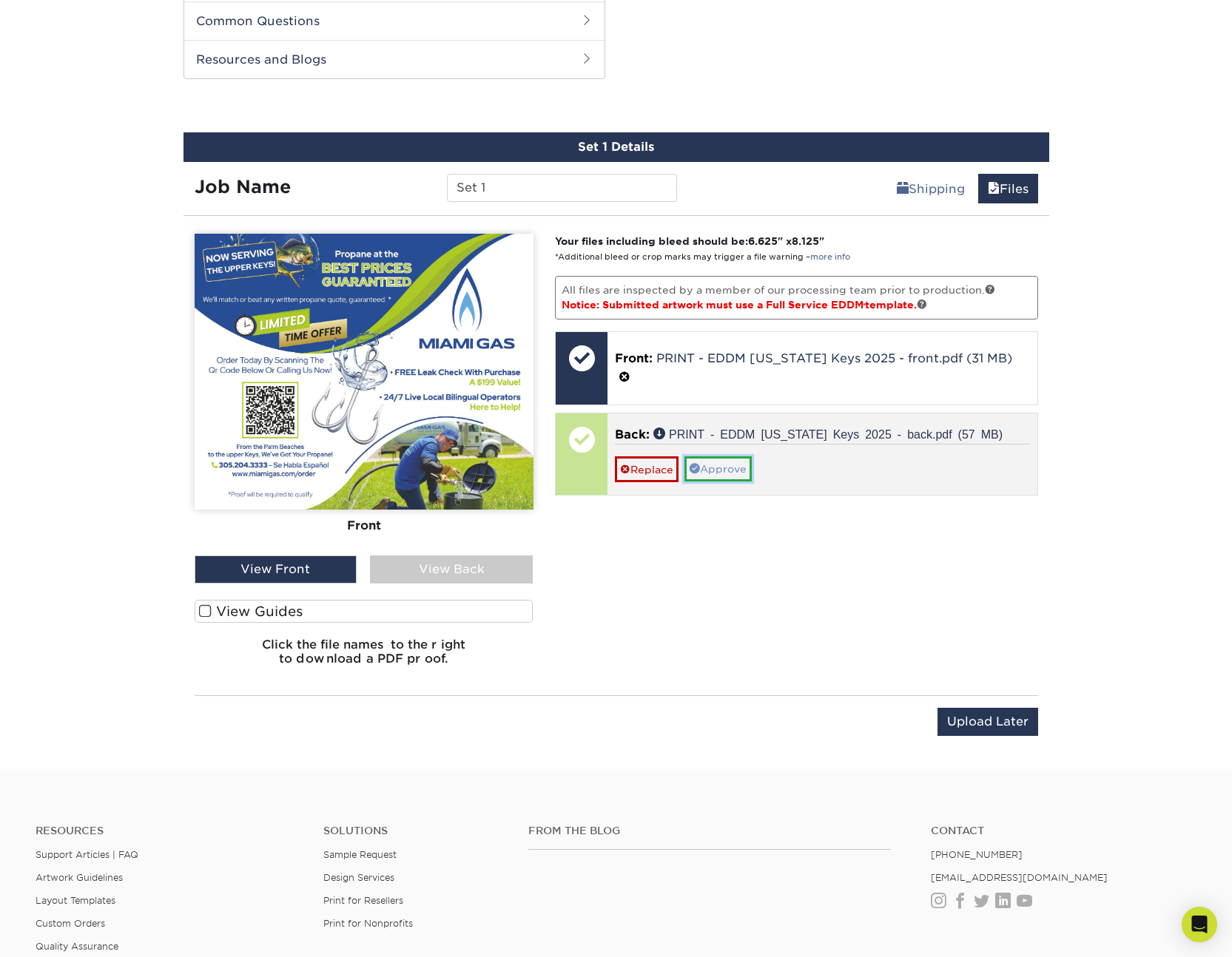
click at [730, 456] on link "Approve" at bounding box center [718, 469] width 68 height 25
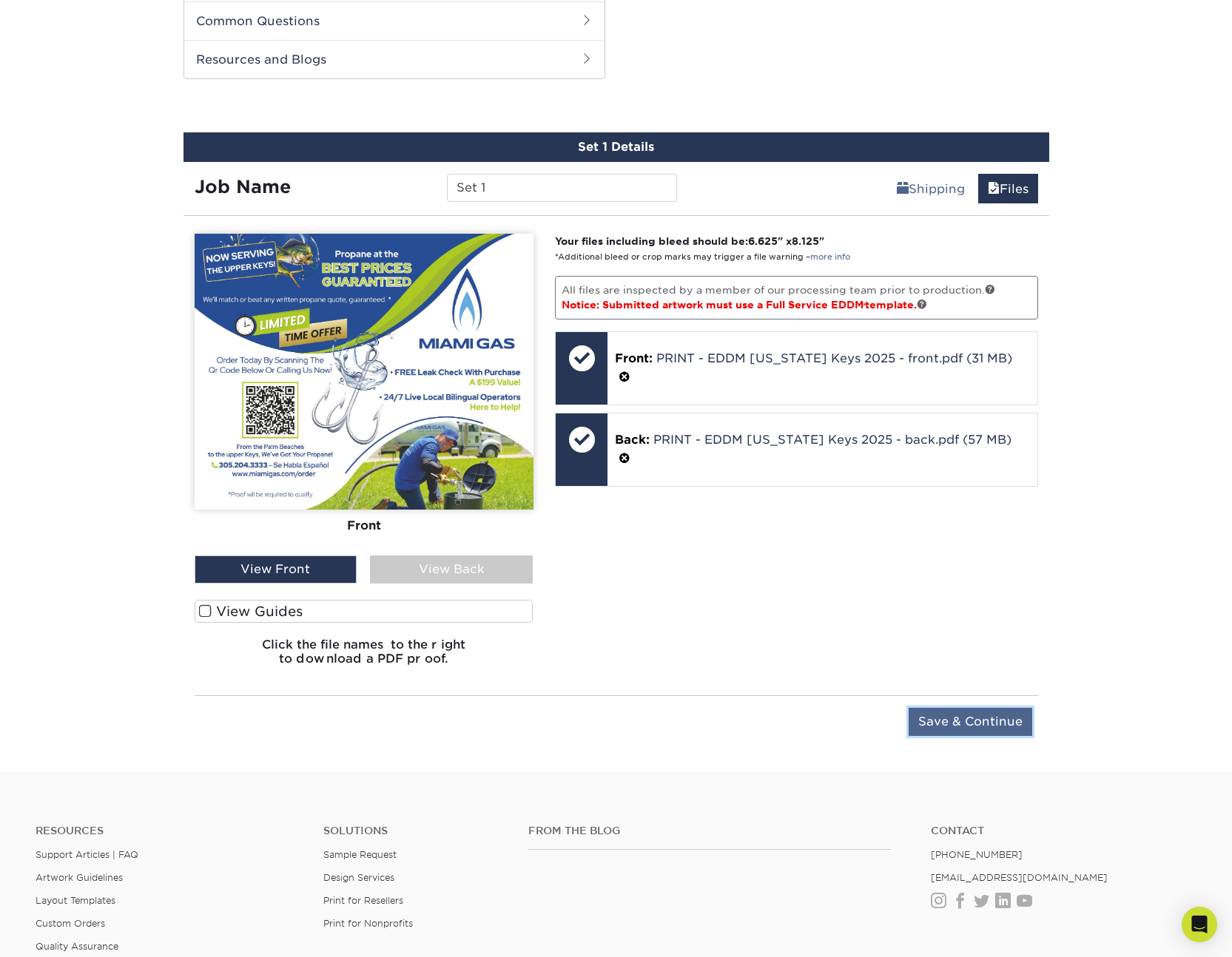
click at [992, 719] on input "Save & Continue" at bounding box center [970, 721] width 124 height 28
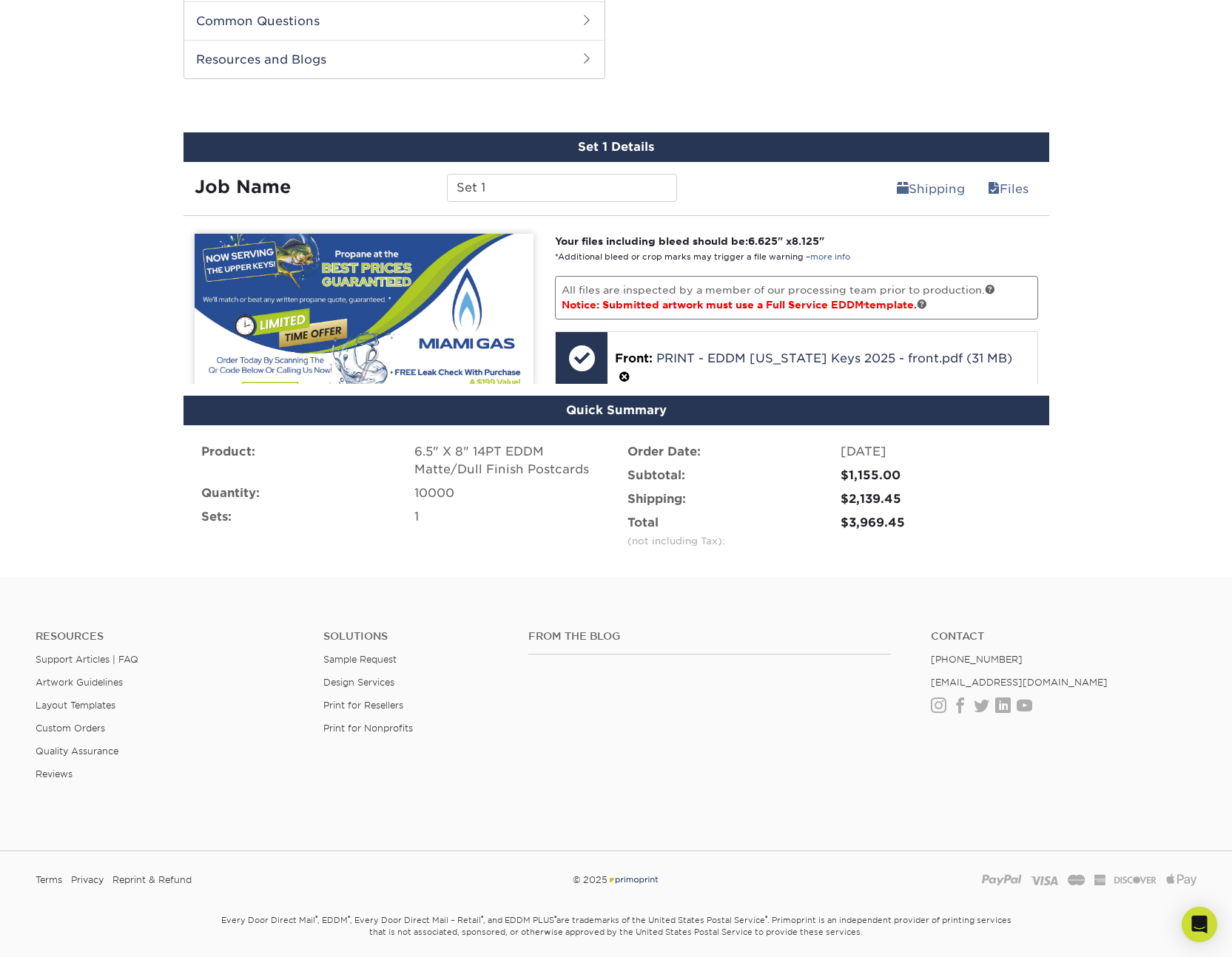
scroll to position [709, 0]
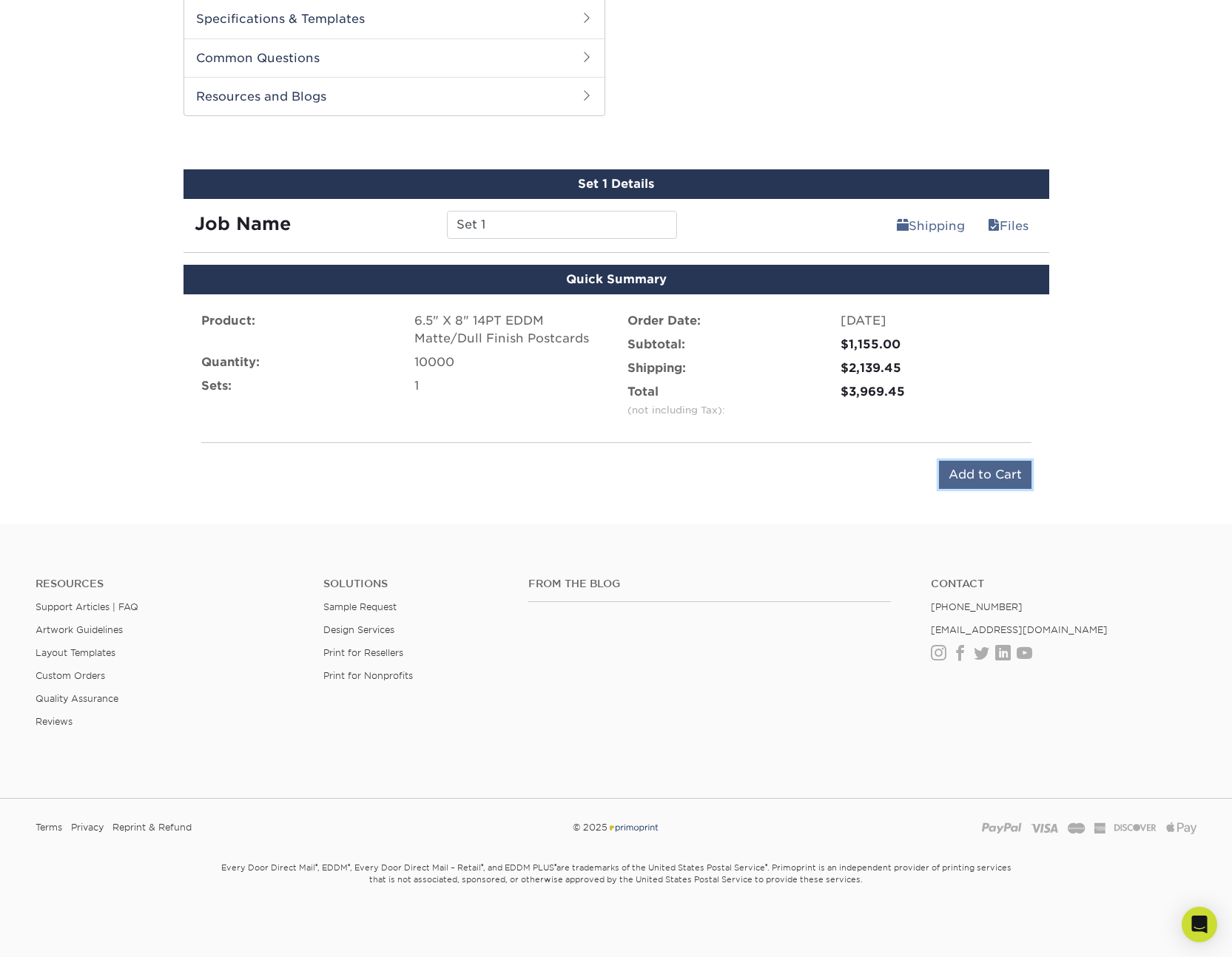
click at [972, 478] on input "Add to Cart" at bounding box center [985, 475] width 93 height 28
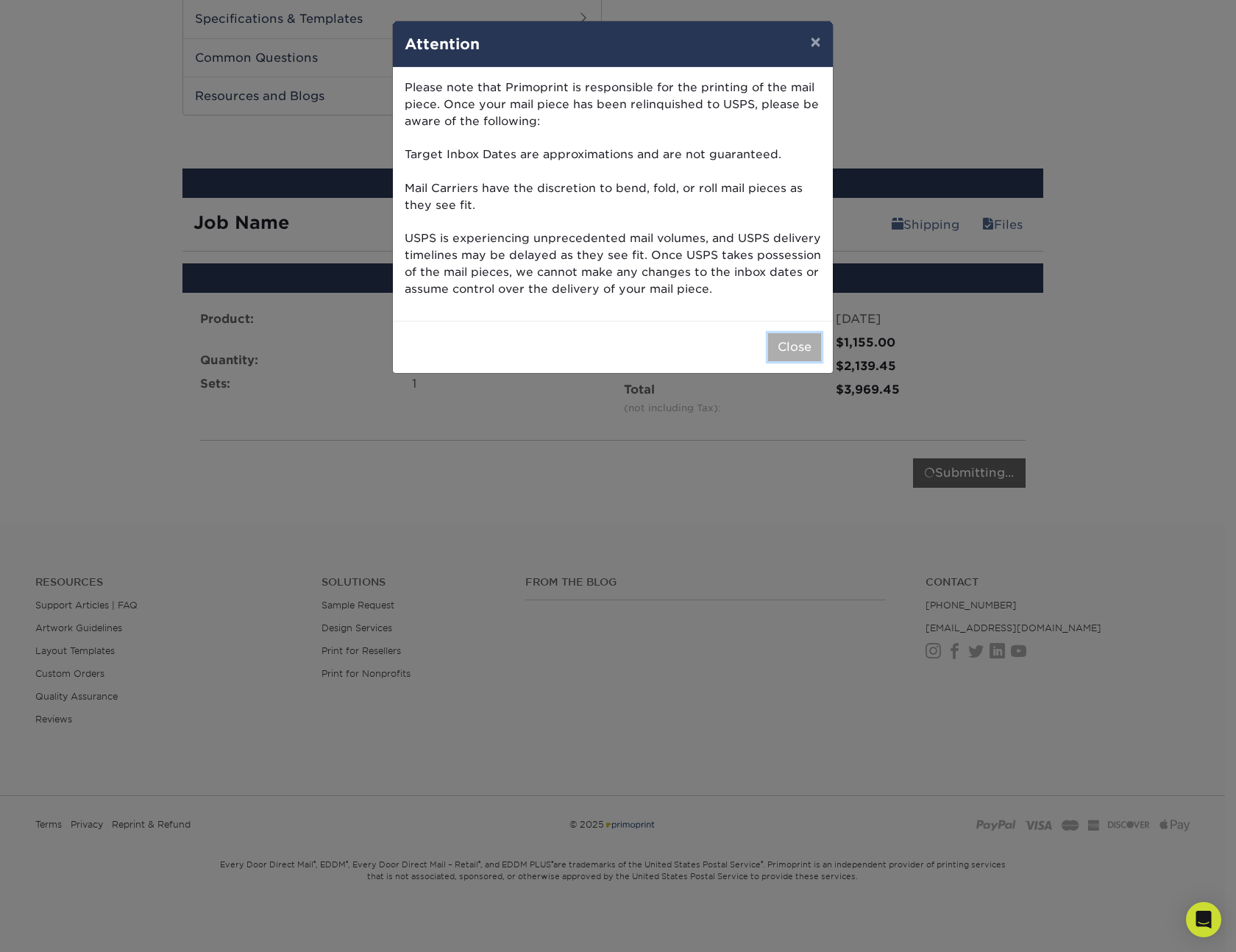
click at [787, 343] on button "Close" at bounding box center [794, 347] width 53 height 28
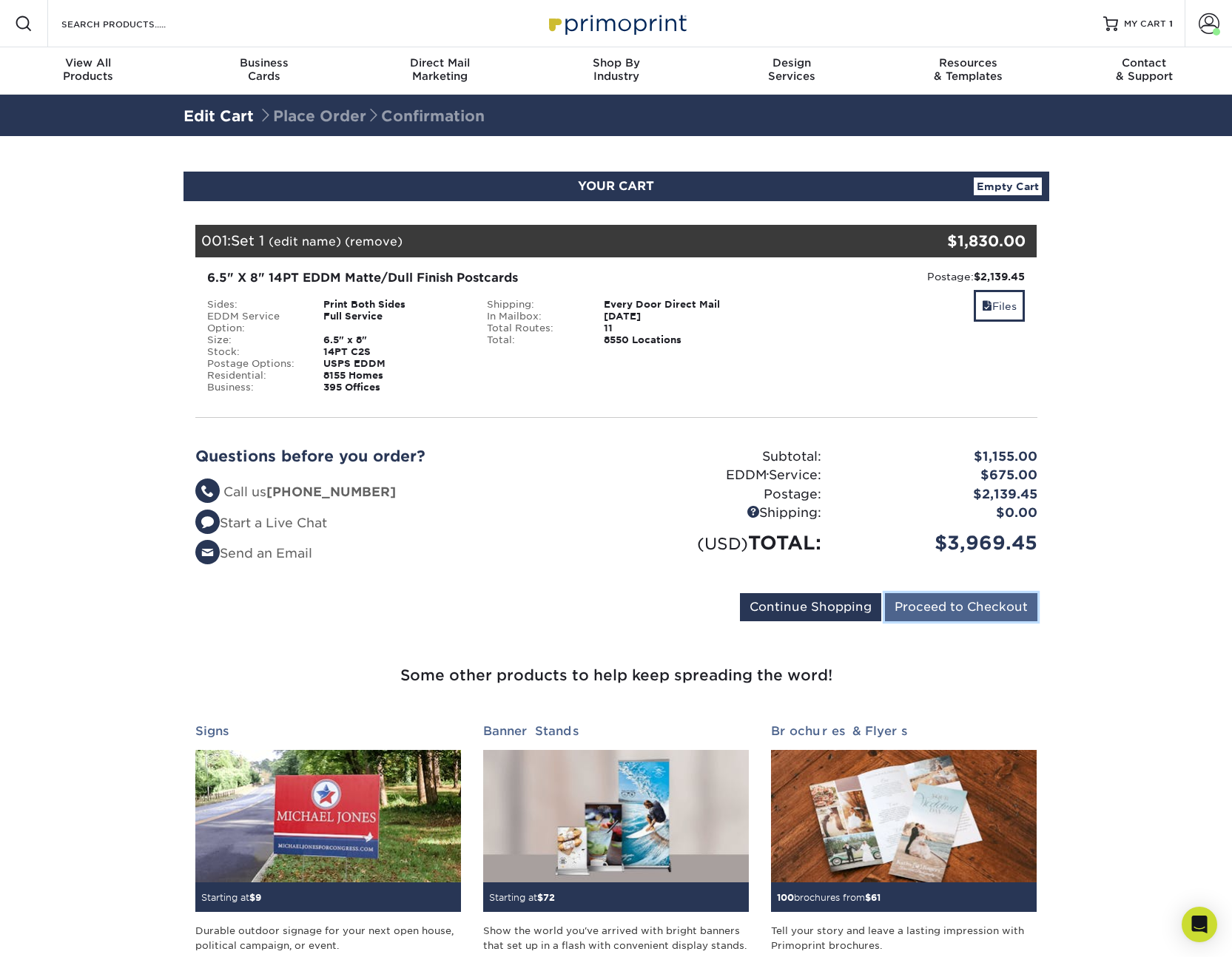
click at [945, 612] on input "Proceed to Checkout" at bounding box center [961, 607] width 152 height 28
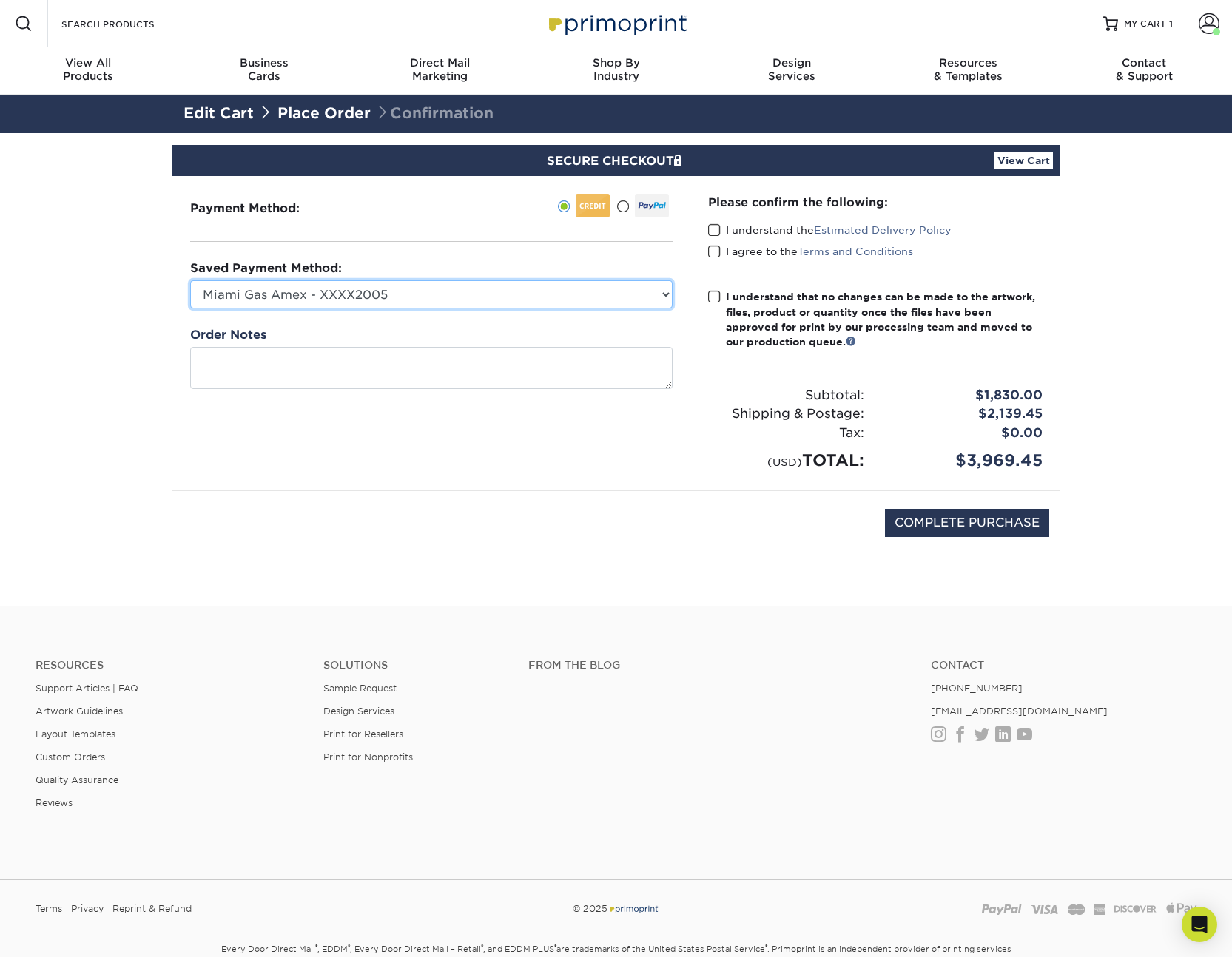
click at [374, 299] on select "Miami Gas Amex - XXXX2005 New Credit Card" at bounding box center [431, 294] width 482 height 28
select select
click at [190, 280] on select "Miami Gas Amex - XXXX2005 New Credit Card" at bounding box center [431, 294] width 482 height 28
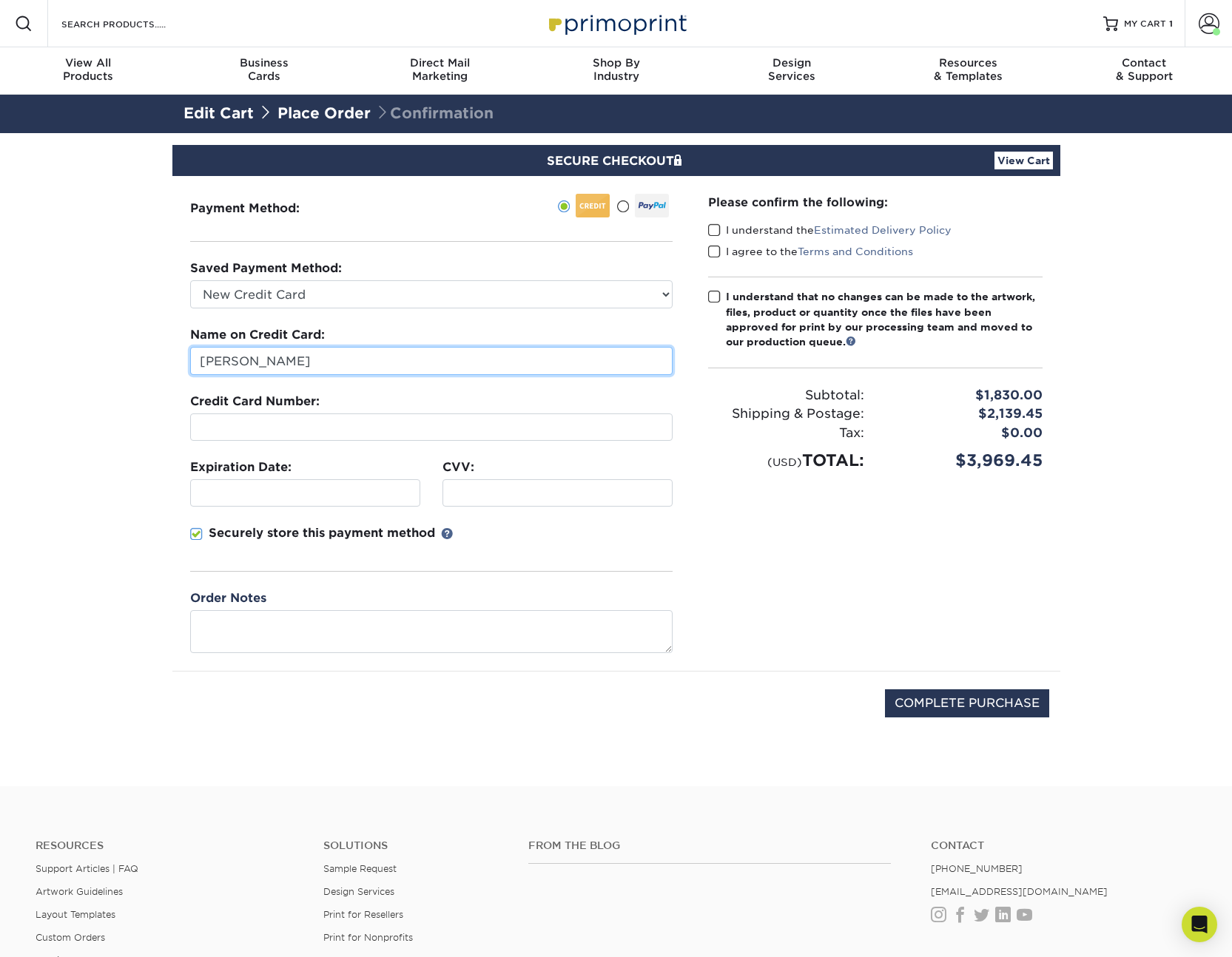
drag, startPoint x: 330, startPoint y: 370, endPoint x: 124, endPoint y: 373, distance: 206.0
click at [124, 373] on section "SECURE CHECKOUT View Cart Payment Method: Saved Payment Method:" at bounding box center [616, 459] width 1232 height 653
type input "J"
click at [370, 368] on input "Silvio Fernan" at bounding box center [431, 361] width 482 height 28
type input "Silvio Fernandez"
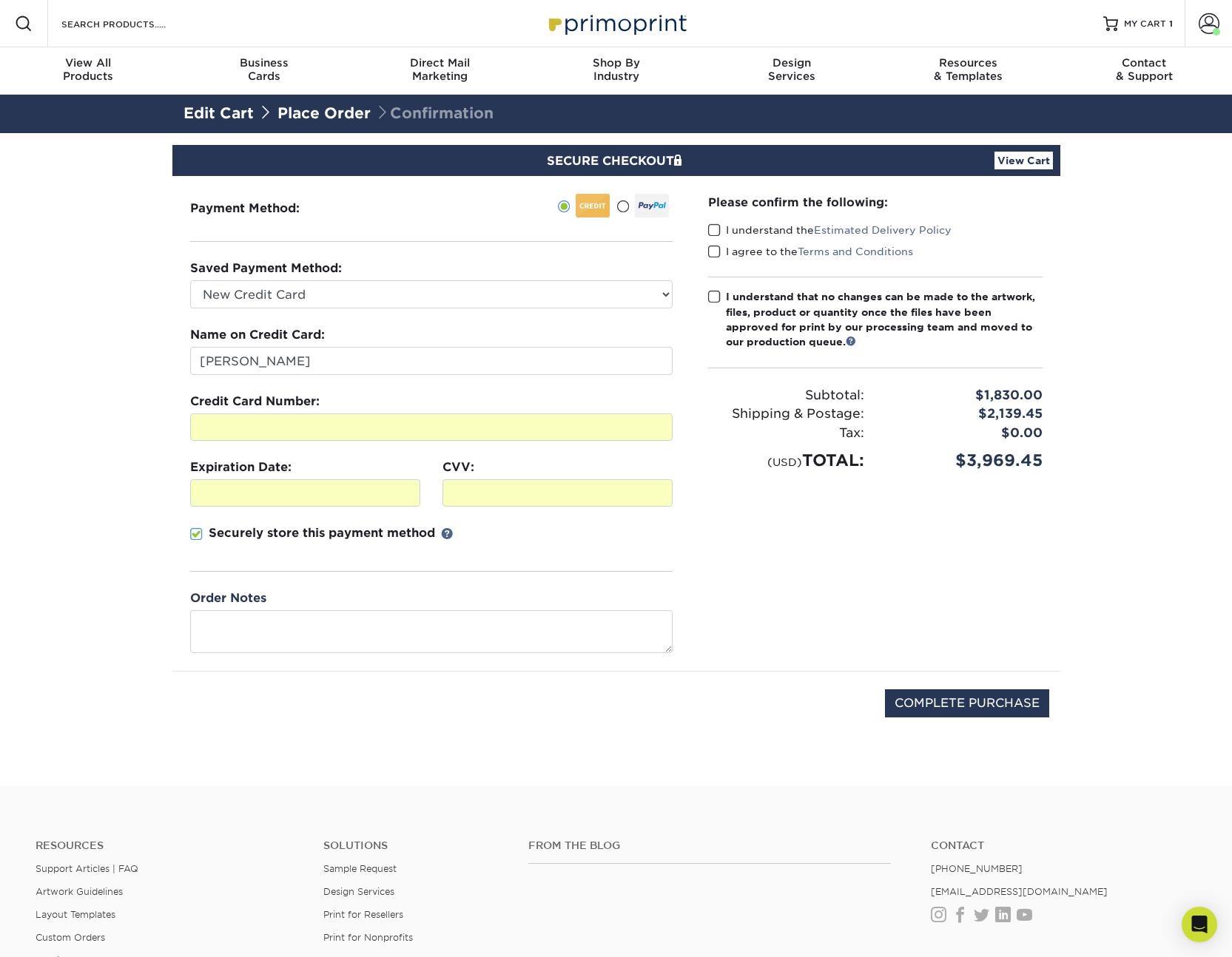
click at [737, 561] on div "Please confirm the following: I understand the Estimated Delivery Policy I agre…" at bounding box center [875, 423] width 370 height 494
click at [716, 231] on span at bounding box center [714, 230] width 12 height 14
click at [0, 0] on input "I understand the Estimated Delivery Policy" at bounding box center [0, 0] width 0 height 0
click at [718, 248] on span at bounding box center [714, 252] width 12 height 14
click at [0, 0] on input "I agree to the Terms and Conditions" at bounding box center [0, 0] width 0 height 0
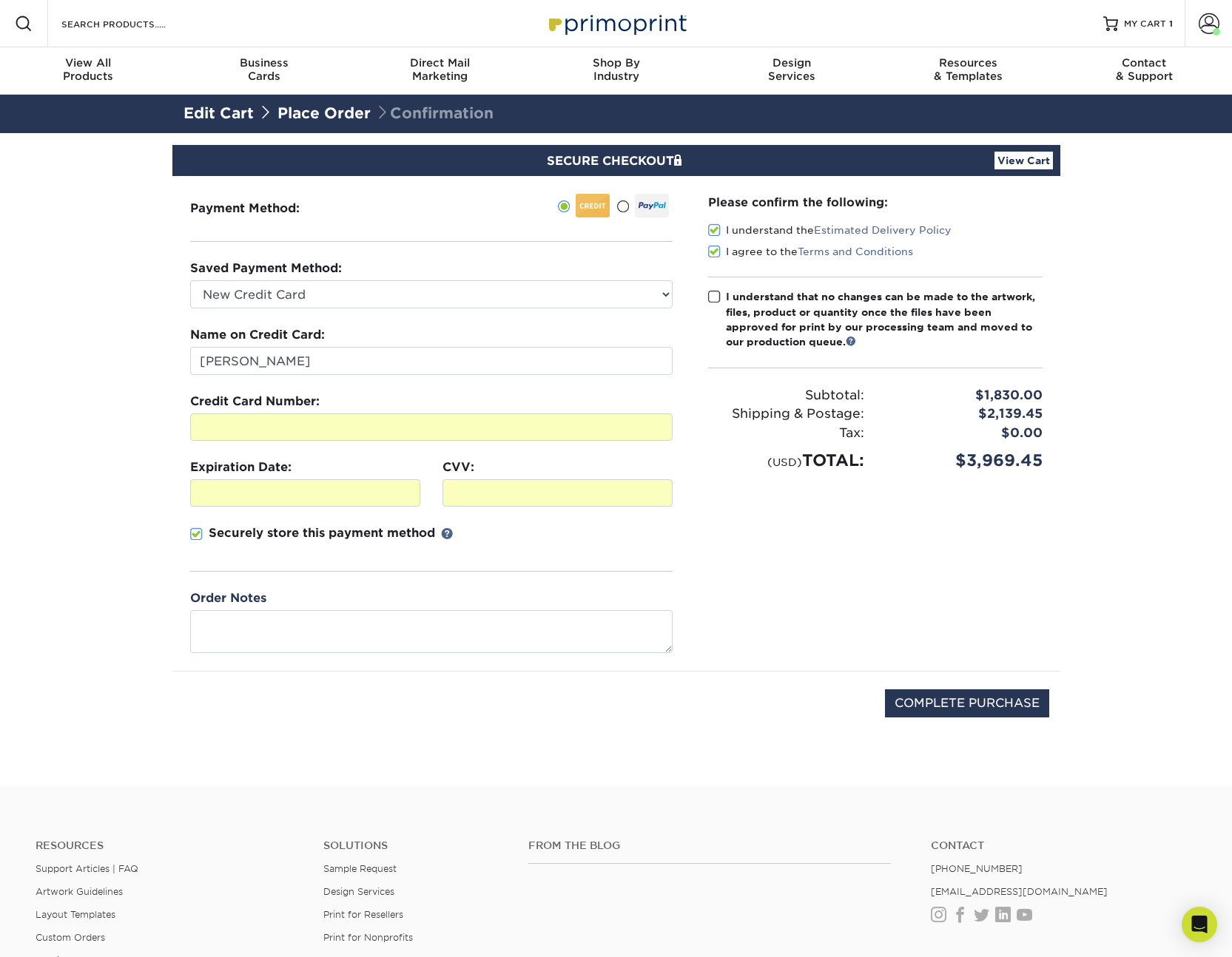
click at [717, 295] on span at bounding box center [714, 297] width 12 height 14
click at [0, 0] on input "I understand that no changes can be made to the artwork, files, product or quan…" at bounding box center [0, 0] width 0 height 0
click at [946, 702] on input "COMPLETE PURCHASE" at bounding box center [966, 703] width 164 height 28
type input "PROCESSING, PLEASE WAIT..."
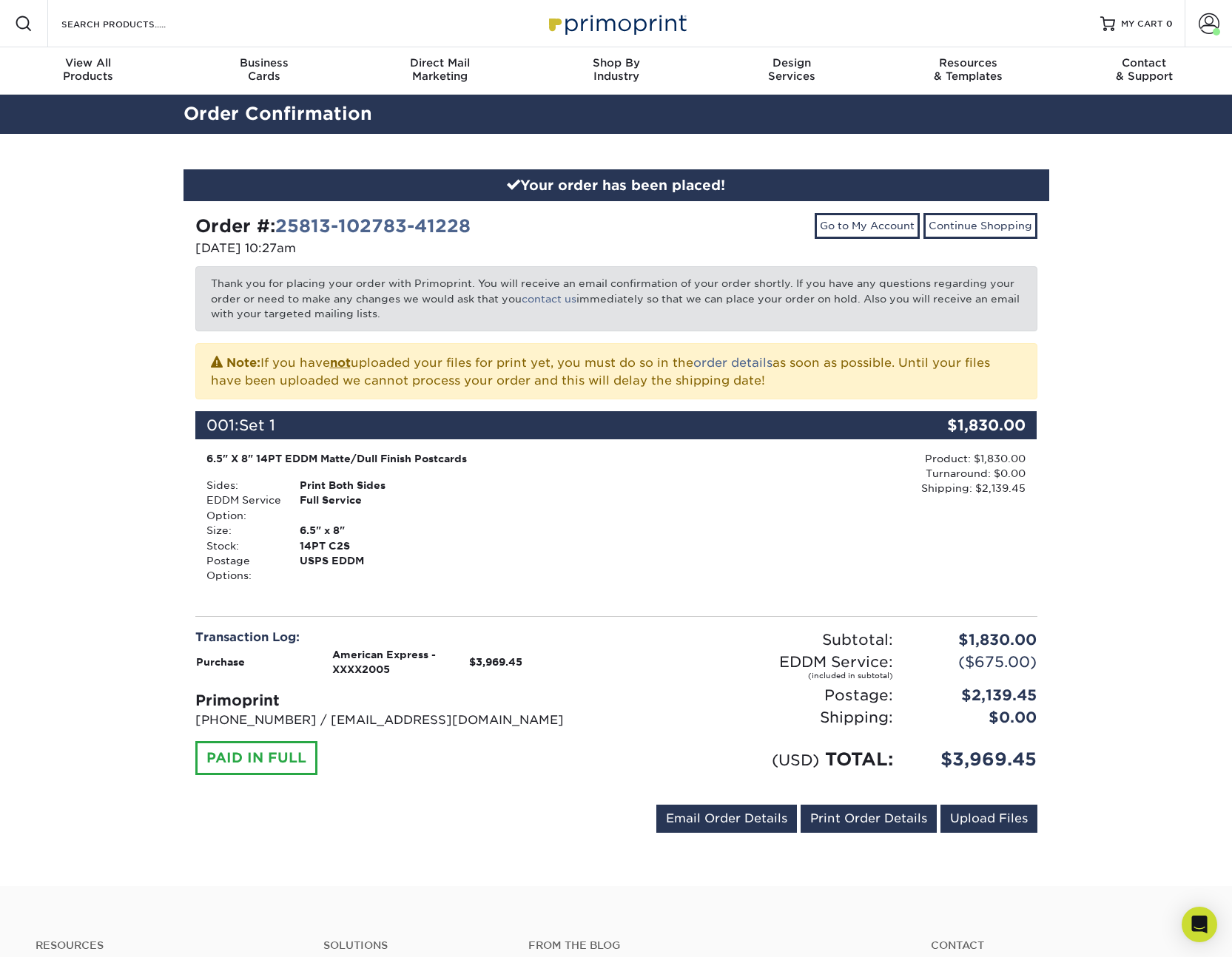
click at [1102, 334] on div "Your order has been placed! Order #: 25813-102783-41228 [DATE] 10:27am Go to My…" at bounding box center [616, 509] width 1232 height 752
